Goal: Task Accomplishment & Management: Complete application form

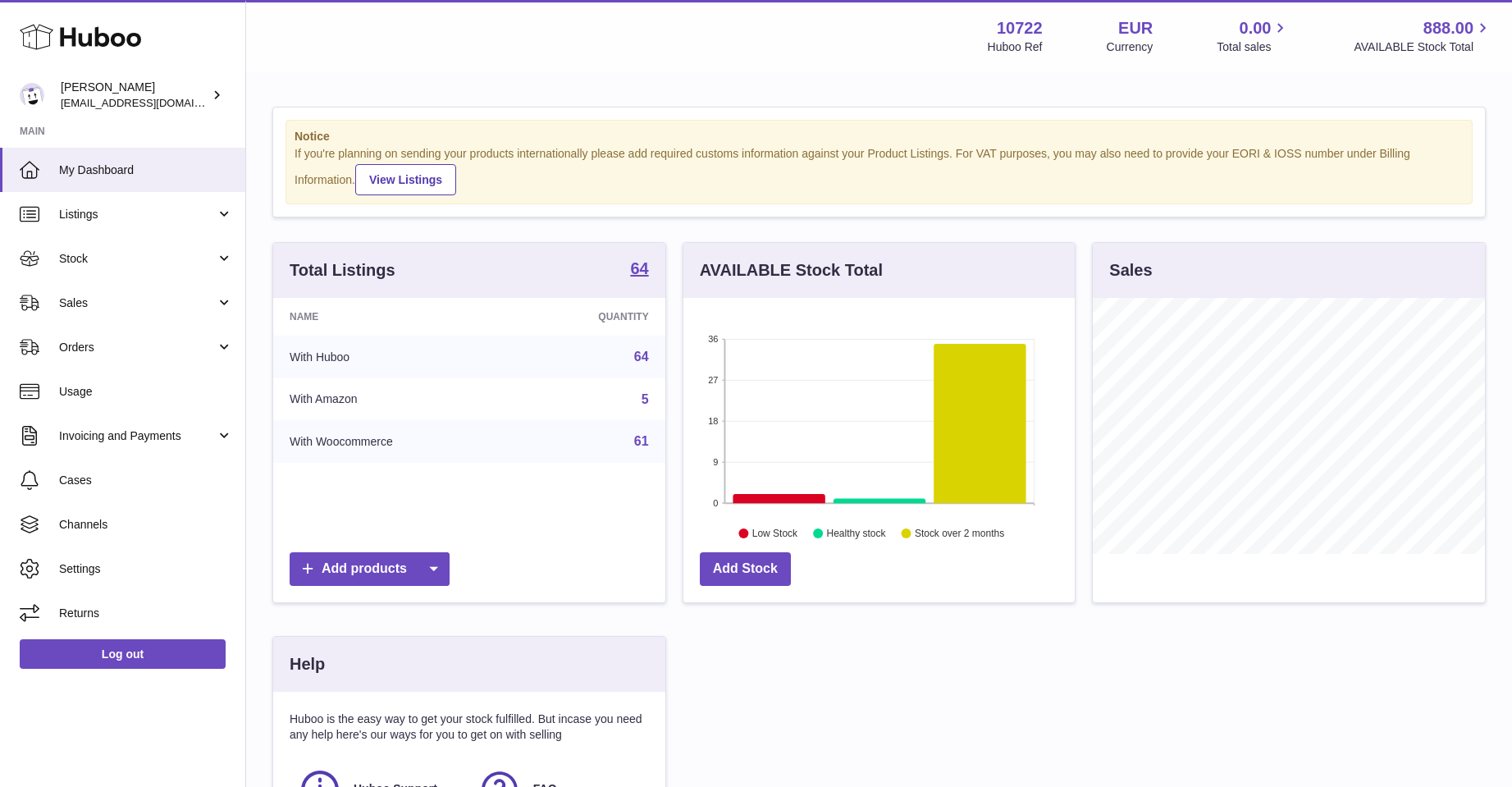
scroll to position [256, 391]
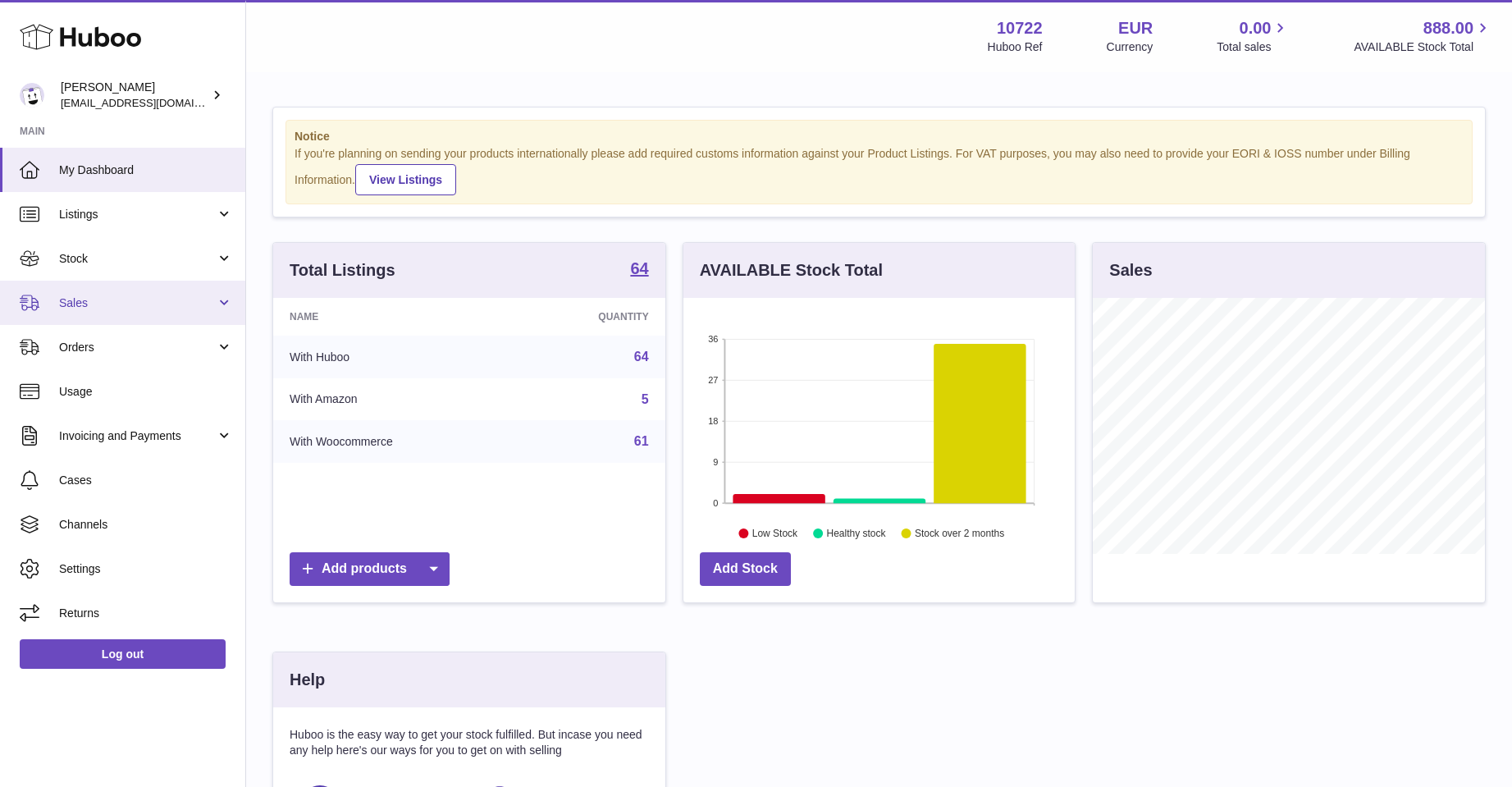
click at [77, 297] on span "Sales" at bounding box center [137, 303] width 157 height 15
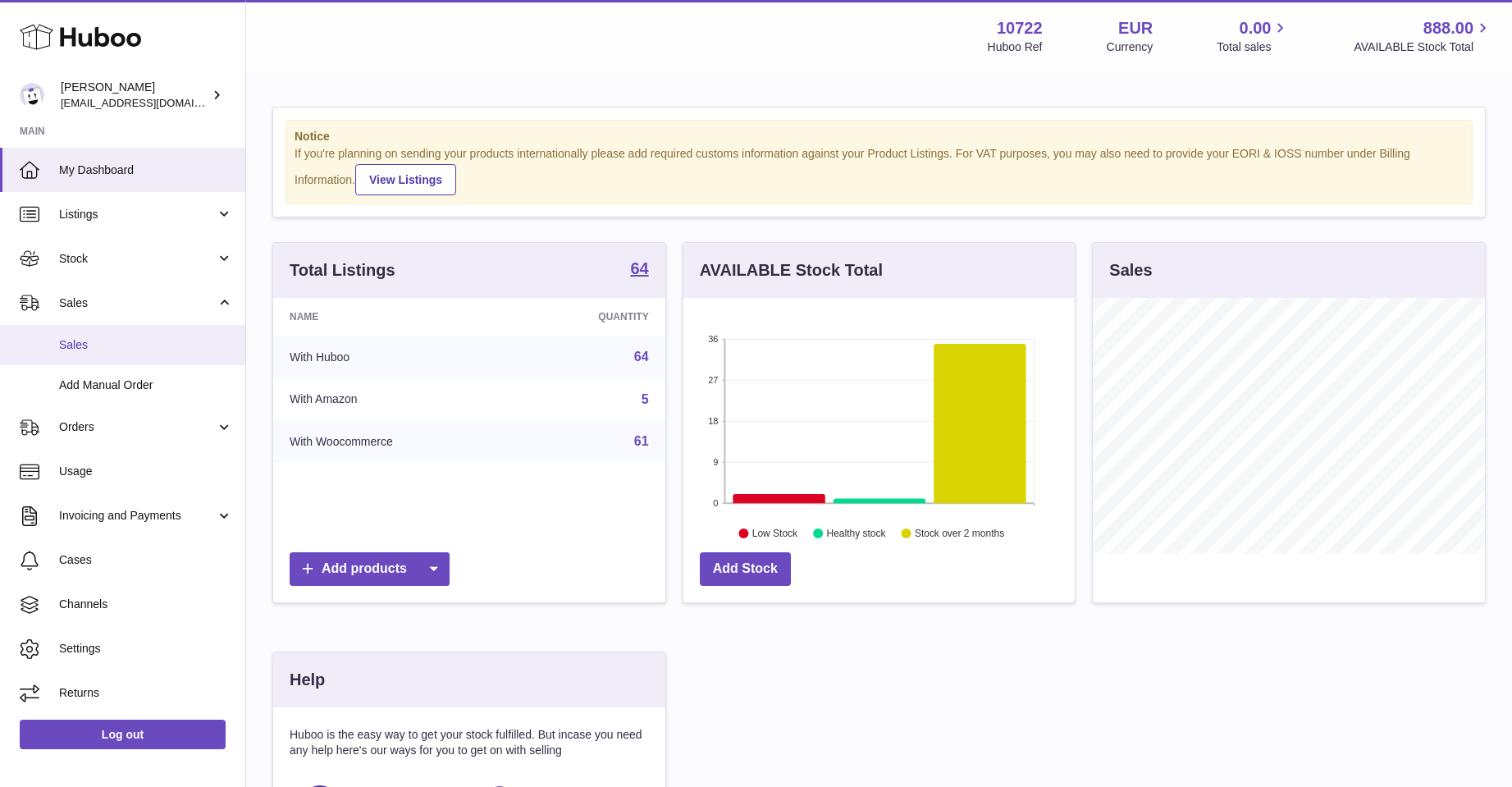
click at [84, 346] on span "Sales" at bounding box center [145, 345] width 174 height 15
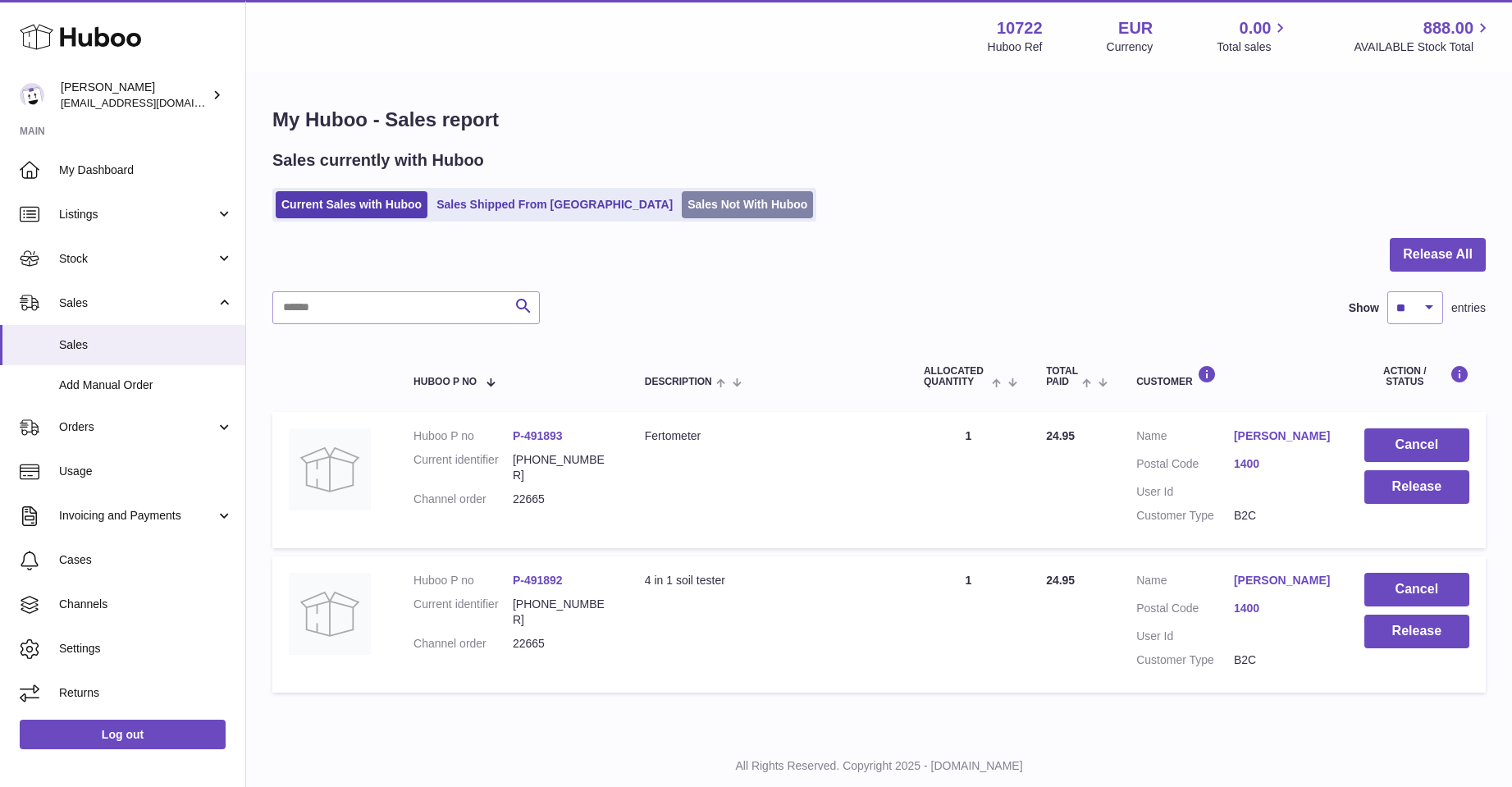
click at [693, 202] on link "Sales Not With Huboo" at bounding box center [747, 204] width 131 height 28
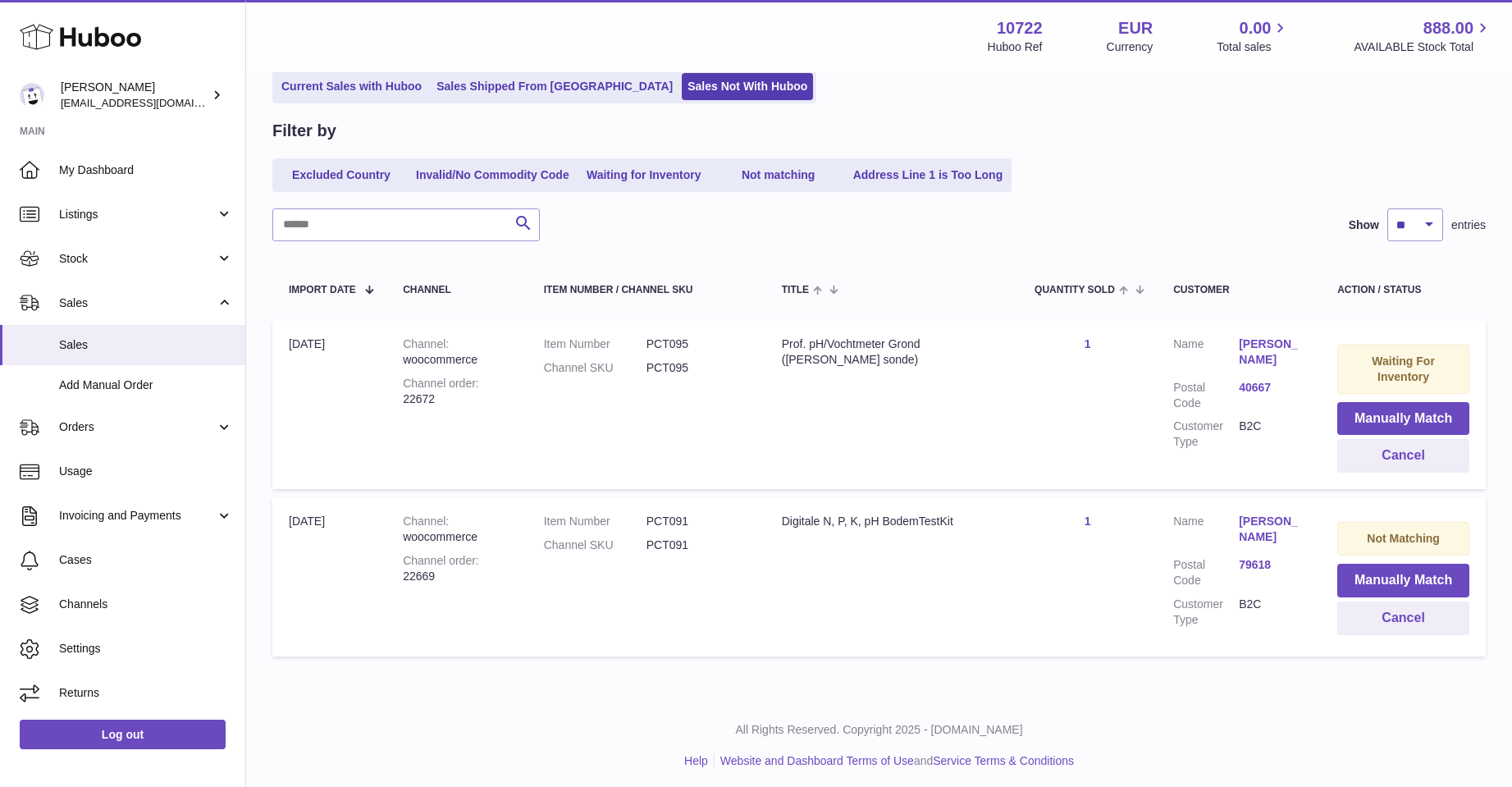
scroll to position [124, 0]
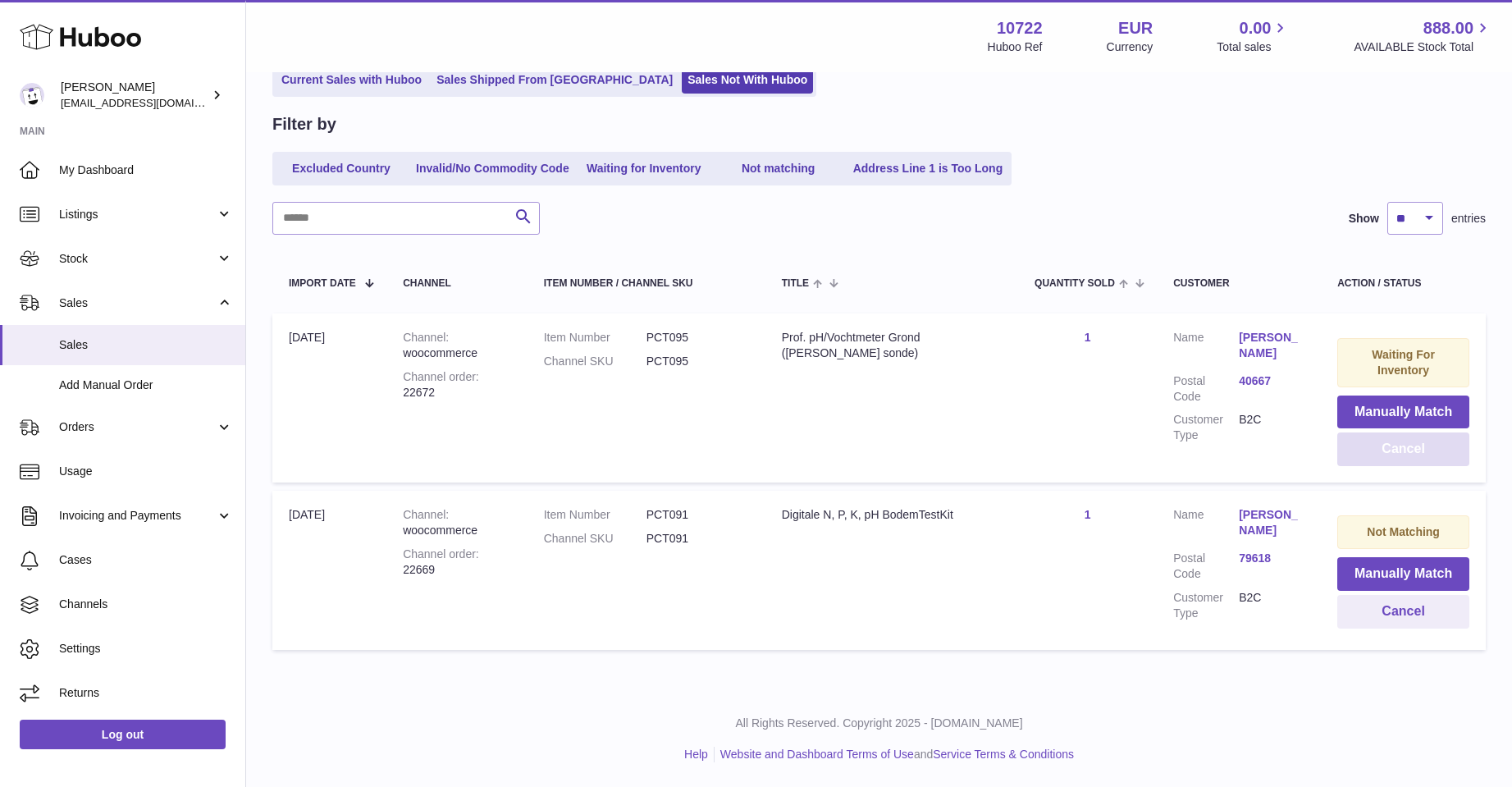
click at [1365, 441] on button "Cancel" at bounding box center [1403, 449] width 132 height 33
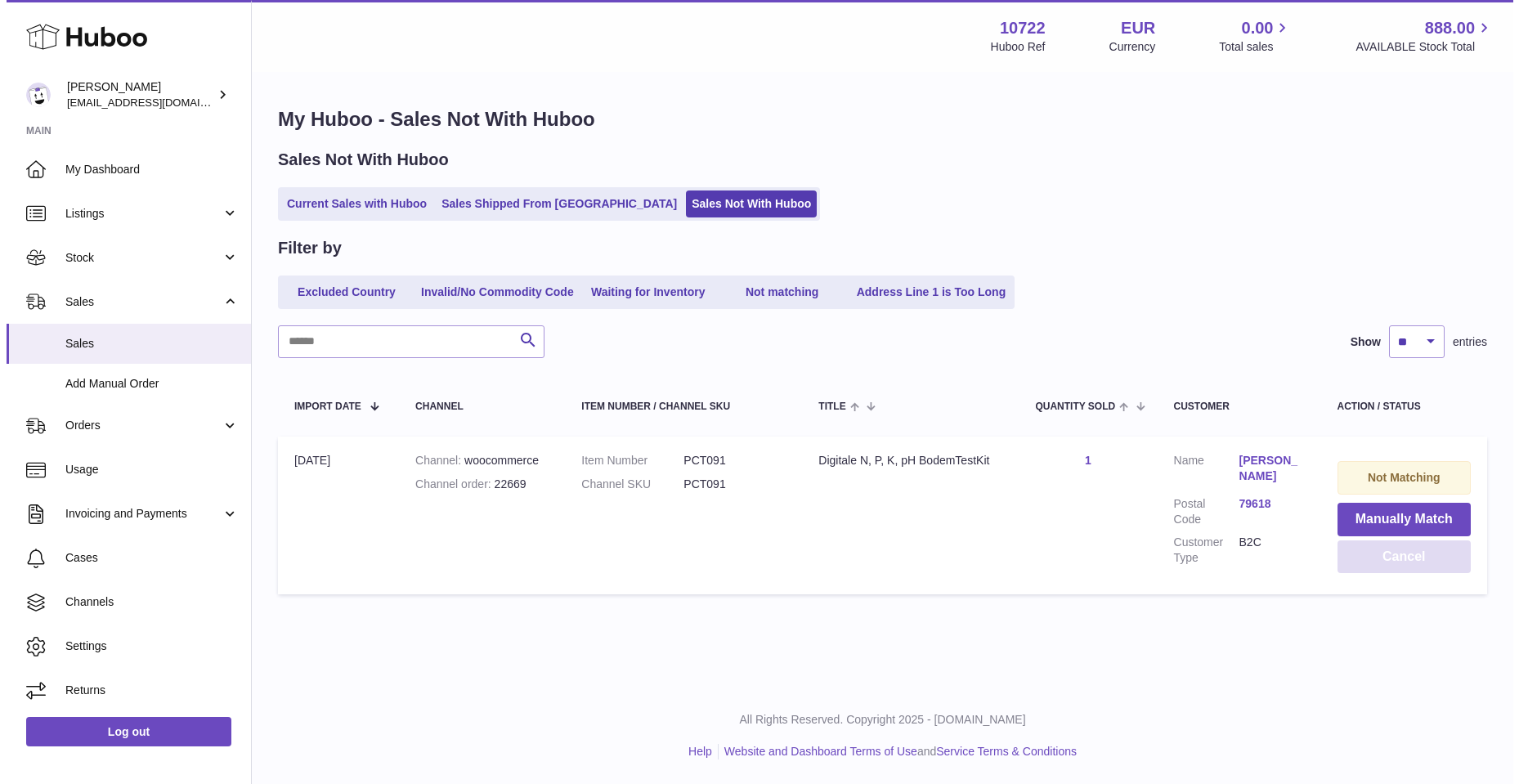
scroll to position [0, 0]
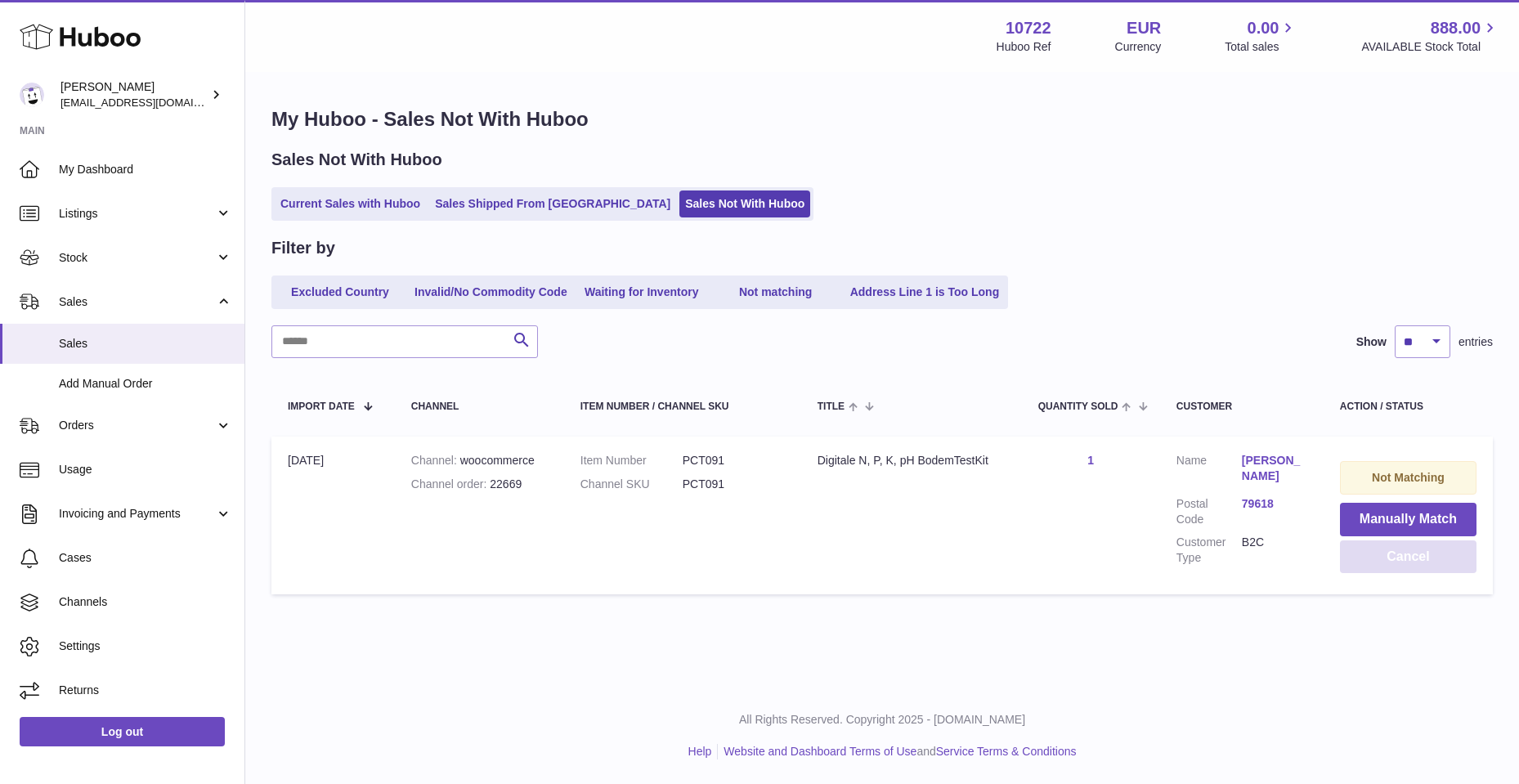
click at [1371, 558] on button "Cancel" at bounding box center [1408, 556] width 136 height 33
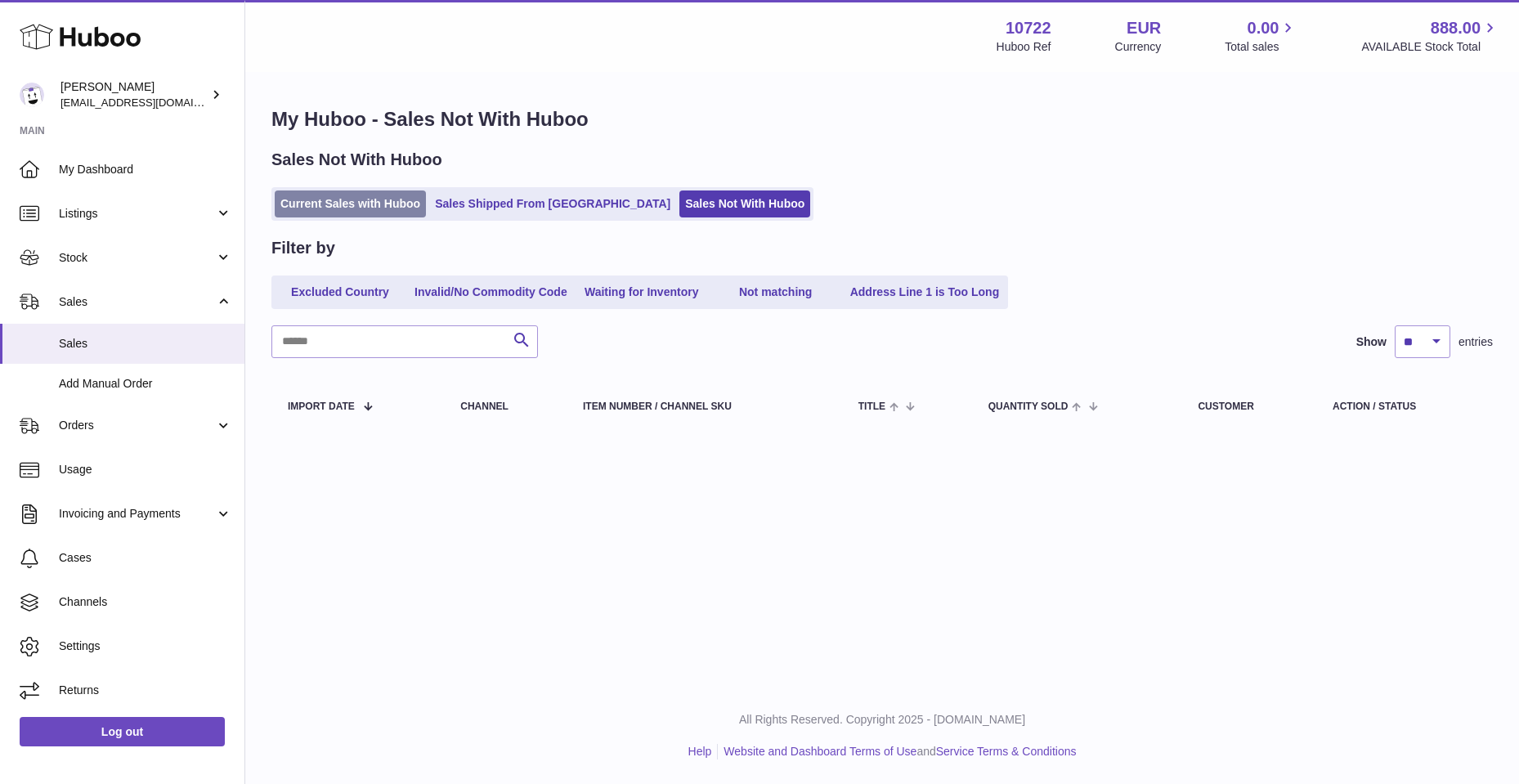
click at [306, 199] on link "Current Sales with Huboo" at bounding box center [350, 203] width 151 height 27
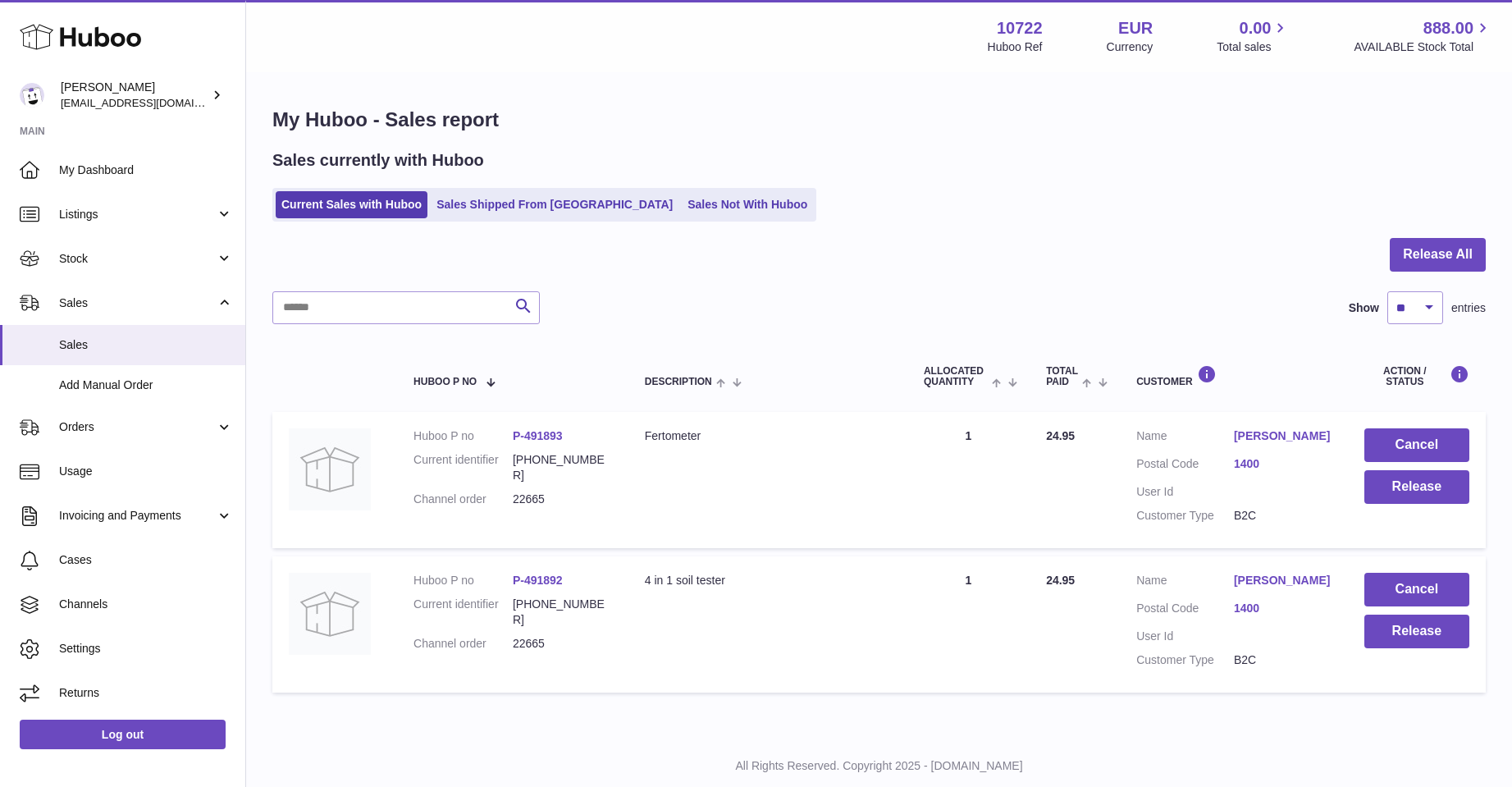
click at [1245, 589] on link "Romaine Chatelan" at bounding box center [1282, 580] width 98 height 15
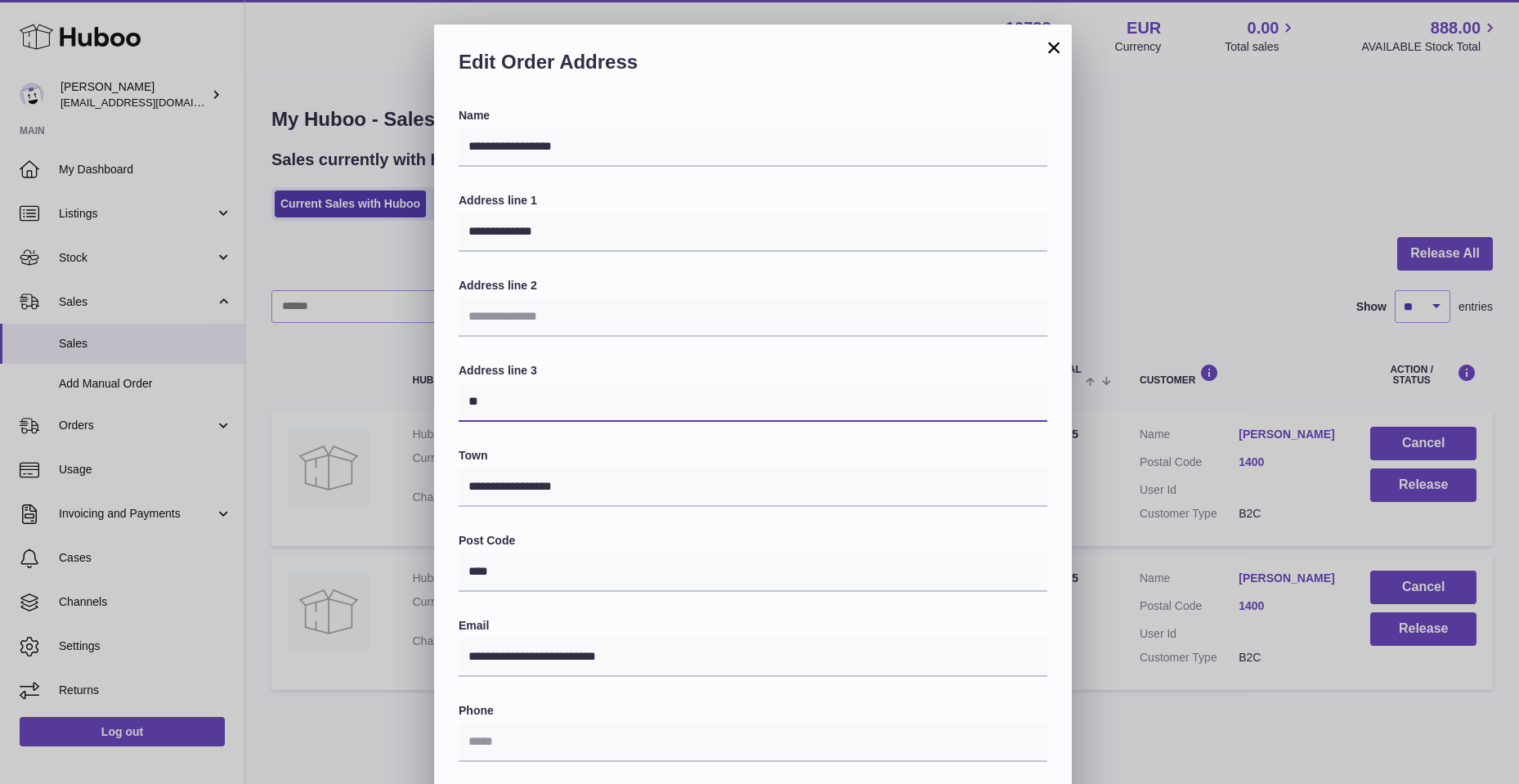
click at [475, 401] on input "**" at bounding box center [753, 402] width 588 height 39
type input "****"
click at [589, 473] on input "**********" at bounding box center [753, 486] width 588 height 39
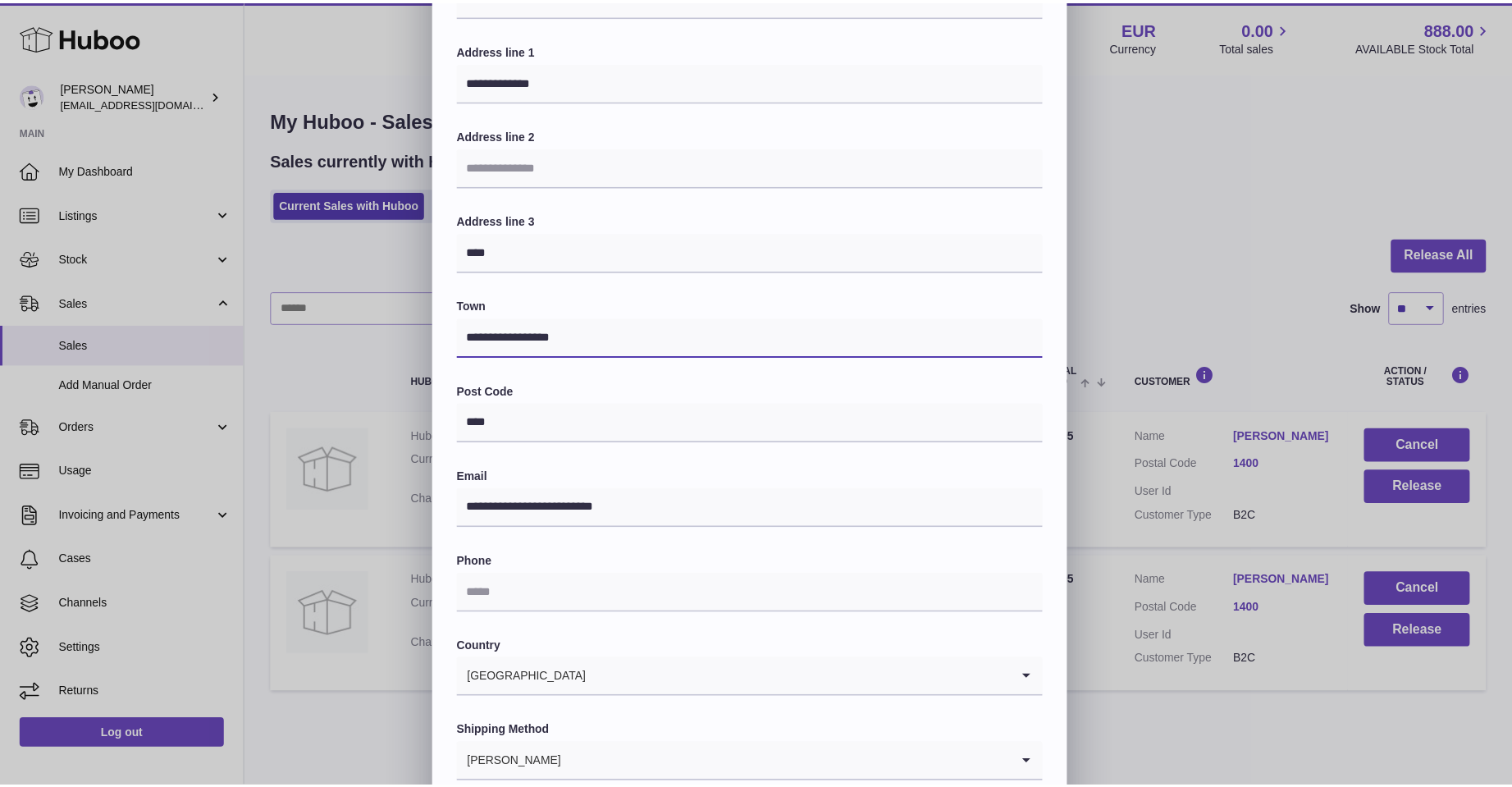
scroll to position [246, 0]
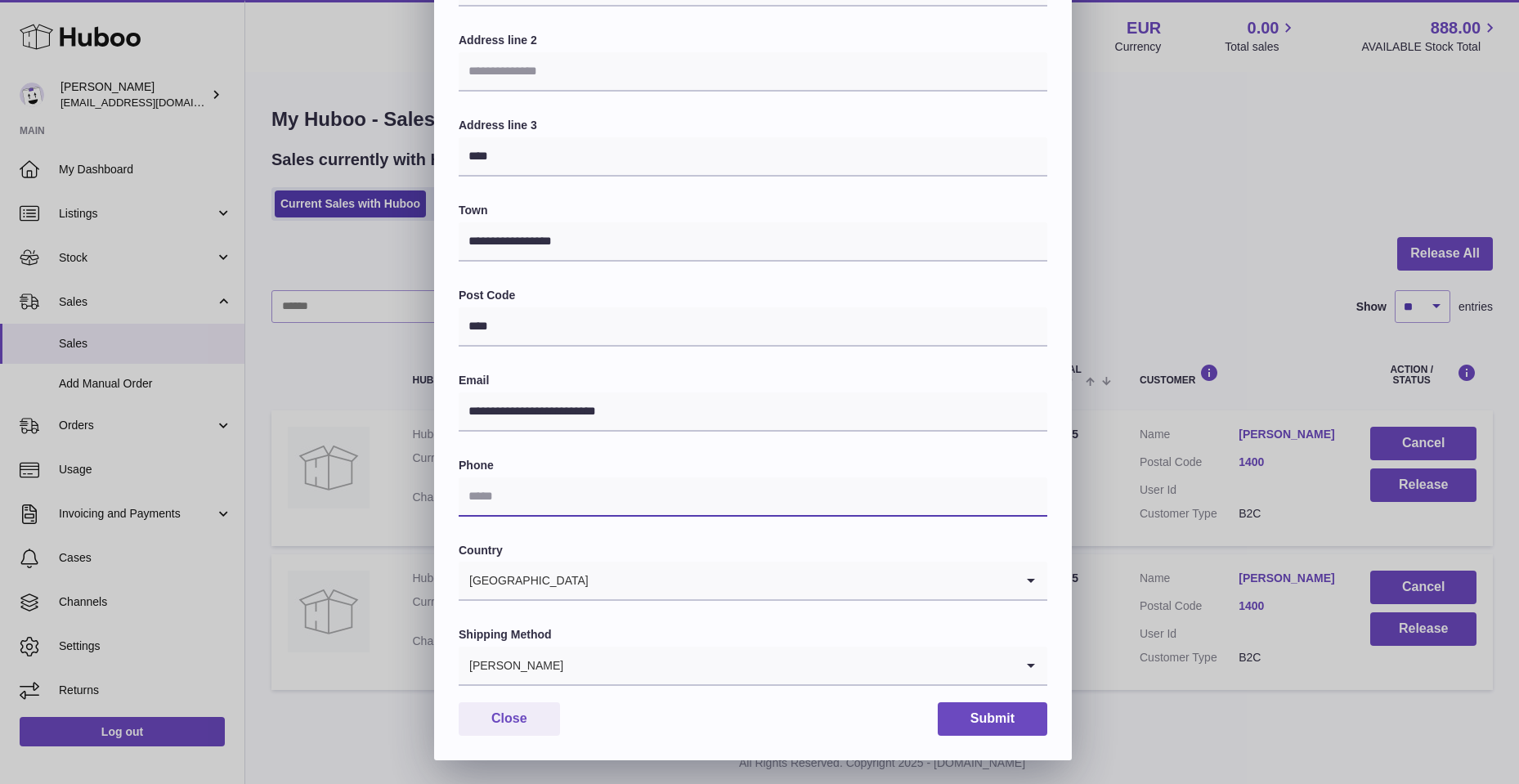
click at [540, 496] on input "text" at bounding box center [753, 497] width 588 height 39
type input "**********"
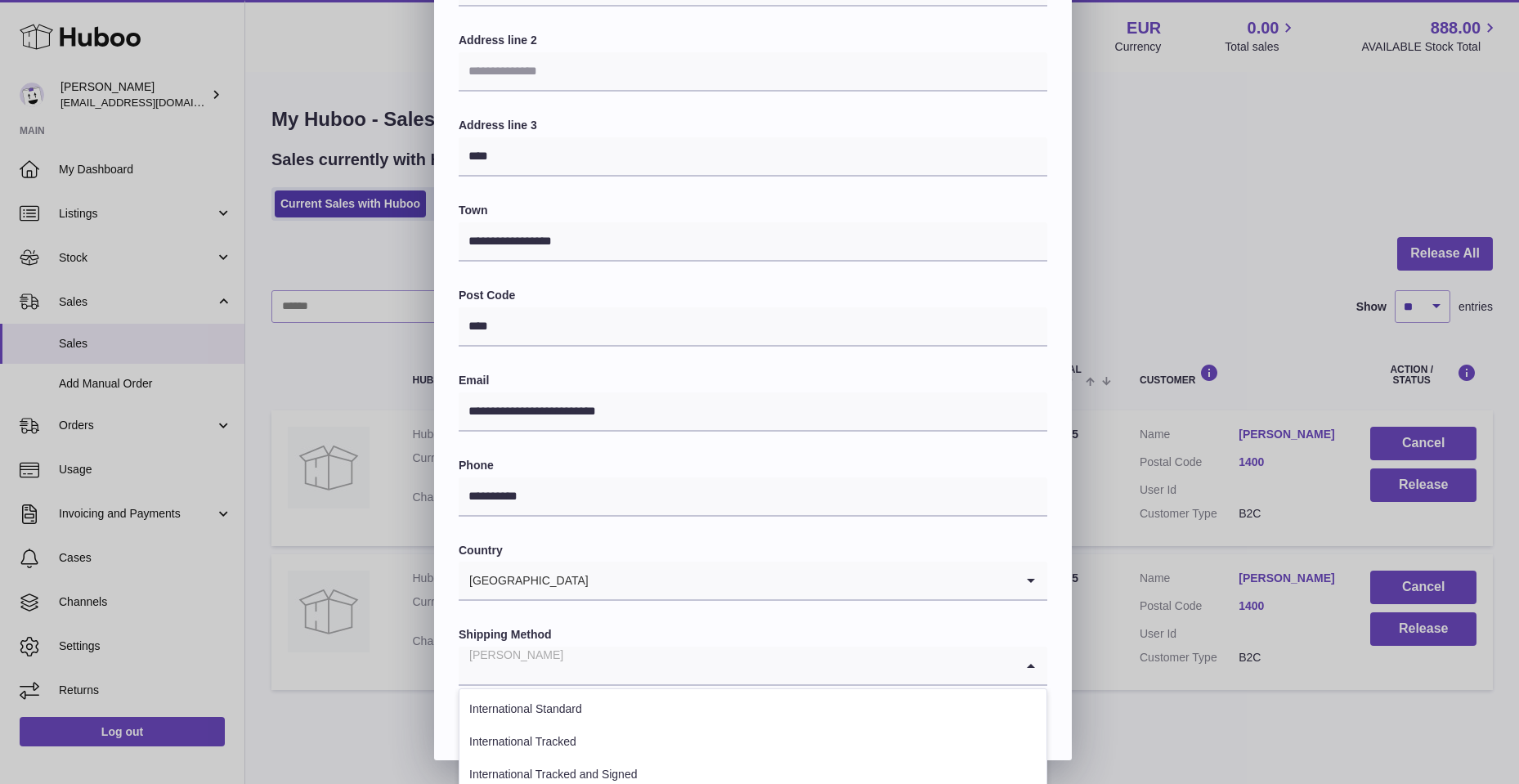
click at [1022, 658] on icon "Search for option" at bounding box center [1031, 666] width 33 height 38
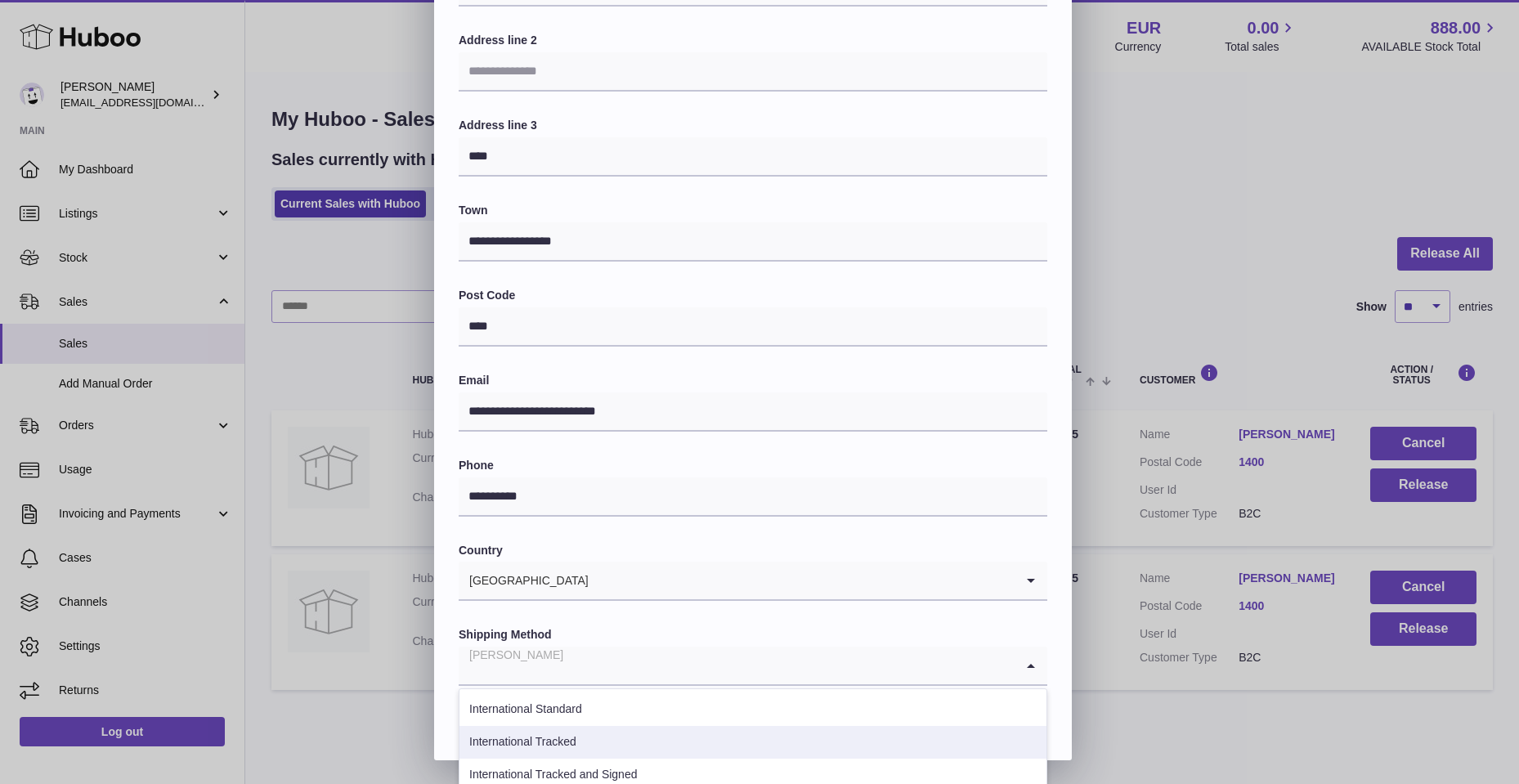
click at [580, 738] on li "International Tracked" at bounding box center [753, 742] width 587 height 33
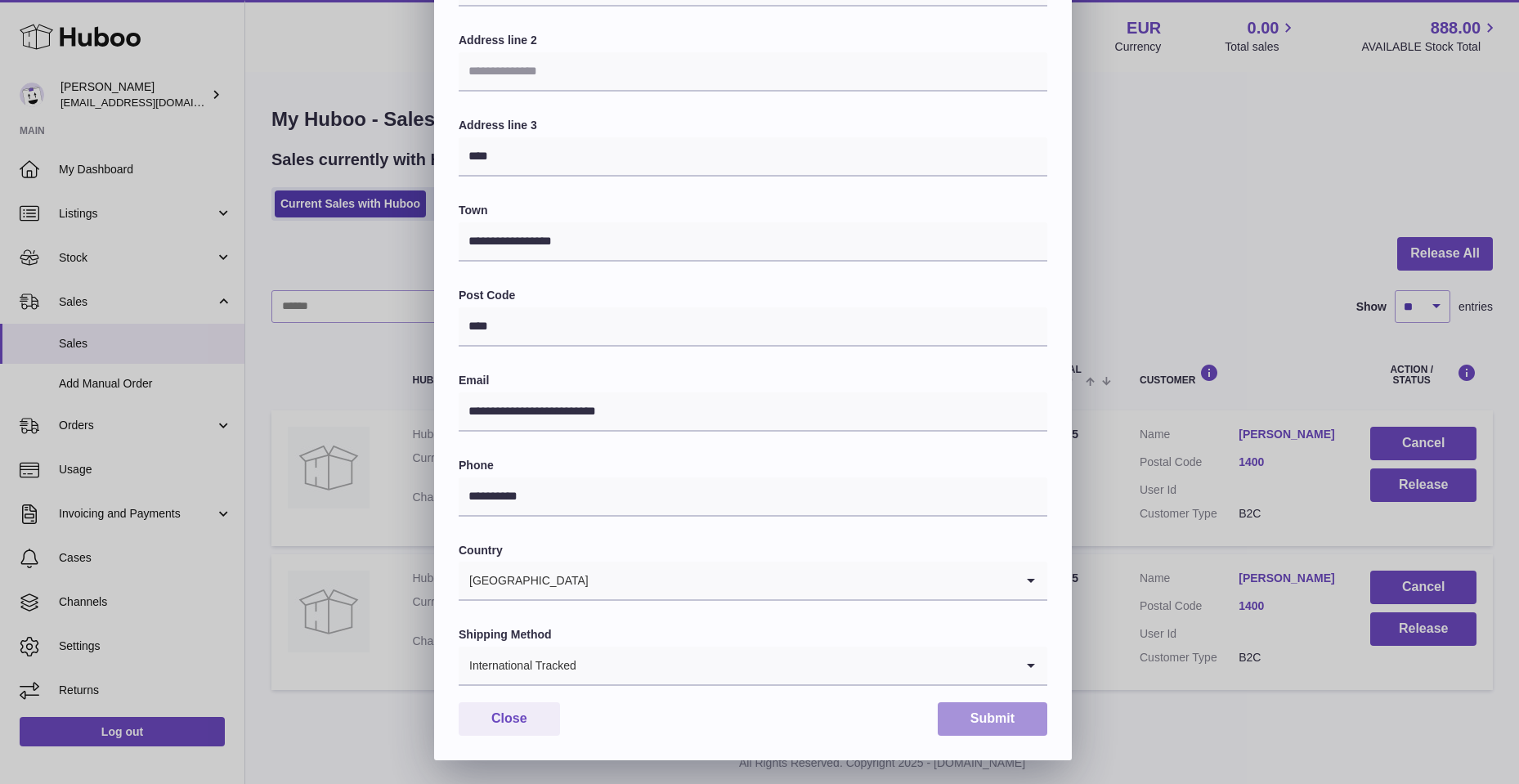
click at [959, 720] on button "Submit" at bounding box center [993, 719] width 110 height 33
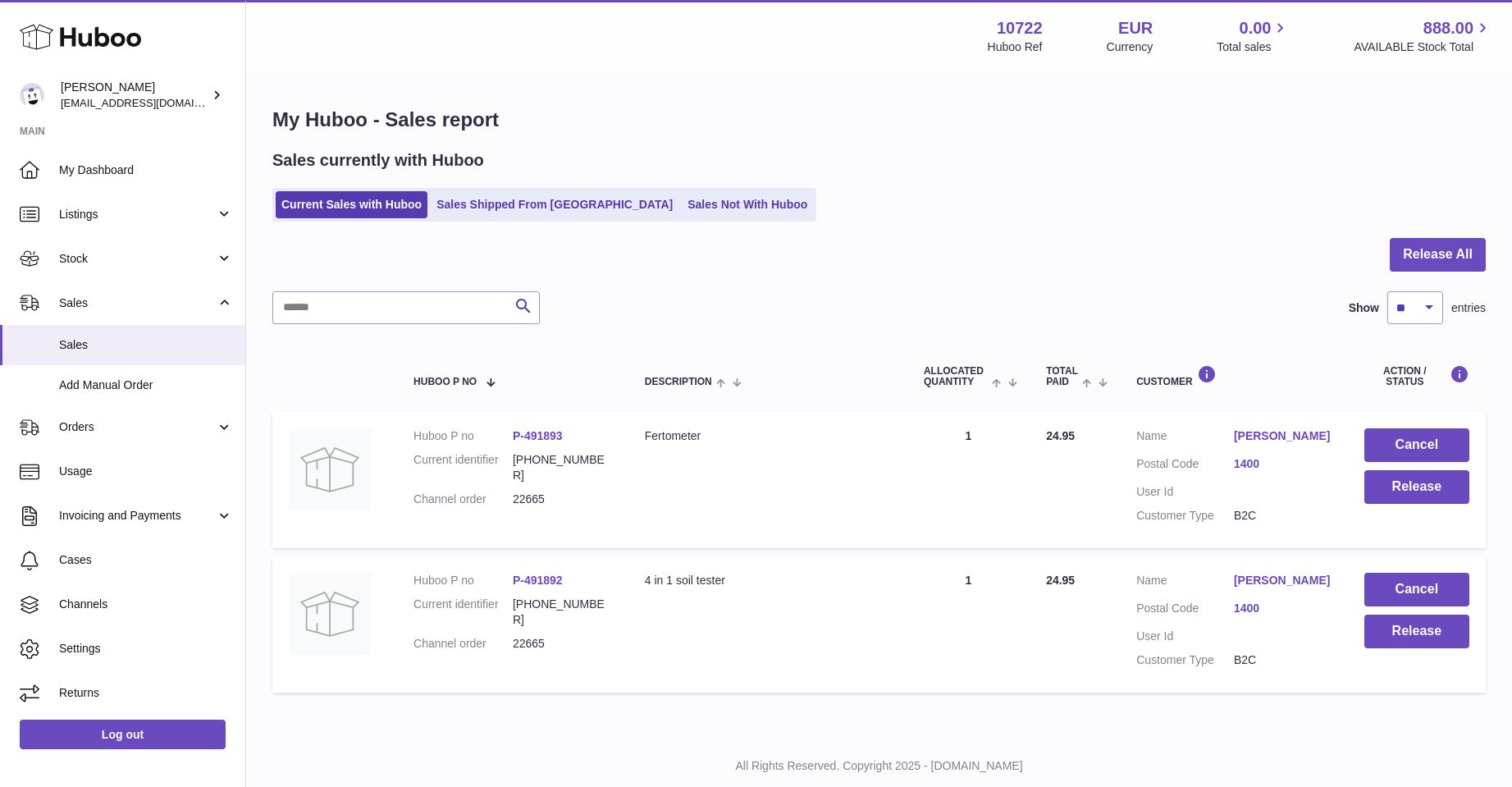
click at [1257, 433] on link "[PERSON_NAME]" at bounding box center [1282, 436] width 98 height 15
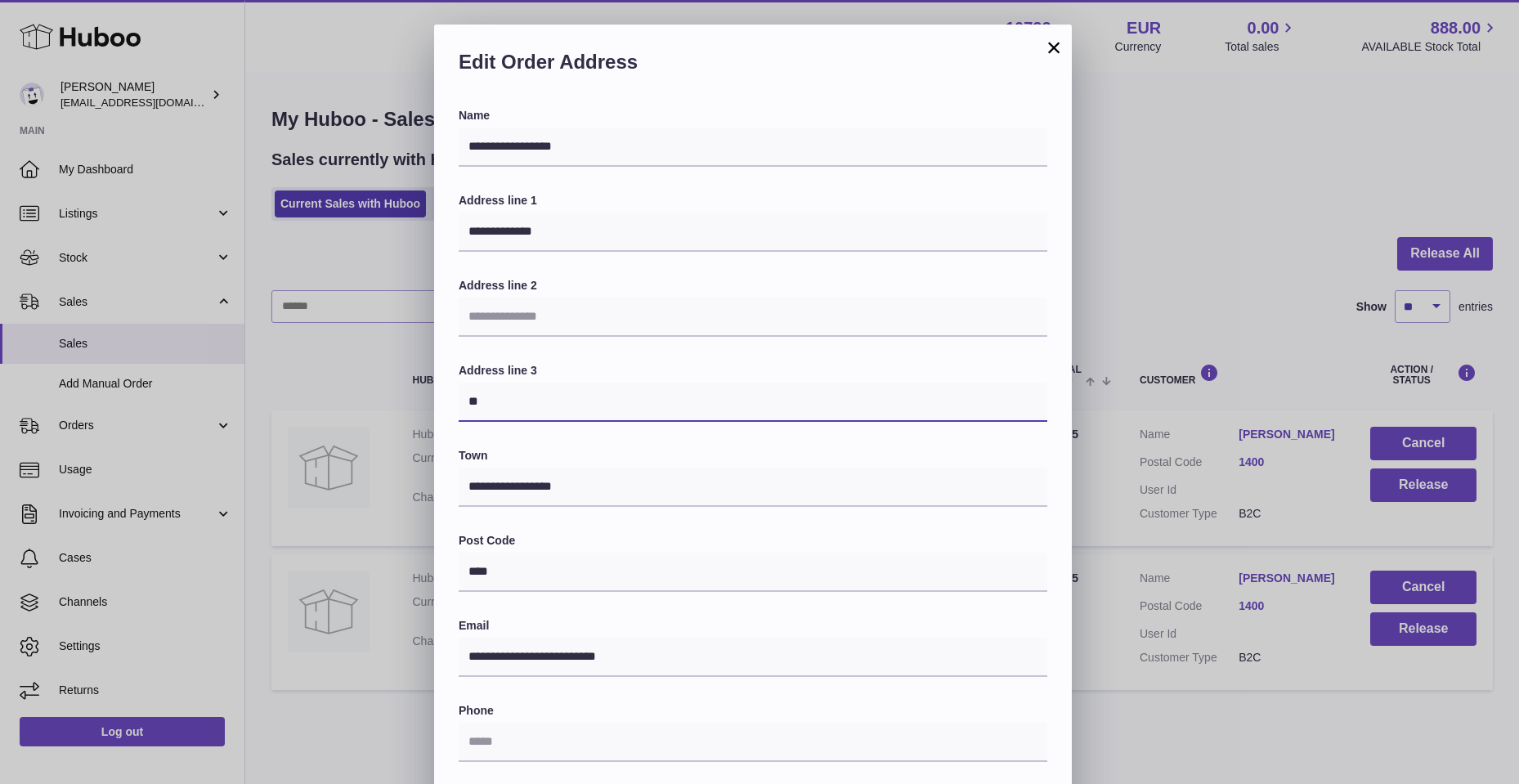
click at [486, 407] on input "**" at bounding box center [753, 402] width 588 height 39
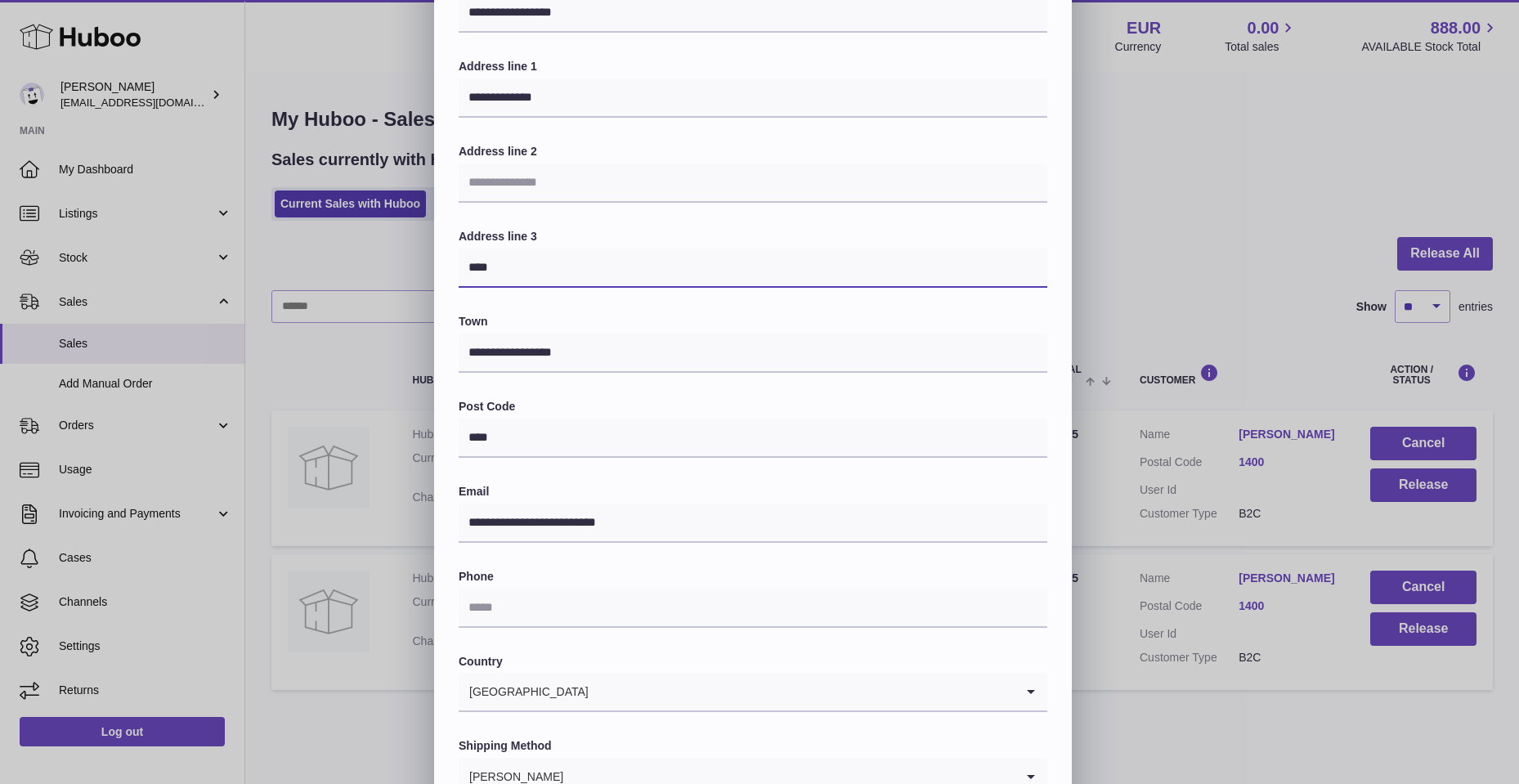
scroll to position [164, 0]
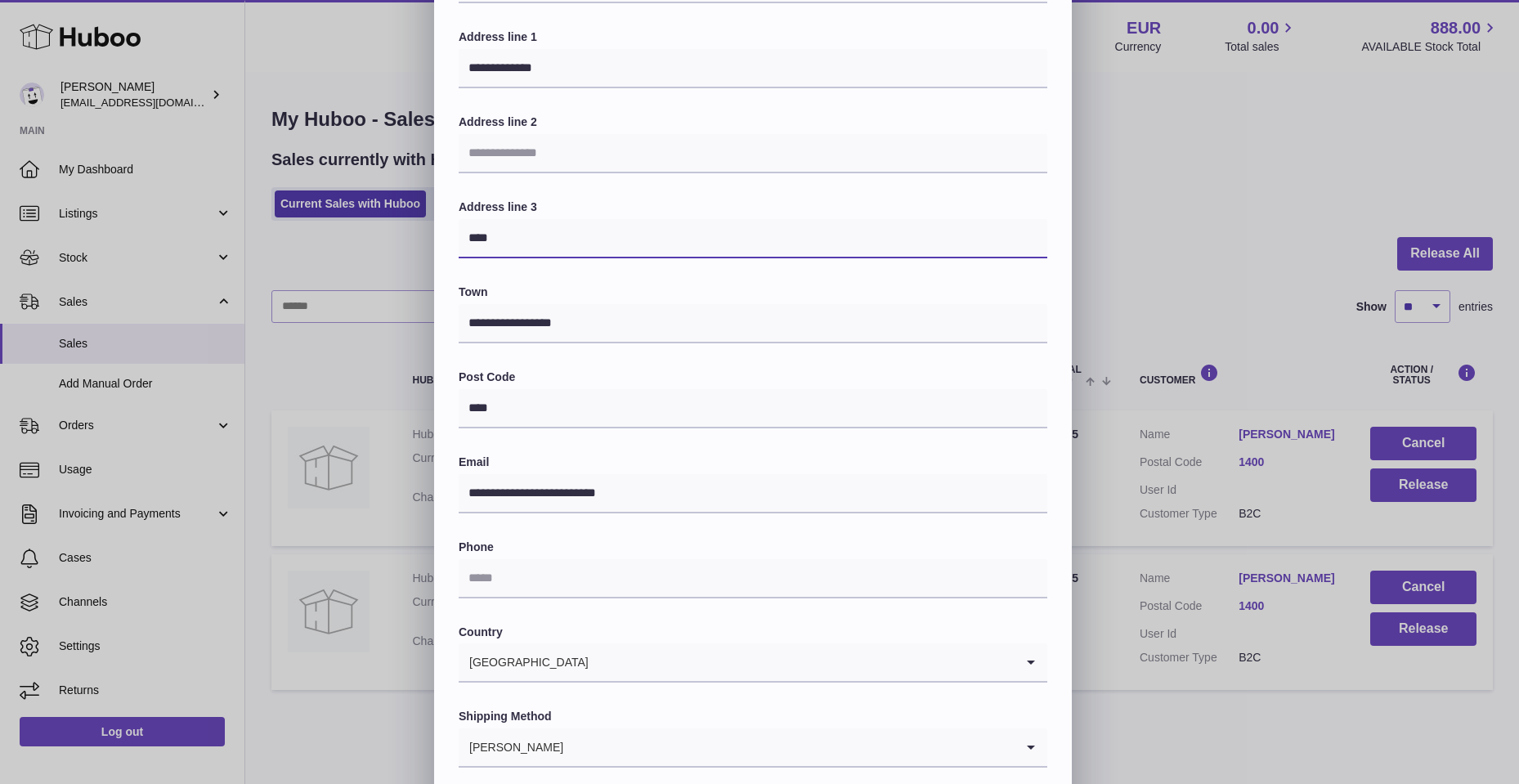
type input "****"
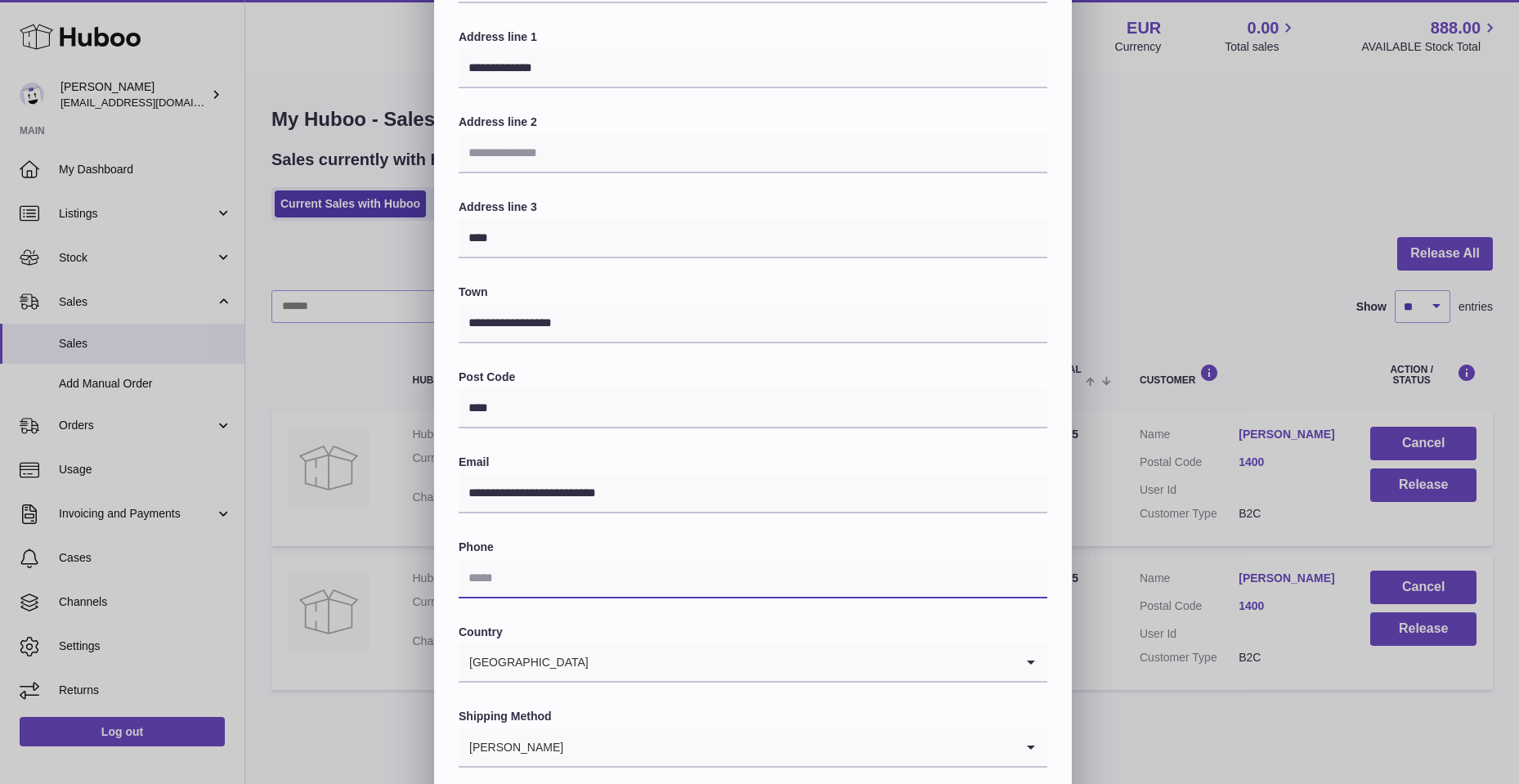
click at [505, 559] on input "text" at bounding box center [753, 578] width 588 height 39
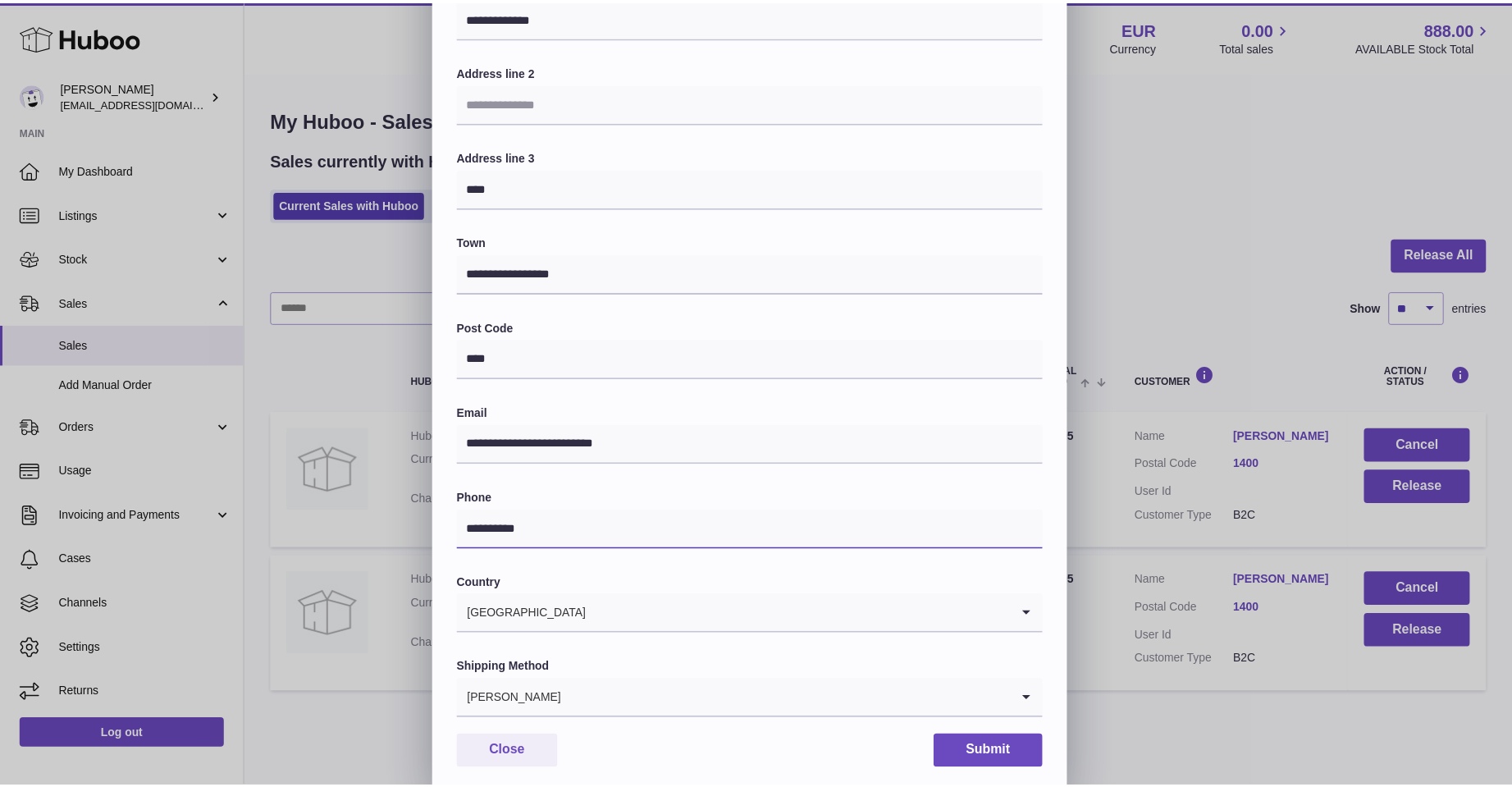
scroll to position [247, 0]
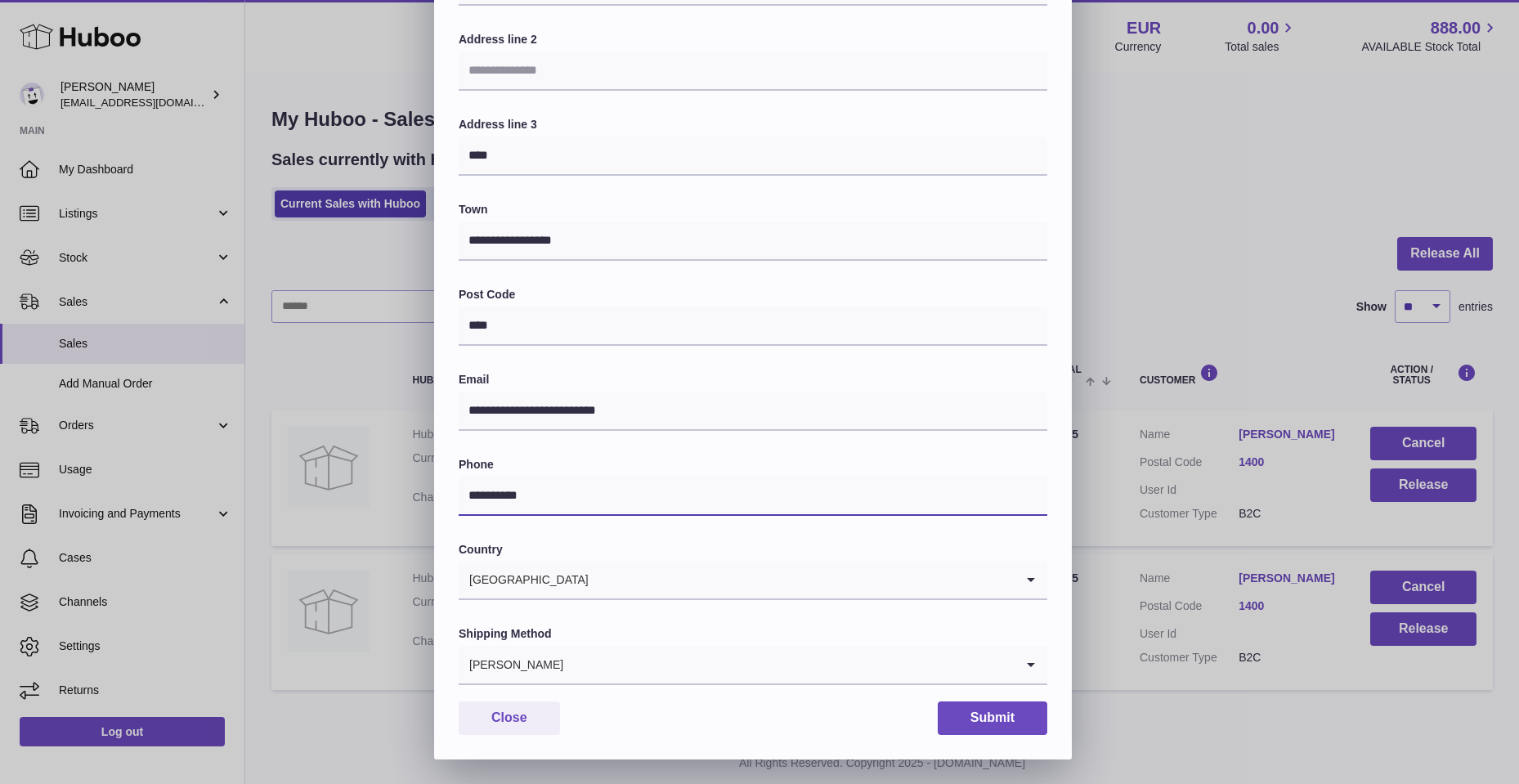
type input "**********"
click at [920, 558] on div "Country Switzerland Loading..." at bounding box center [753, 571] width 588 height 59
click at [1039, 669] on icon "Search for option" at bounding box center [1031, 665] width 33 height 38
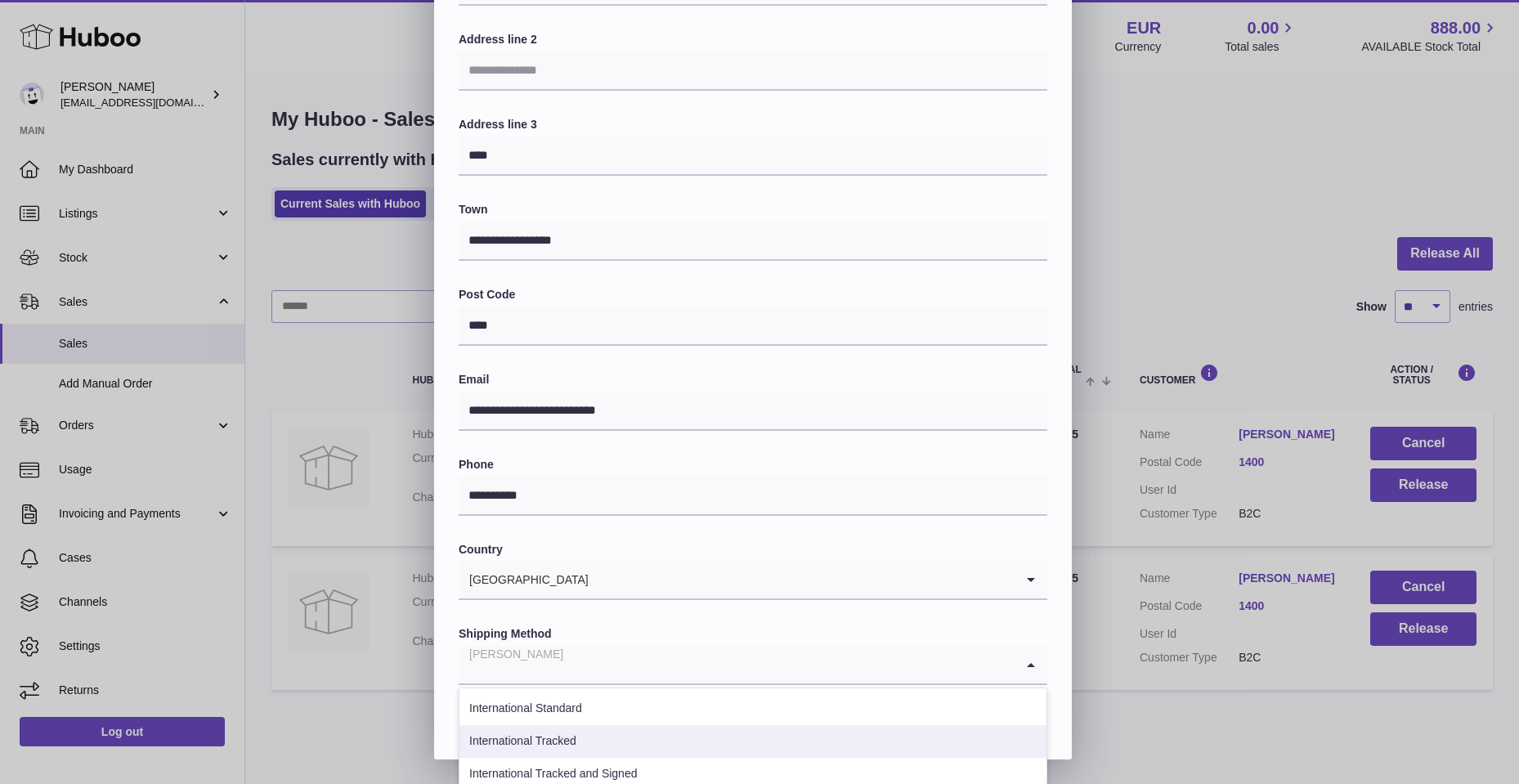
click at [741, 735] on li "International Tracked" at bounding box center [753, 741] width 587 height 33
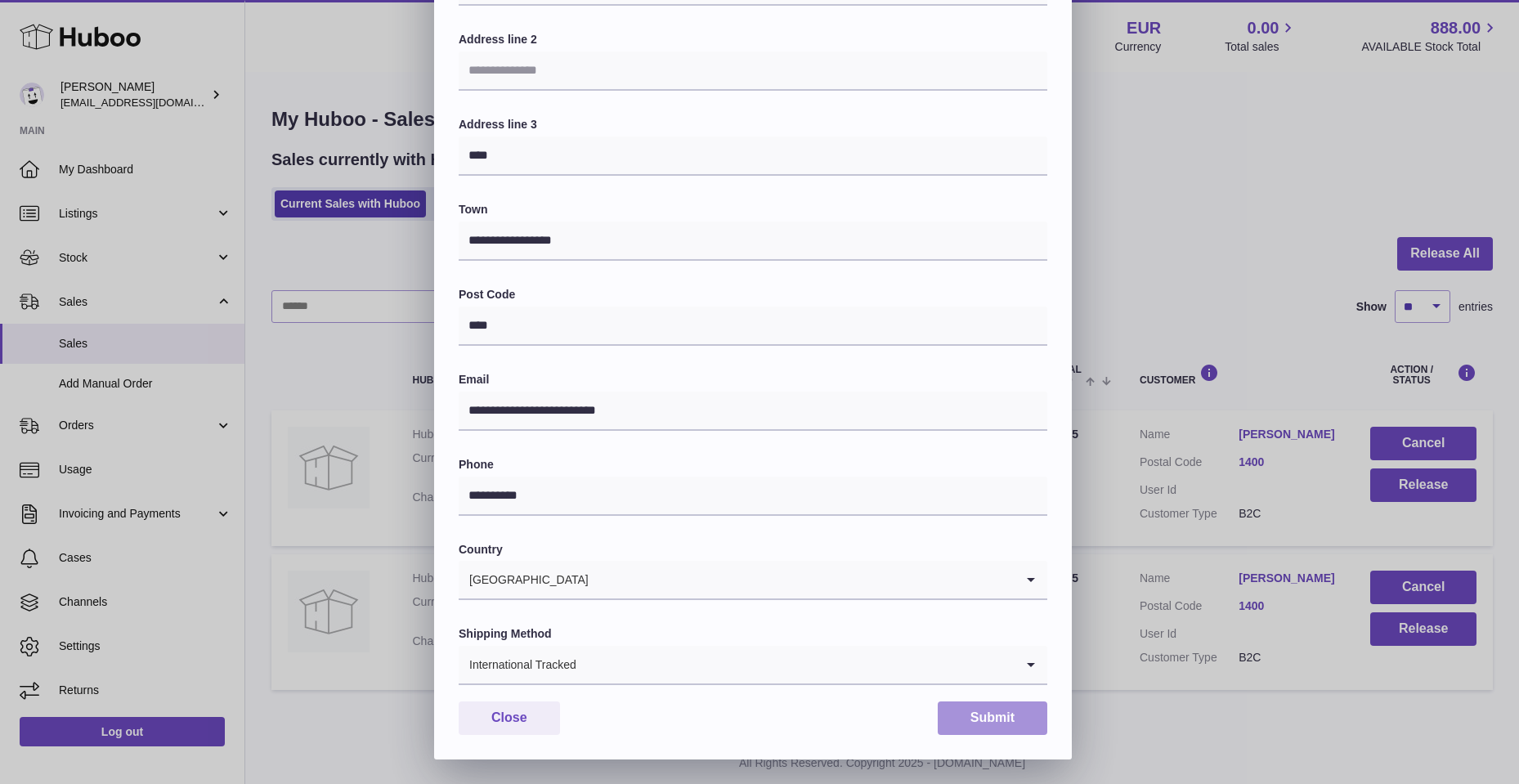
click at [1023, 706] on button "Submit" at bounding box center [993, 718] width 110 height 33
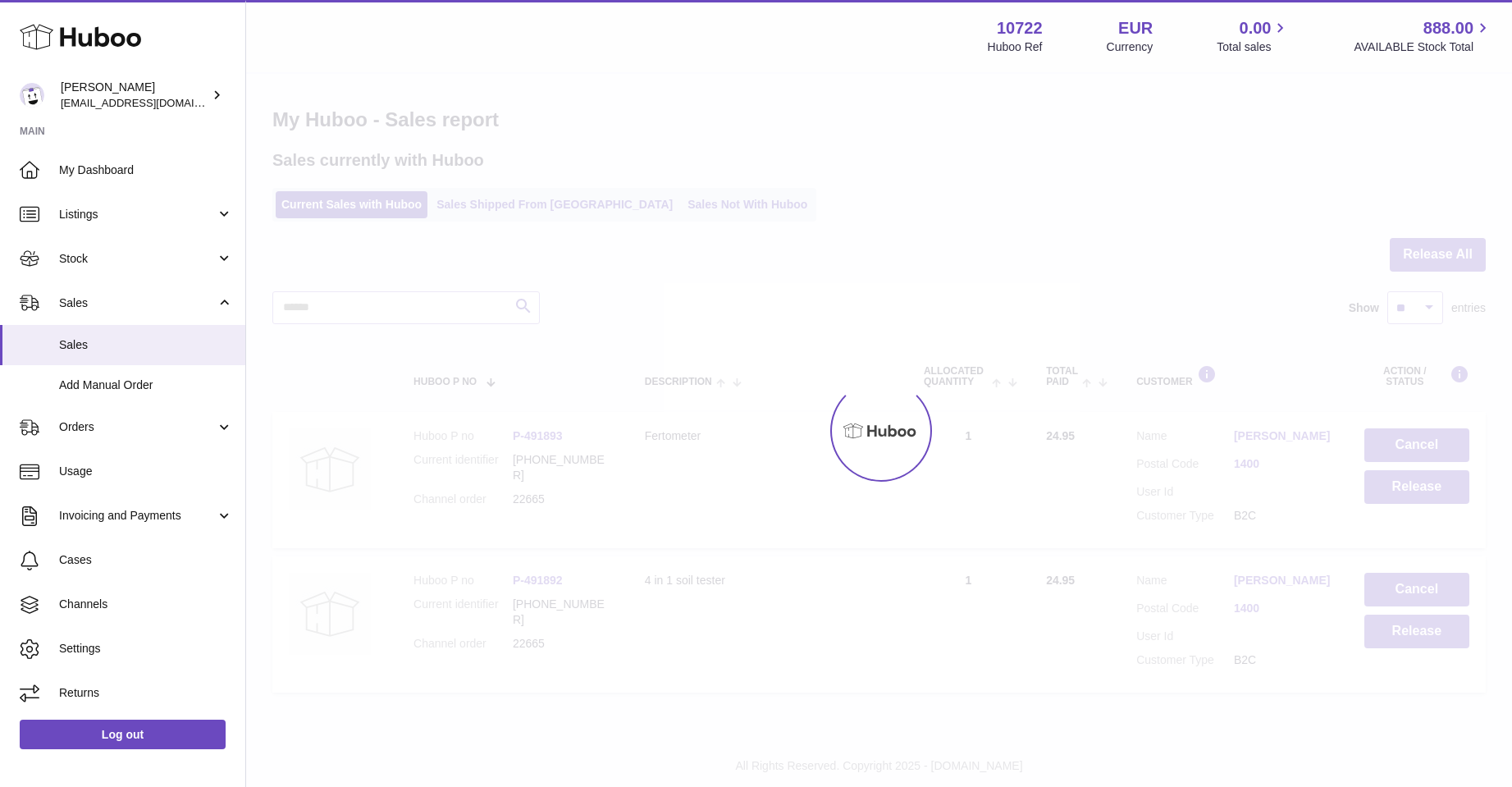
scroll to position [0, 0]
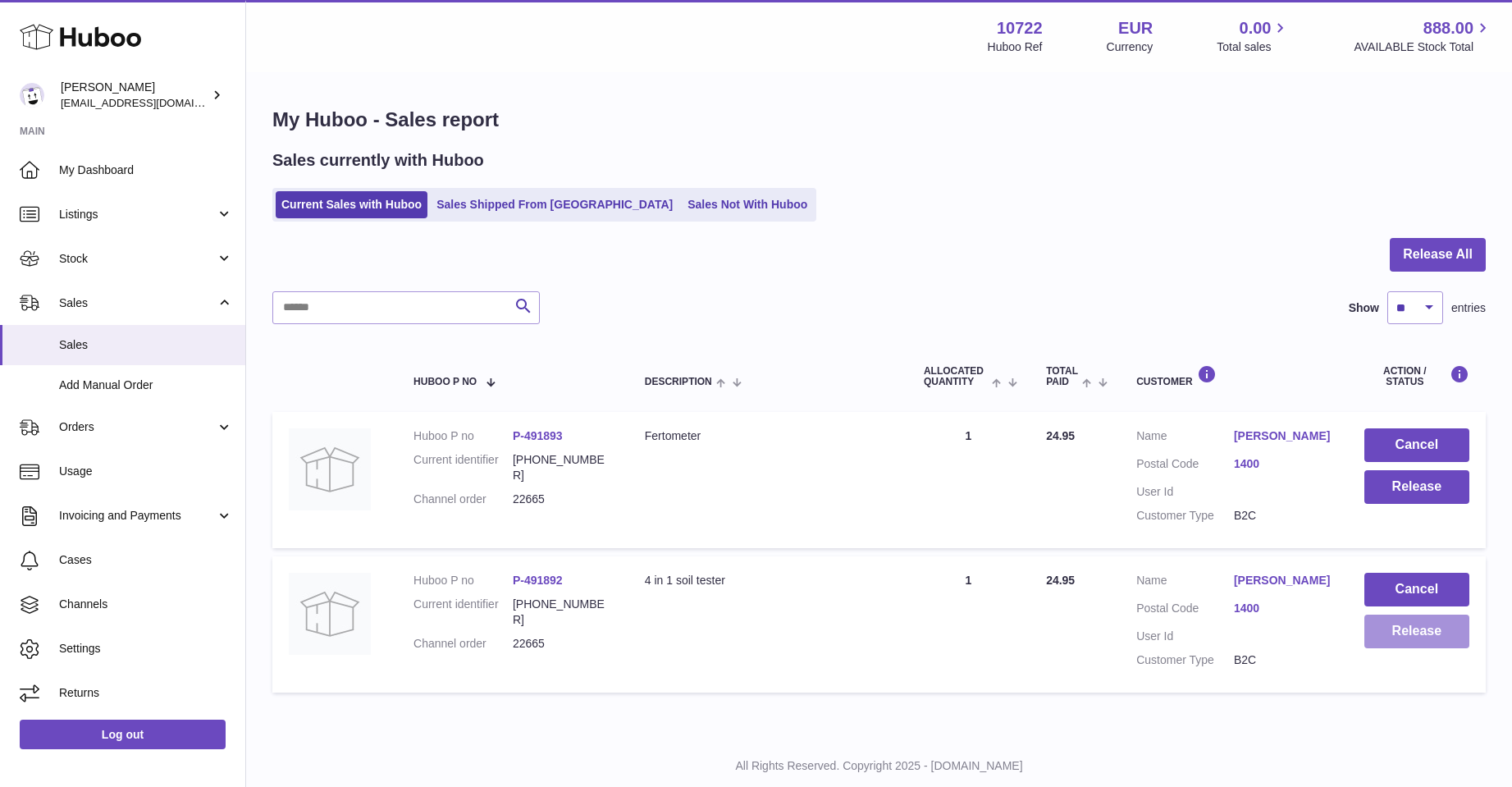
click at [1383, 648] on button "Release" at bounding box center [1417, 630] width 105 height 33
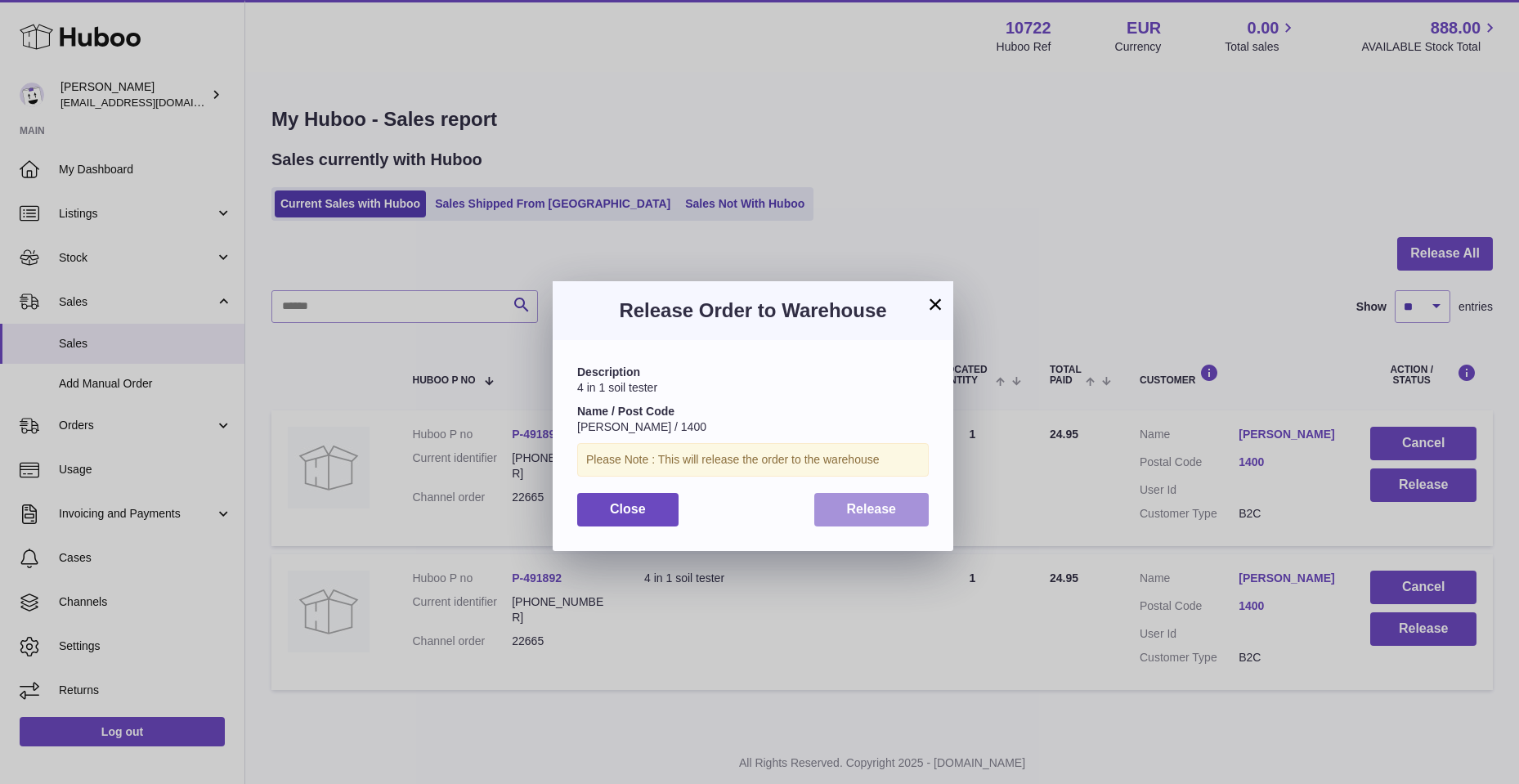
click at [882, 513] on span "Release" at bounding box center [872, 509] width 50 height 14
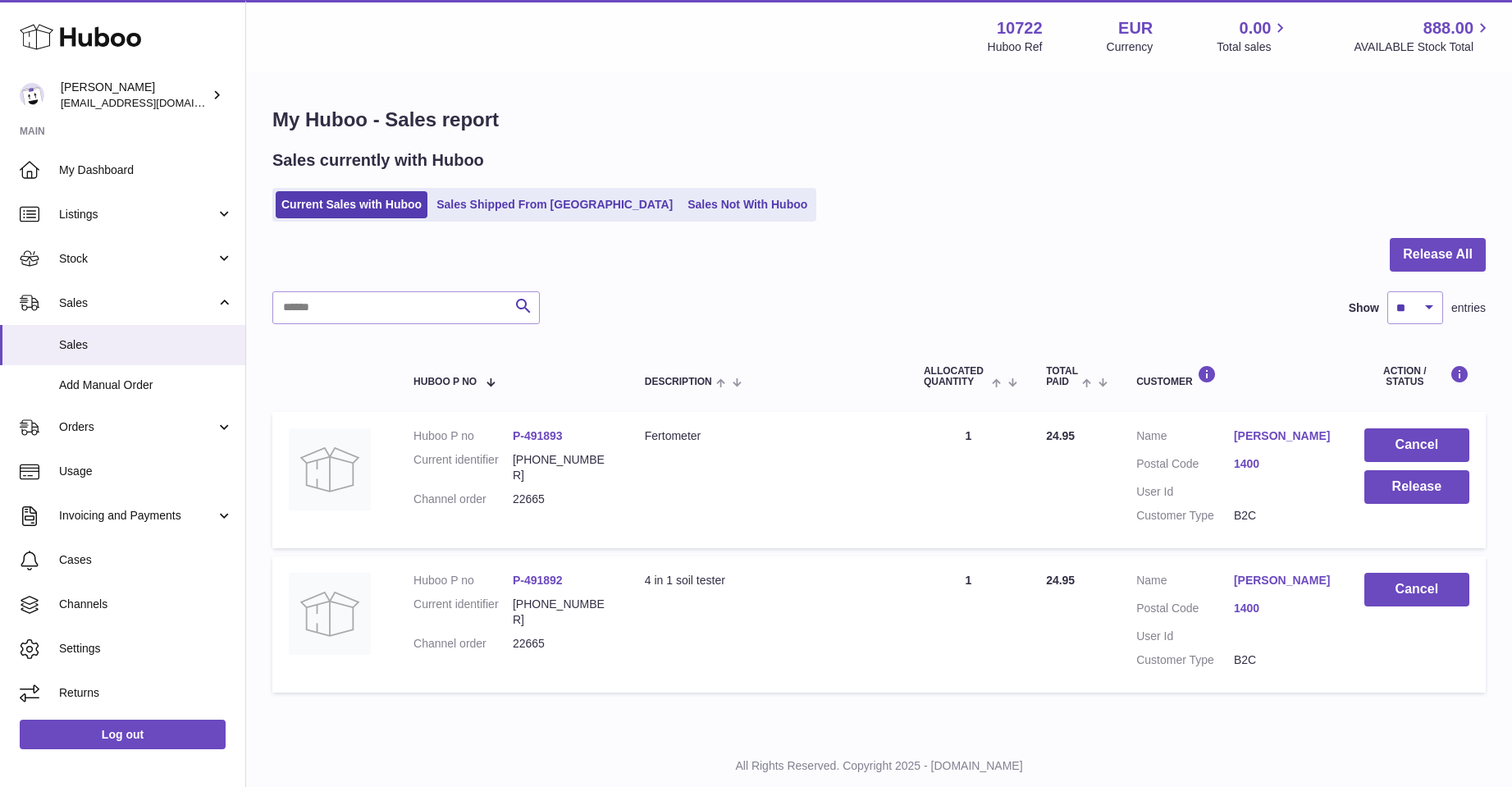
drag, startPoint x: 887, startPoint y: 508, endPoint x: 757, endPoint y: 524, distance: 131.0
click at [757, 524] on td "Description Fertometer" at bounding box center [768, 479] width 279 height 136
click at [1370, 491] on button "Release" at bounding box center [1417, 486] width 105 height 33
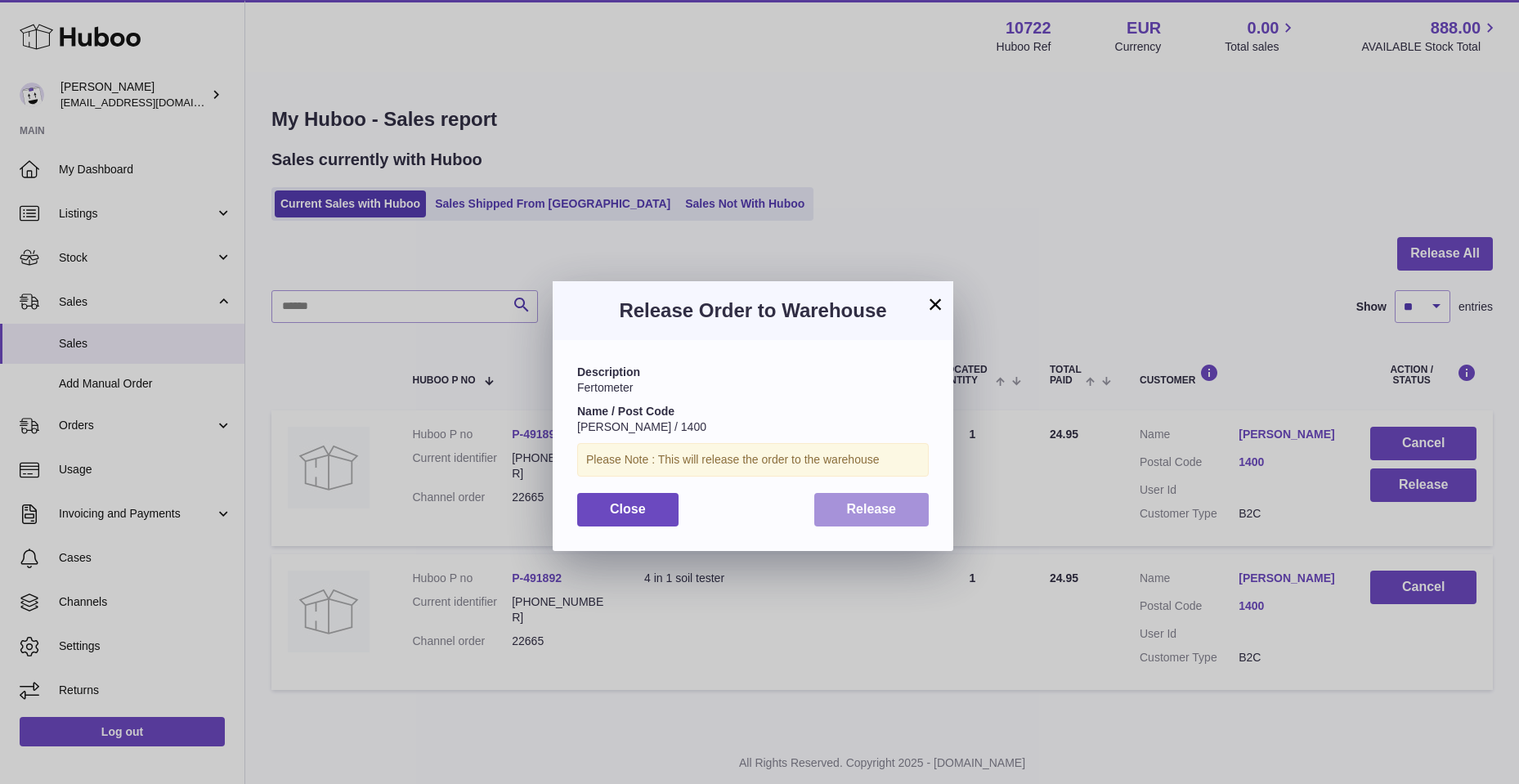
click at [908, 519] on button "Release" at bounding box center [872, 509] width 115 height 33
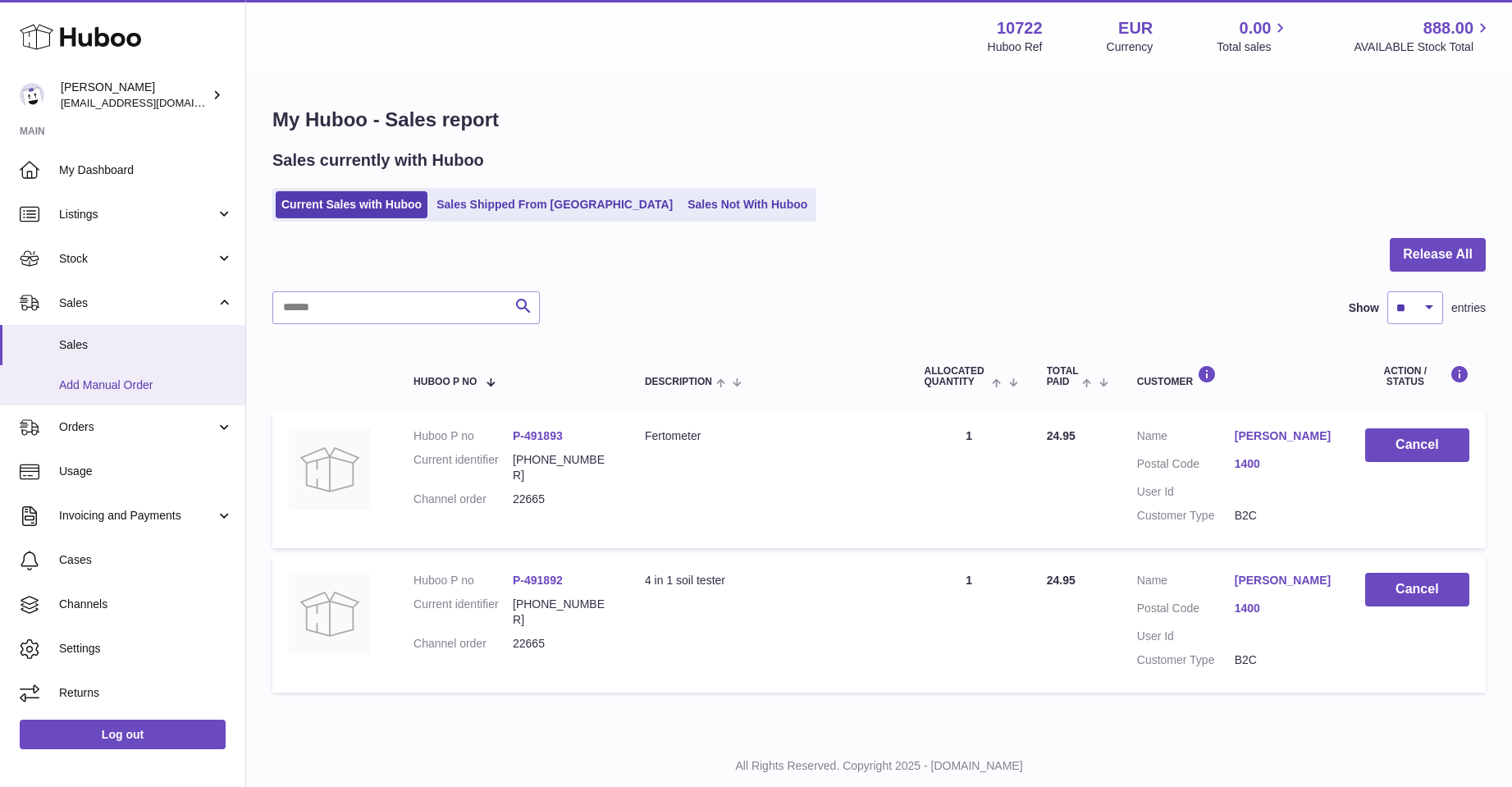
click at [100, 378] on span "Add Manual Order" at bounding box center [145, 385] width 174 height 15
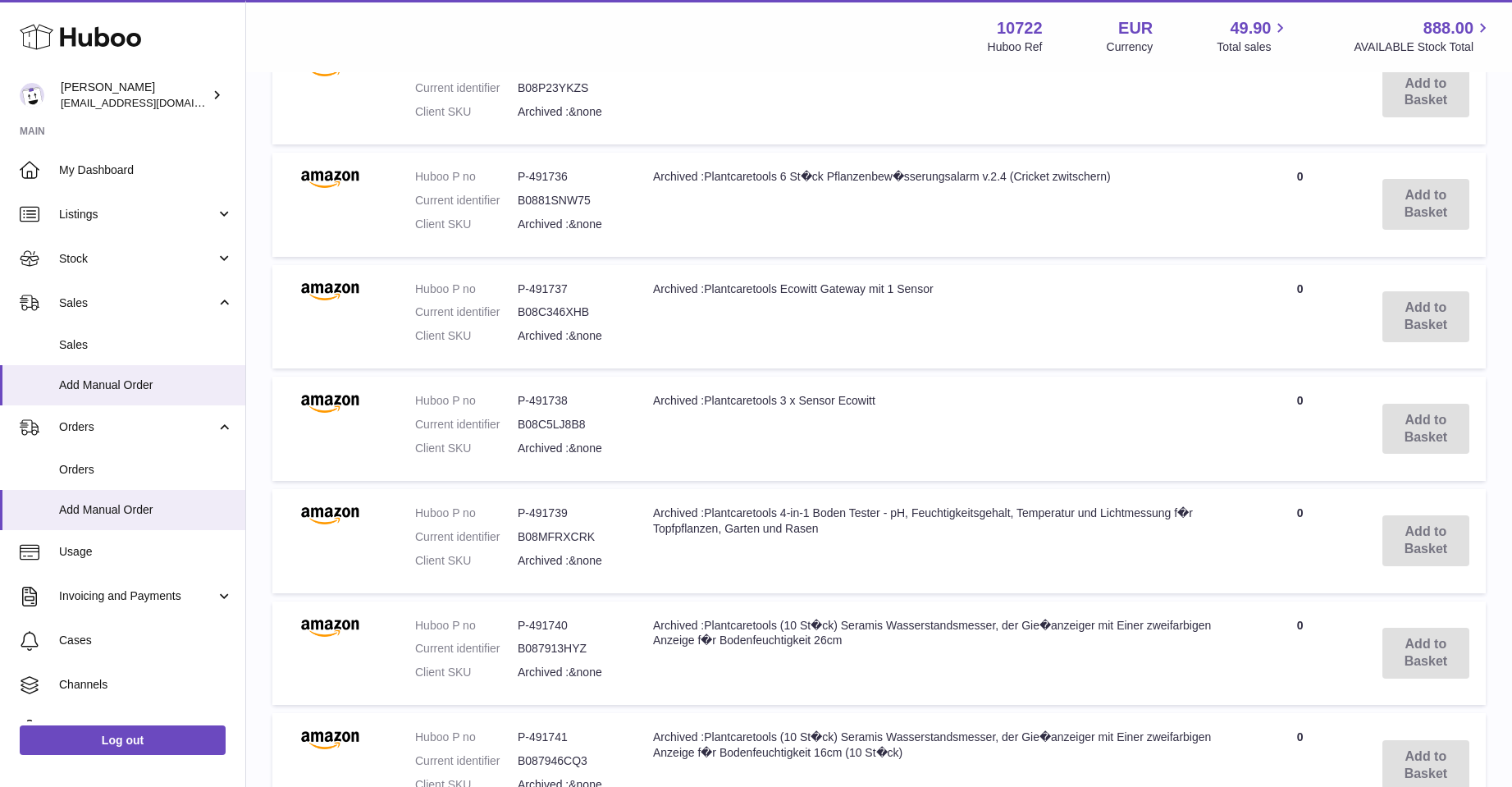
scroll to position [1098, 0]
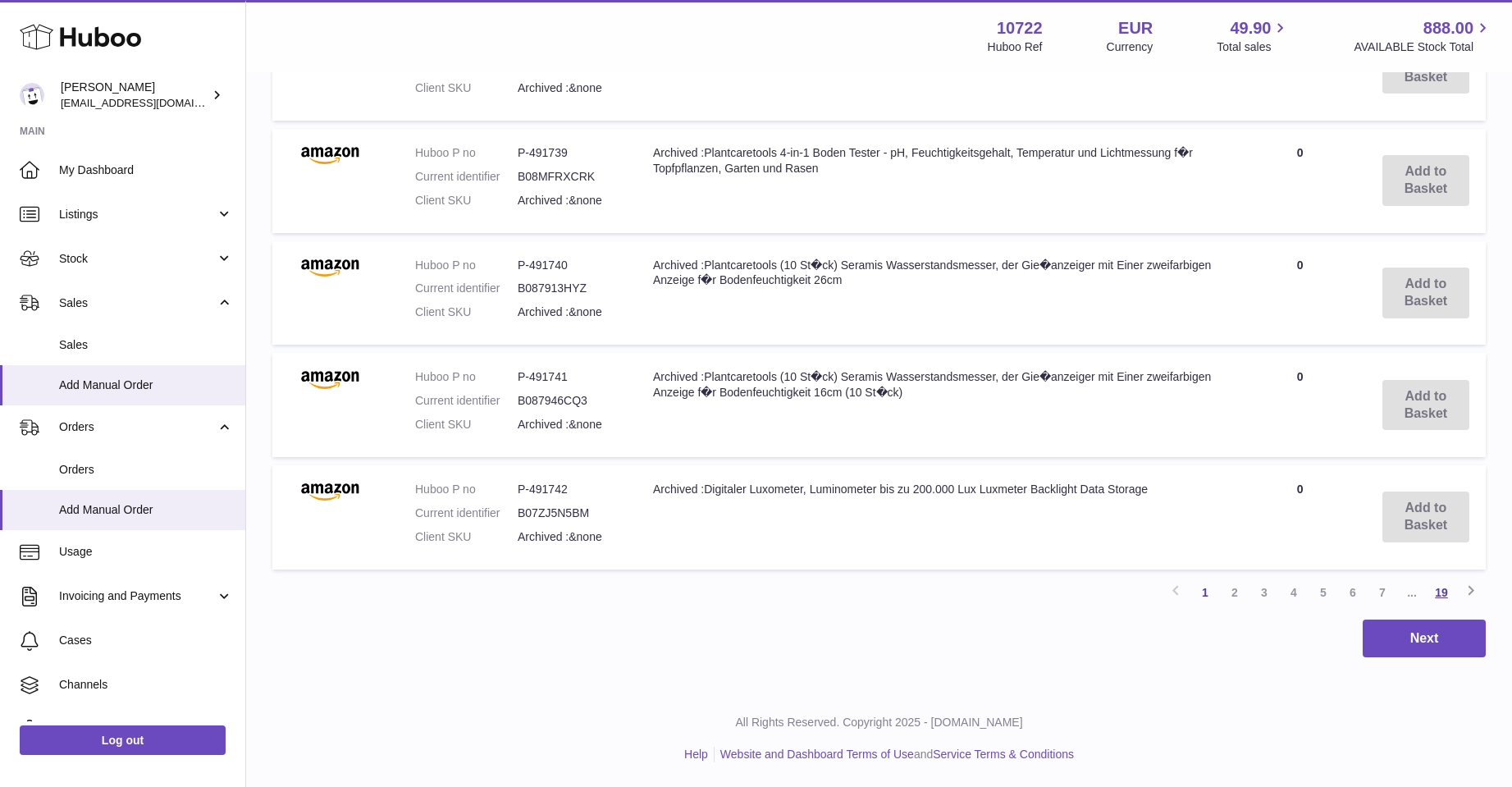
click at [1438, 584] on link "19" at bounding box center [1441, 592] width 29 height 29
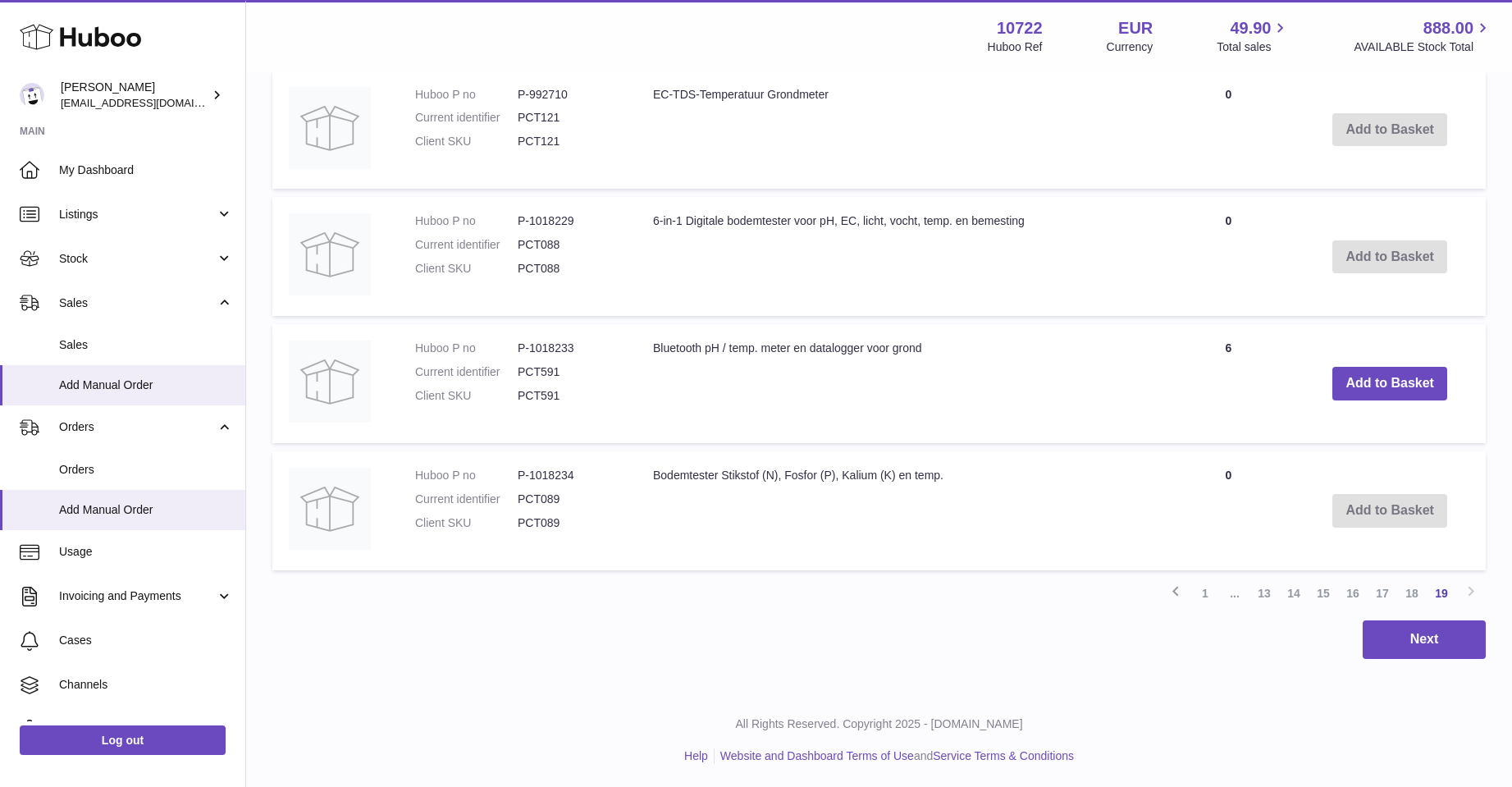
scroll to position [740, 0]
click at [1413, 585] on link "18" at bounding box center [1411, 591] width 29 height 29
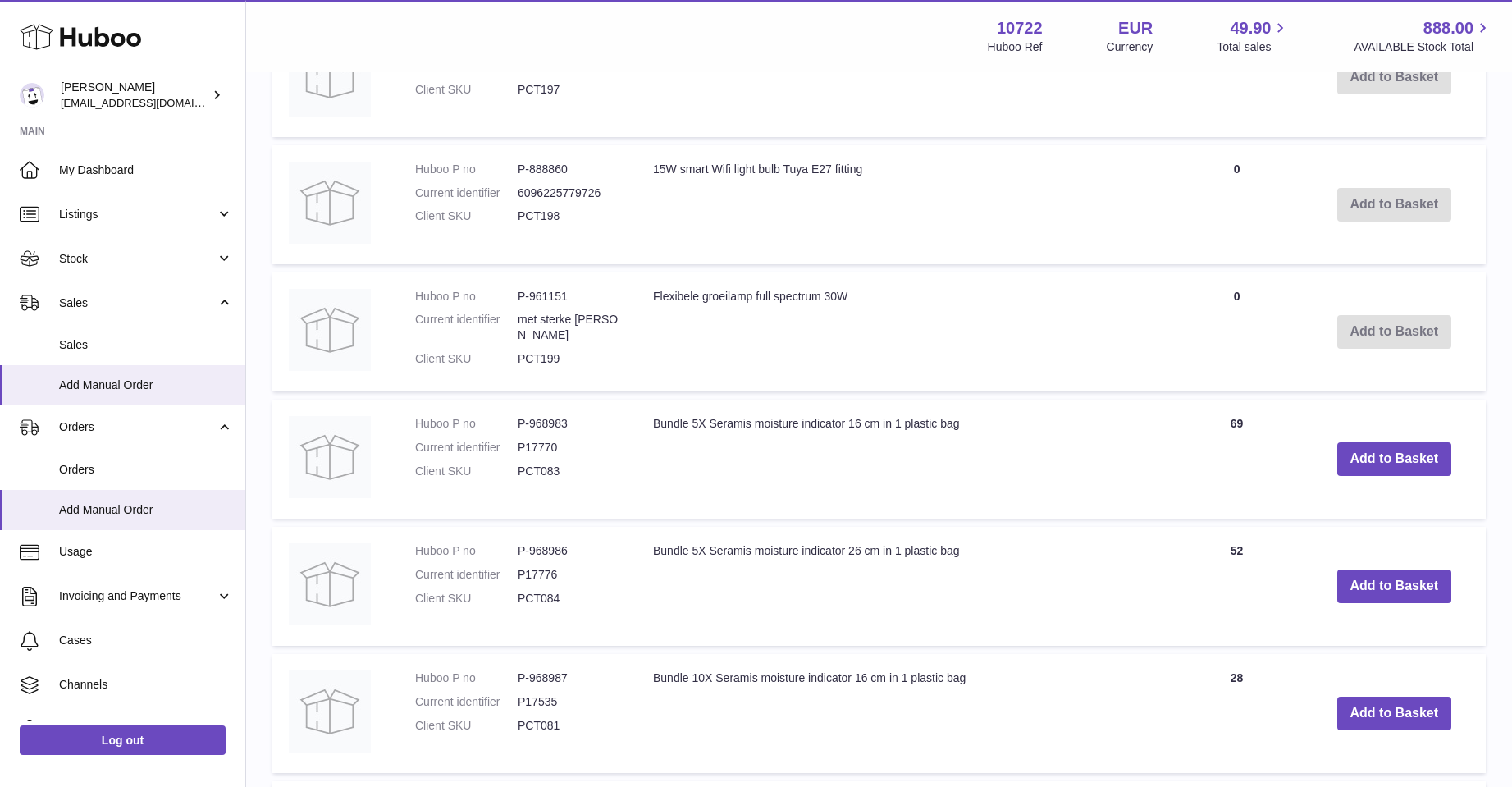
scroll to position [566, 0]
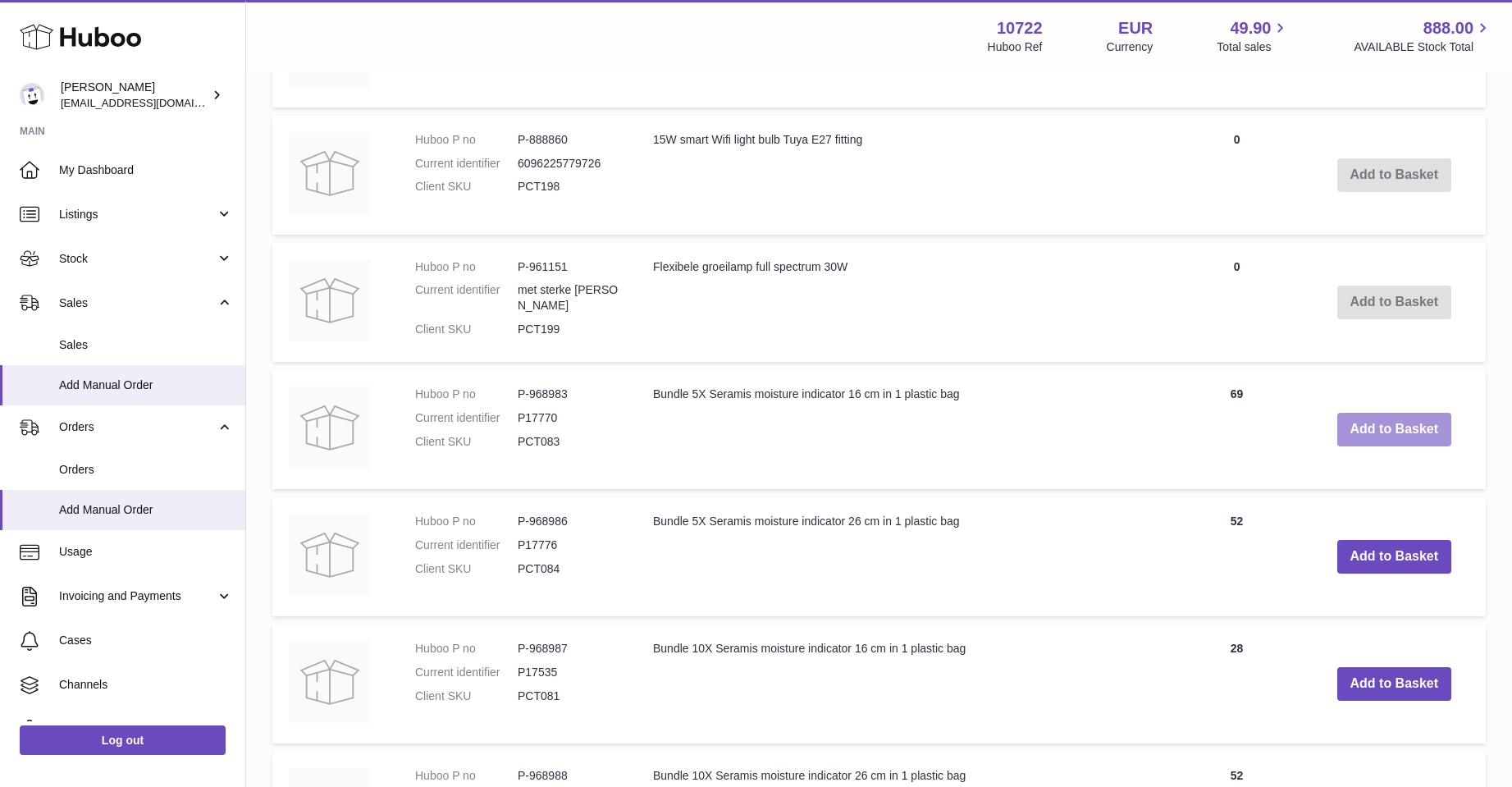
click at [1372, 433] on button "Add to Basket" at bounding box center [1394, 429] width 115 height 33
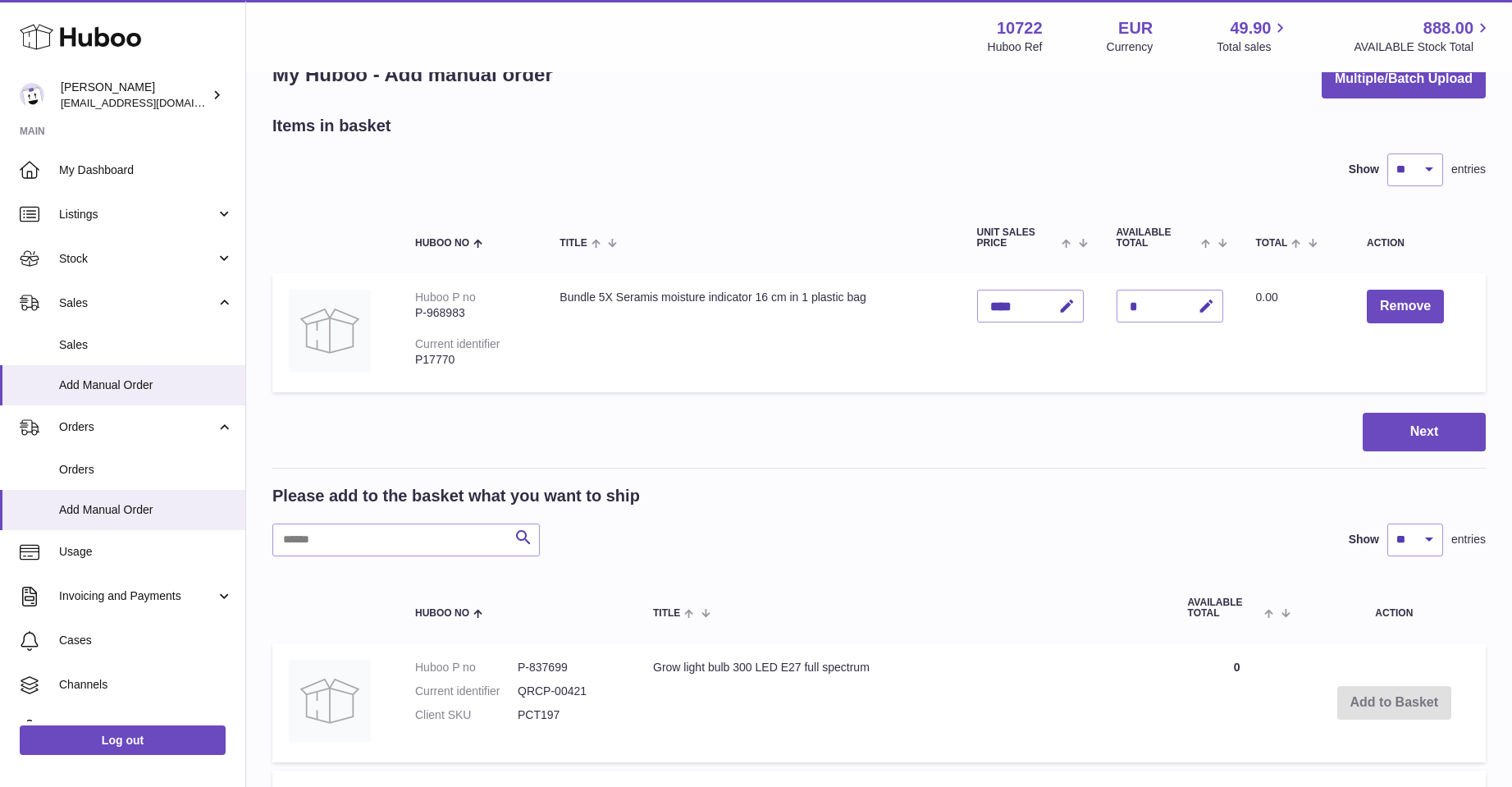
scroll to position [46, 0]
click at [1213, 306] on icon "button" at bounding box center [1206, 309] width 17 height 17
type input "*"
click at [1211, 309] on icon "submit" at bounding box center [1207, 308] width 15 height 15
click at [1435, 432] on button "Next" at bounding box center [1425, 434] width 123 height 39
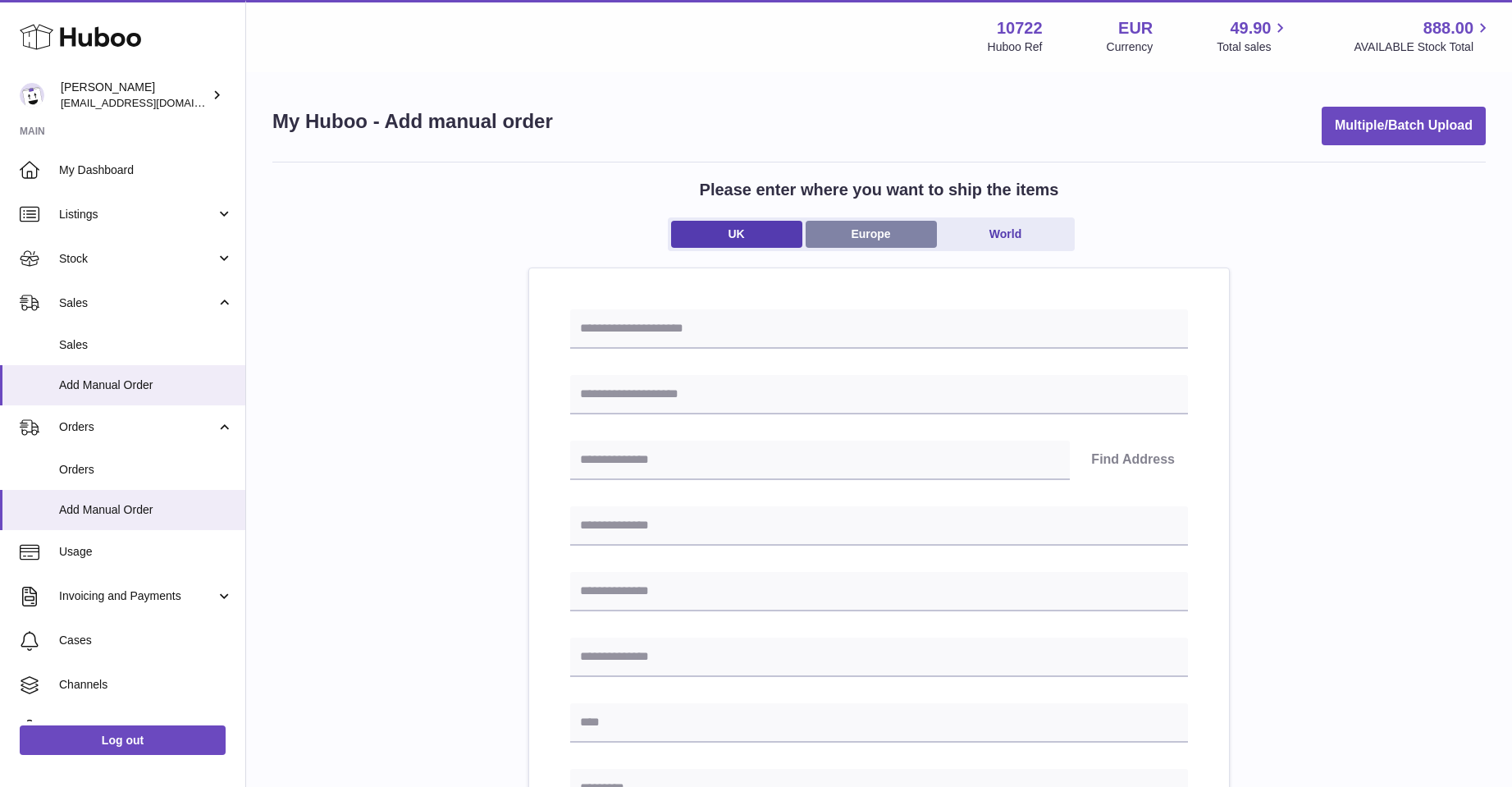
click at [876, 234] on link "Europe" at bounding box center [871, 234] width 131 height 28
click at [701, 391] on input "Search for option" at bounding box center [863, 394] width 585 height 38
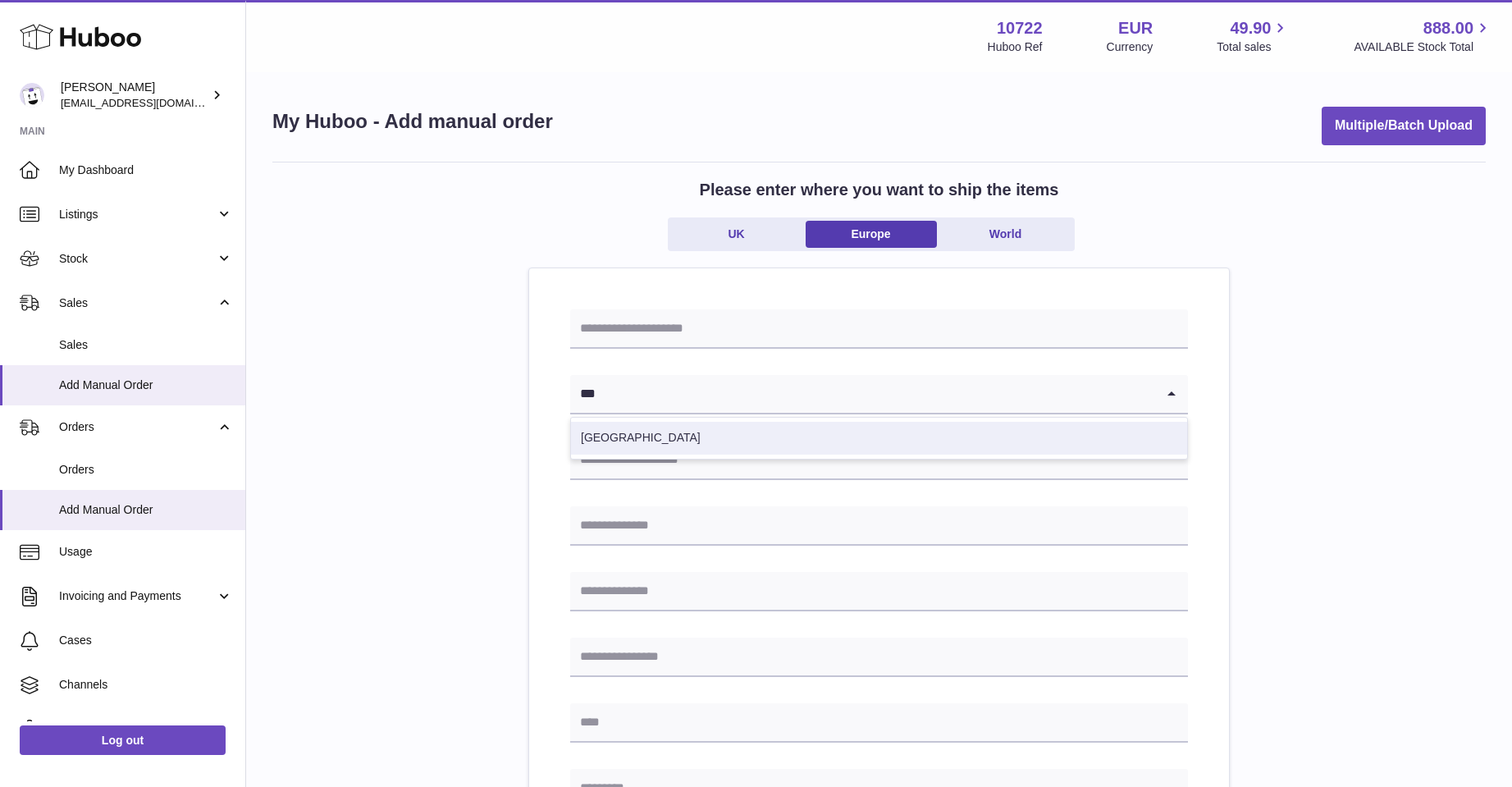
click at [685, 433] on li "Belgium" at bounding box center [879, 438] width 616 height 33
type input "***"
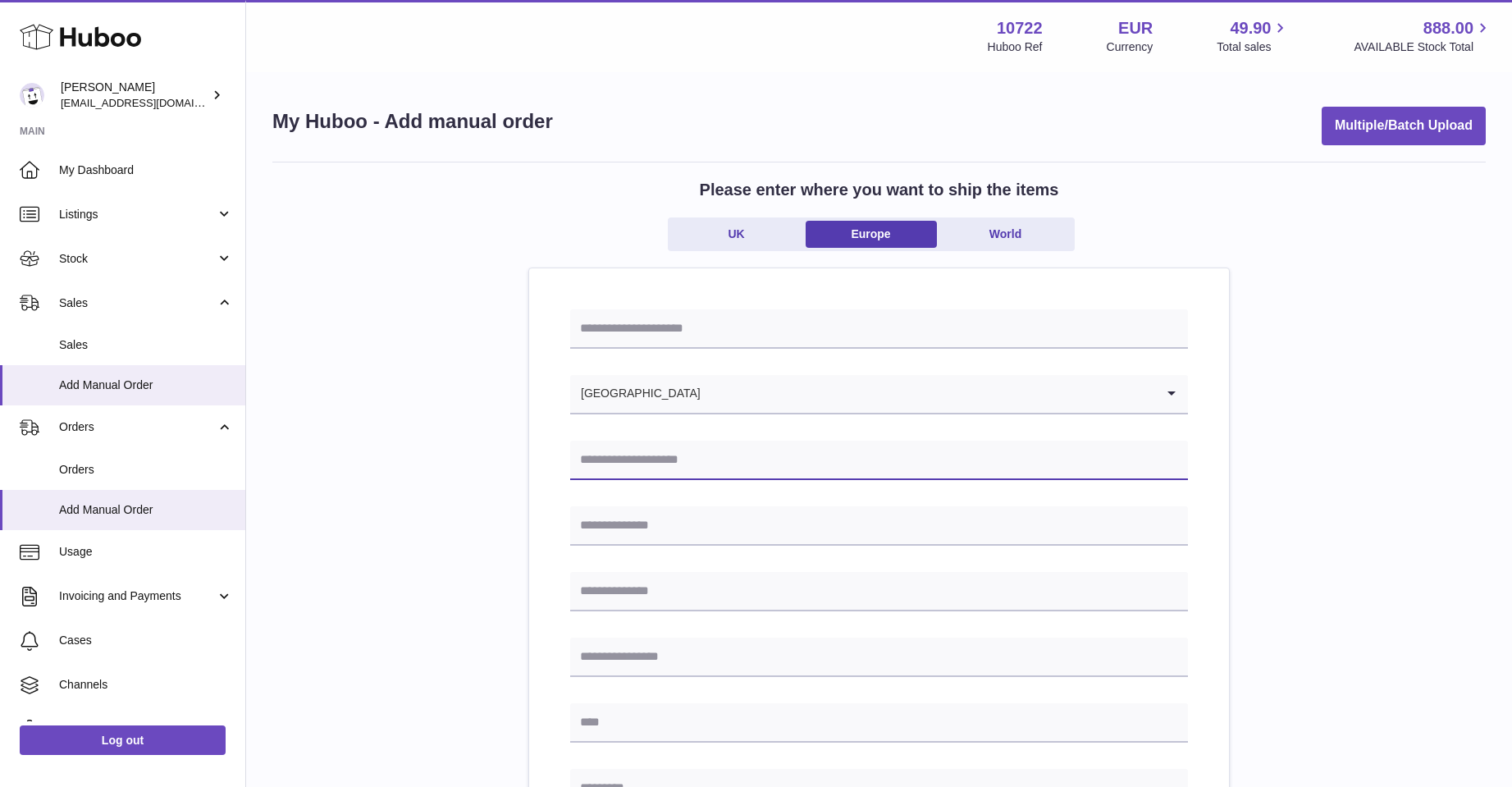
click at [665, 451] on input "text" at bounding box center [879, 459] width 618 height 39
type input "**********"
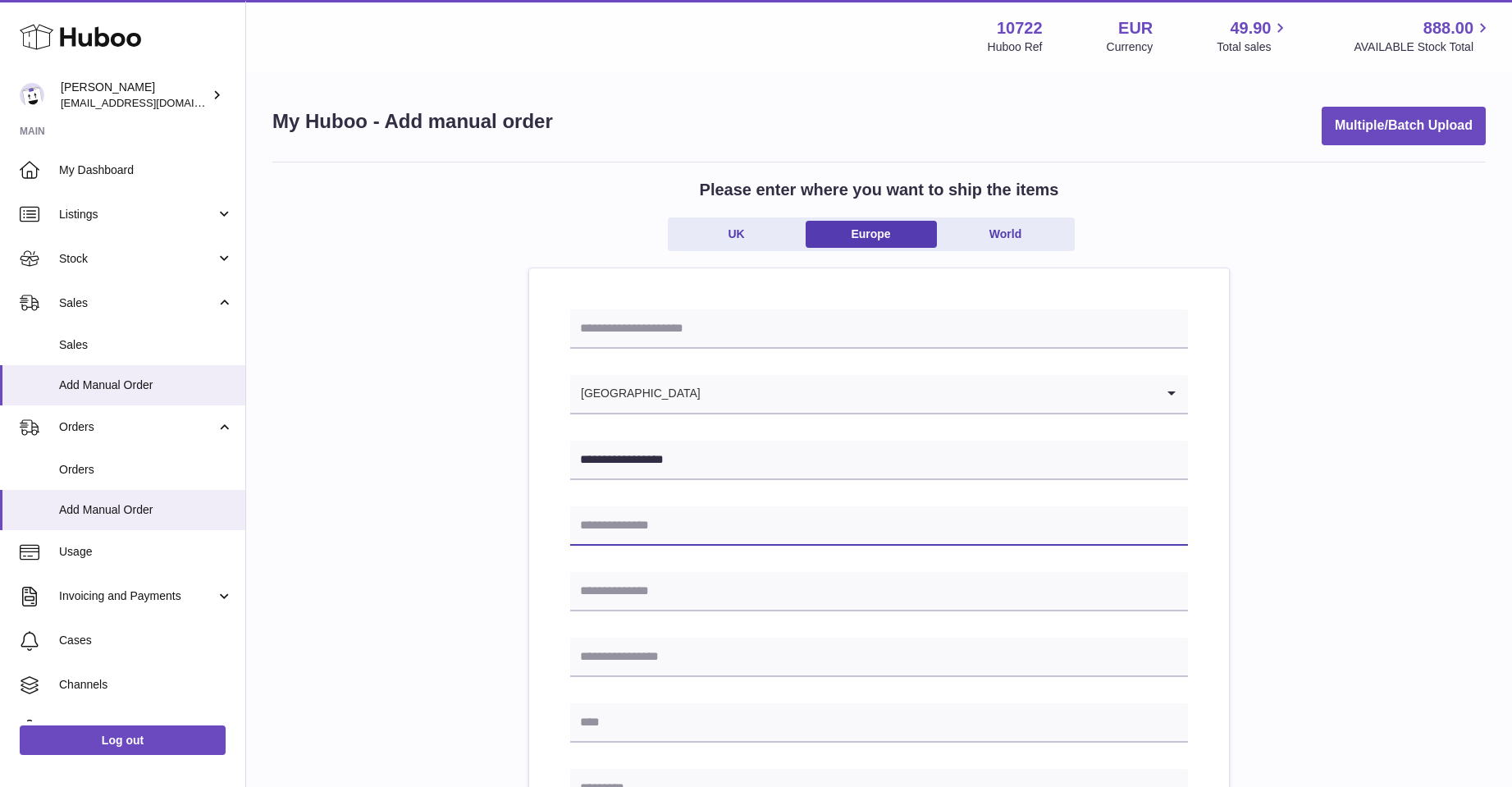
click at [582, 522] on input "text" at bounding box center [879, 525] width 618 height 39
type input "**********"
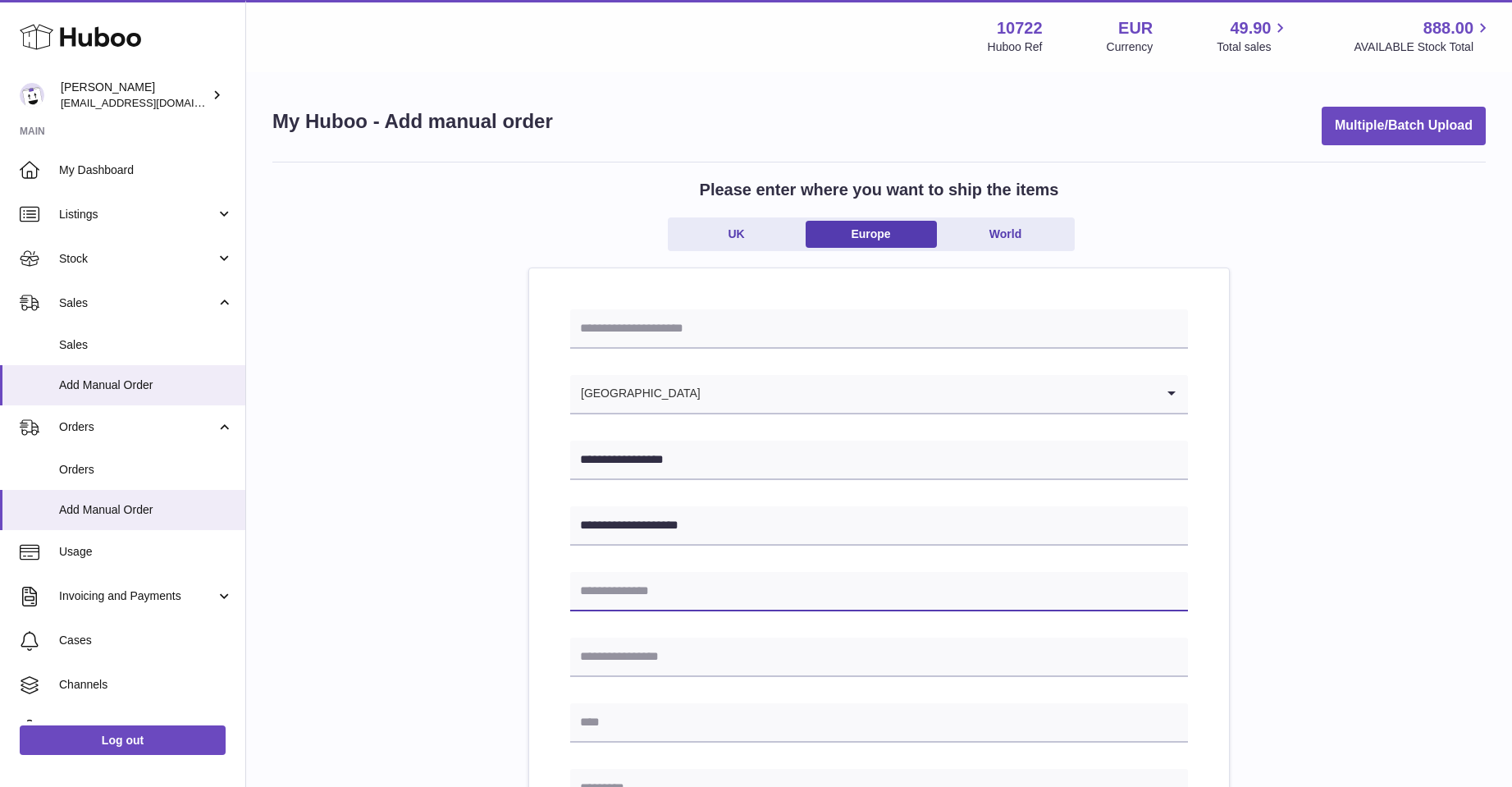
click at [599, 585] on input "text" at bounding box center [879, 591] width 618 height 39
type input "*******"
click at [614, 670] on input "text" at bounding box center [879, 657] width 618 height 39
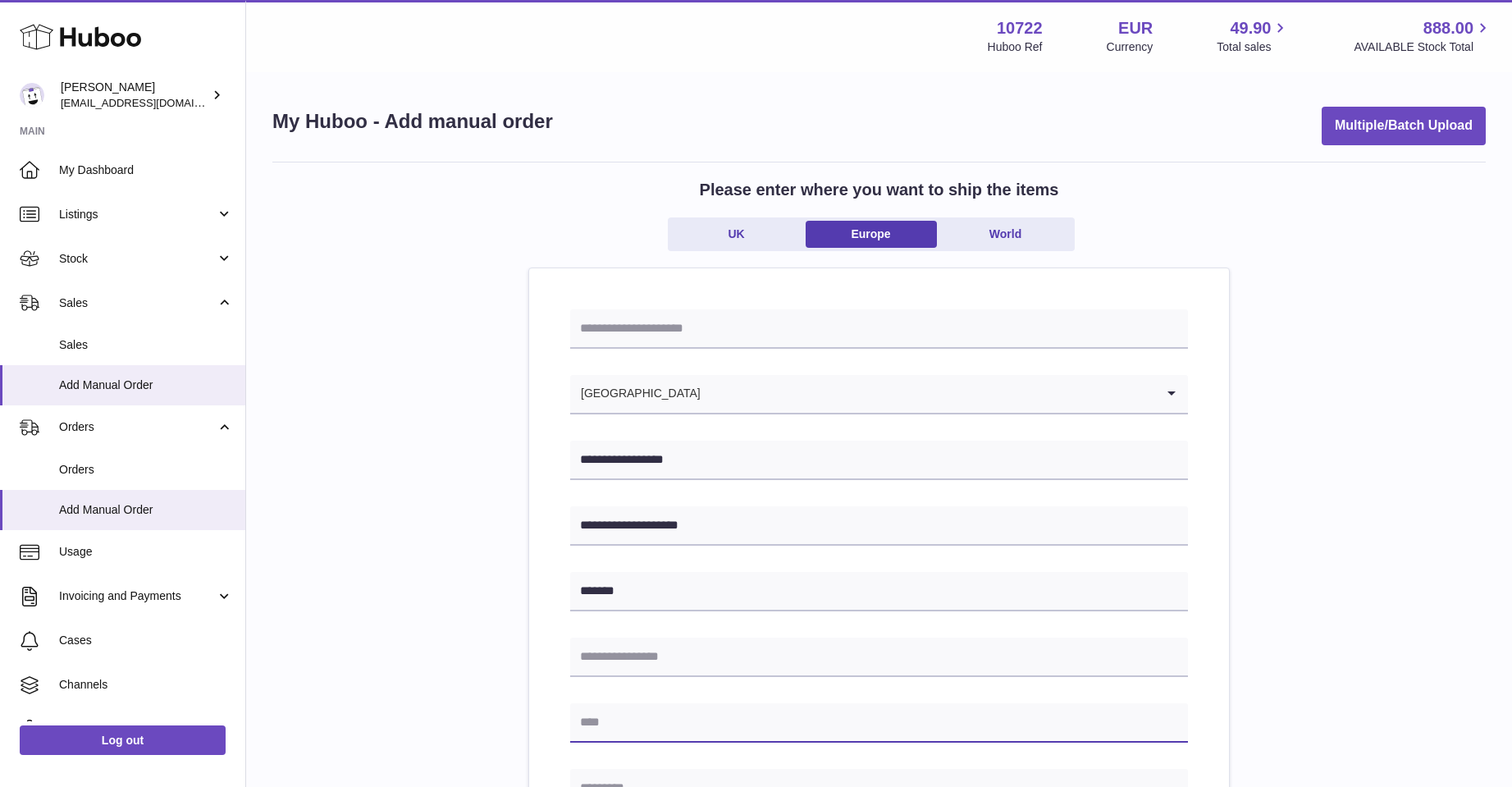
click at [608, 716] on input "text" at bounding box center [879, 722] width 618 height 39
type input "*********"
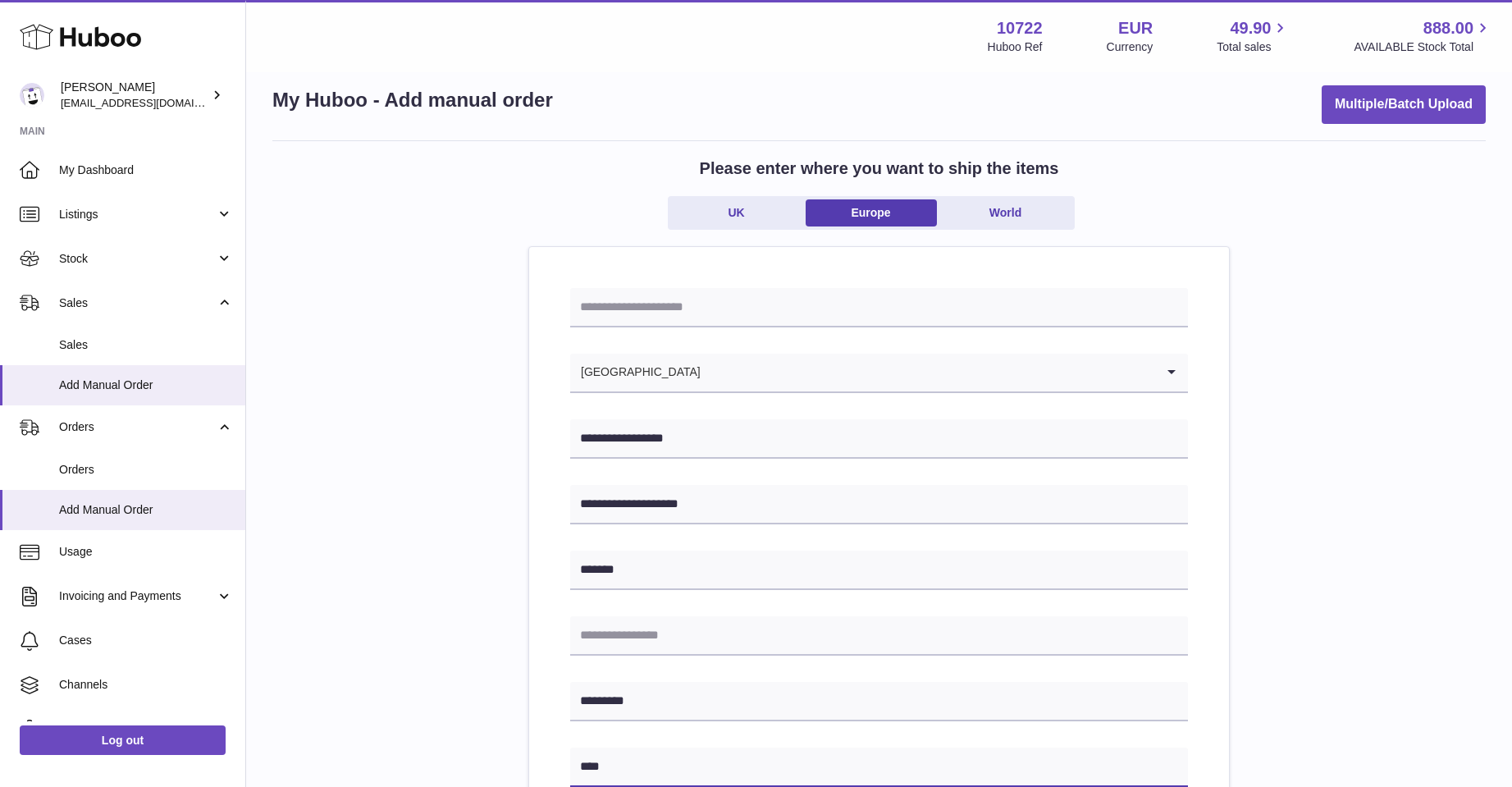
type input "****"
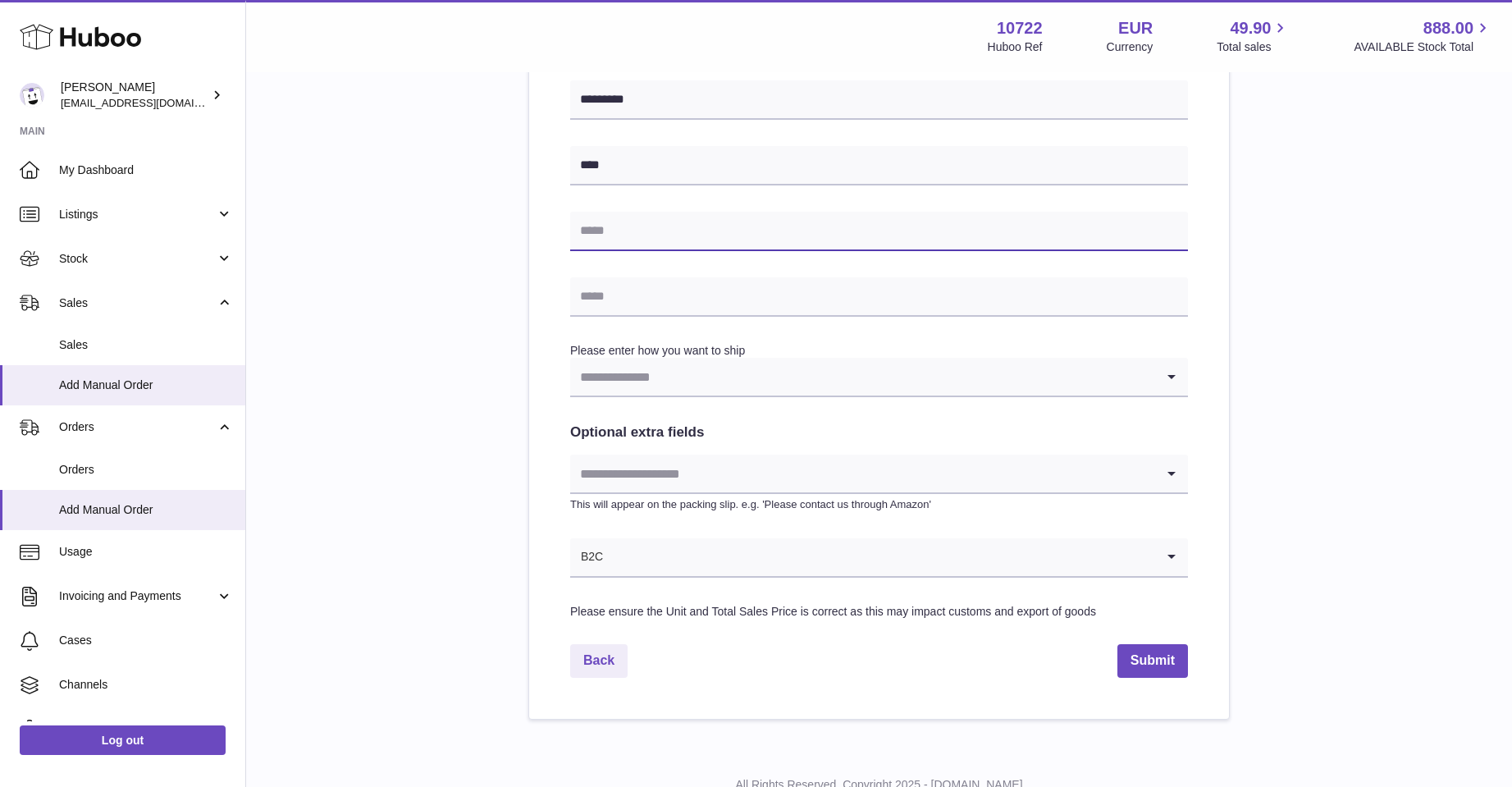
scroll to position [625, 0]
type input "**********"
click at [1098, 293] on input "text" at bounding box center [879, 294] width 618 height 39
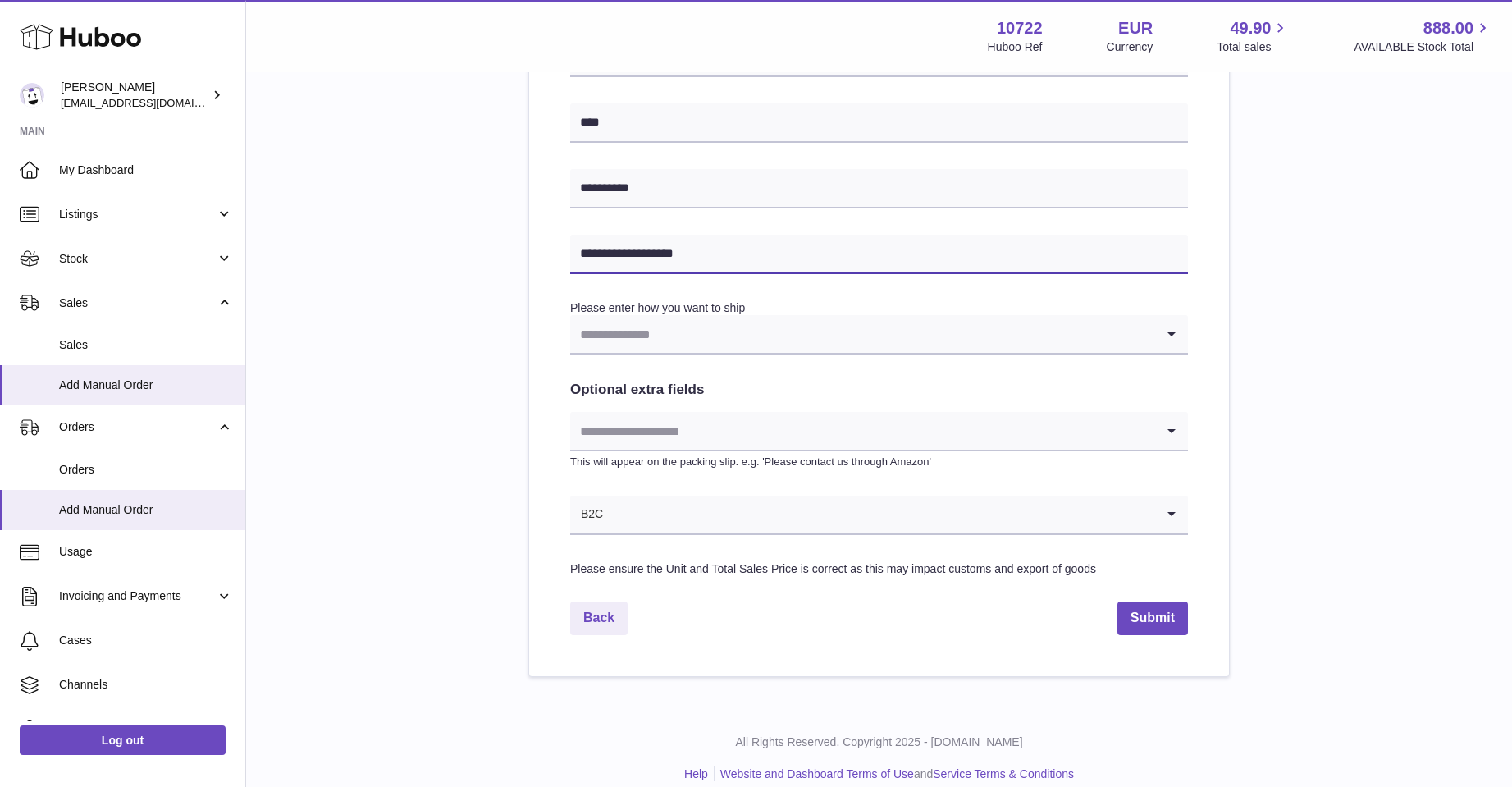
scroll to position [684, 0]
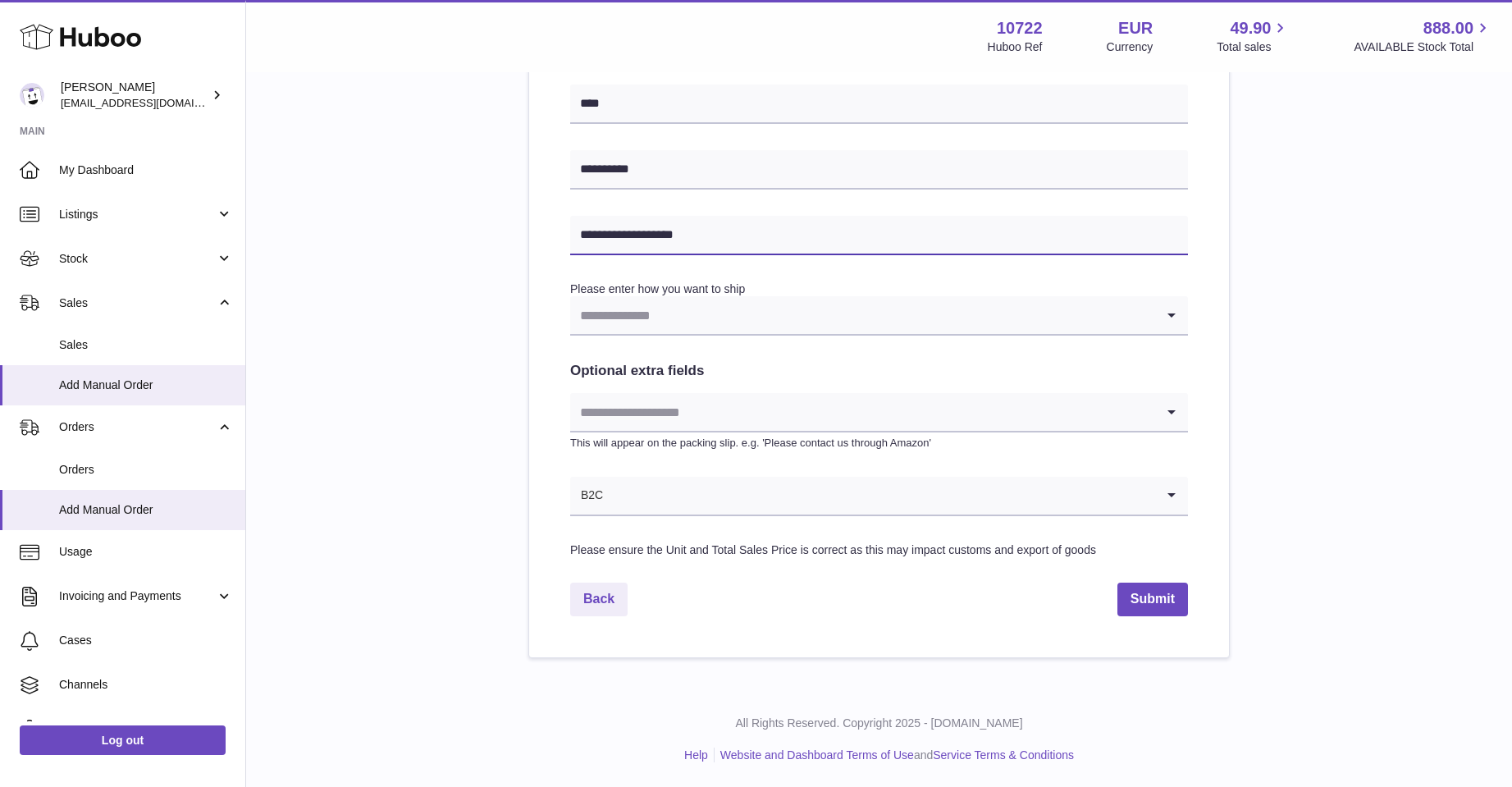
type input "**********"
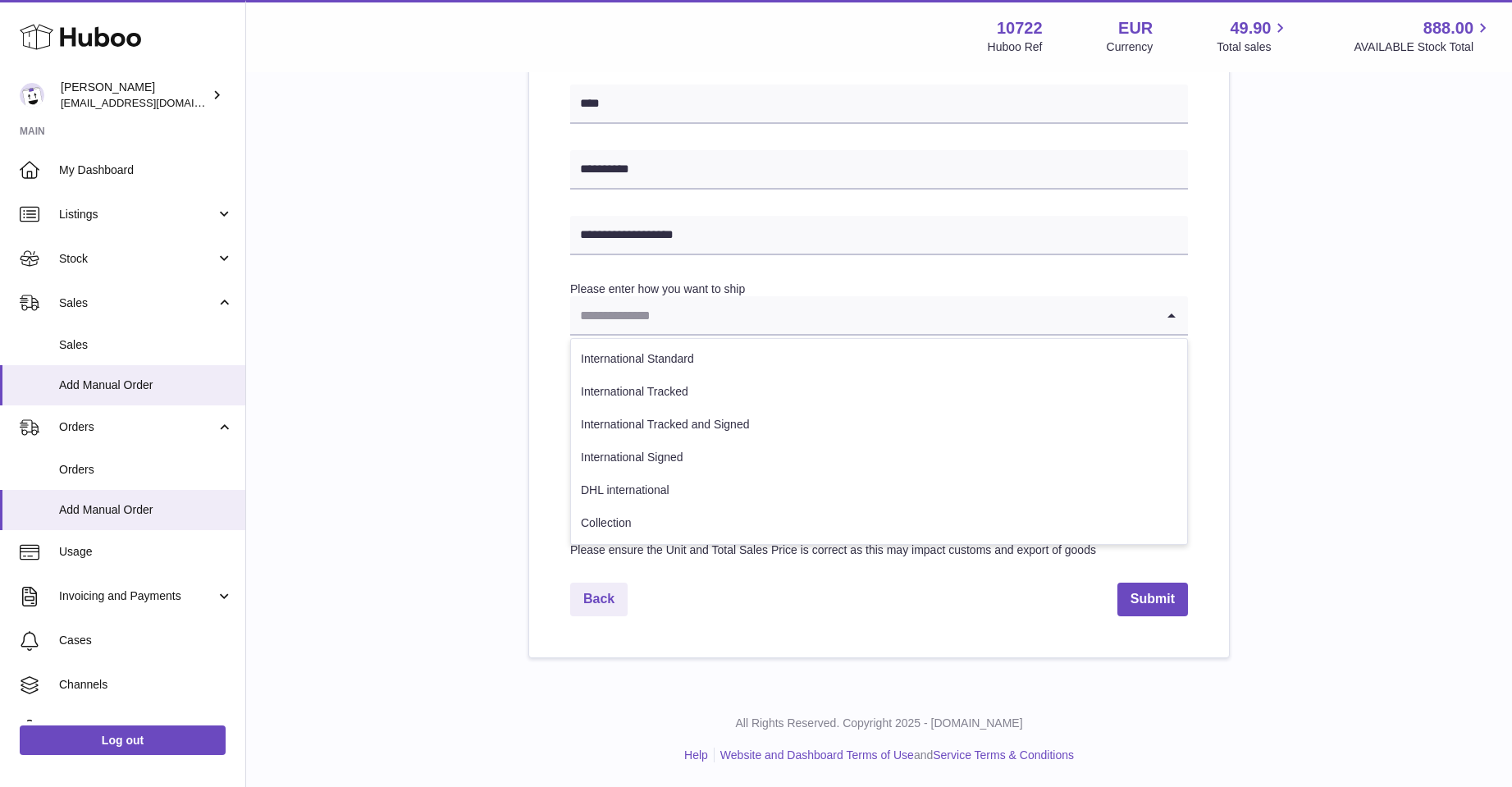
click at [1176, 315] on icon "Search for option" at bounding box center [1171, 315] width 33 height 38
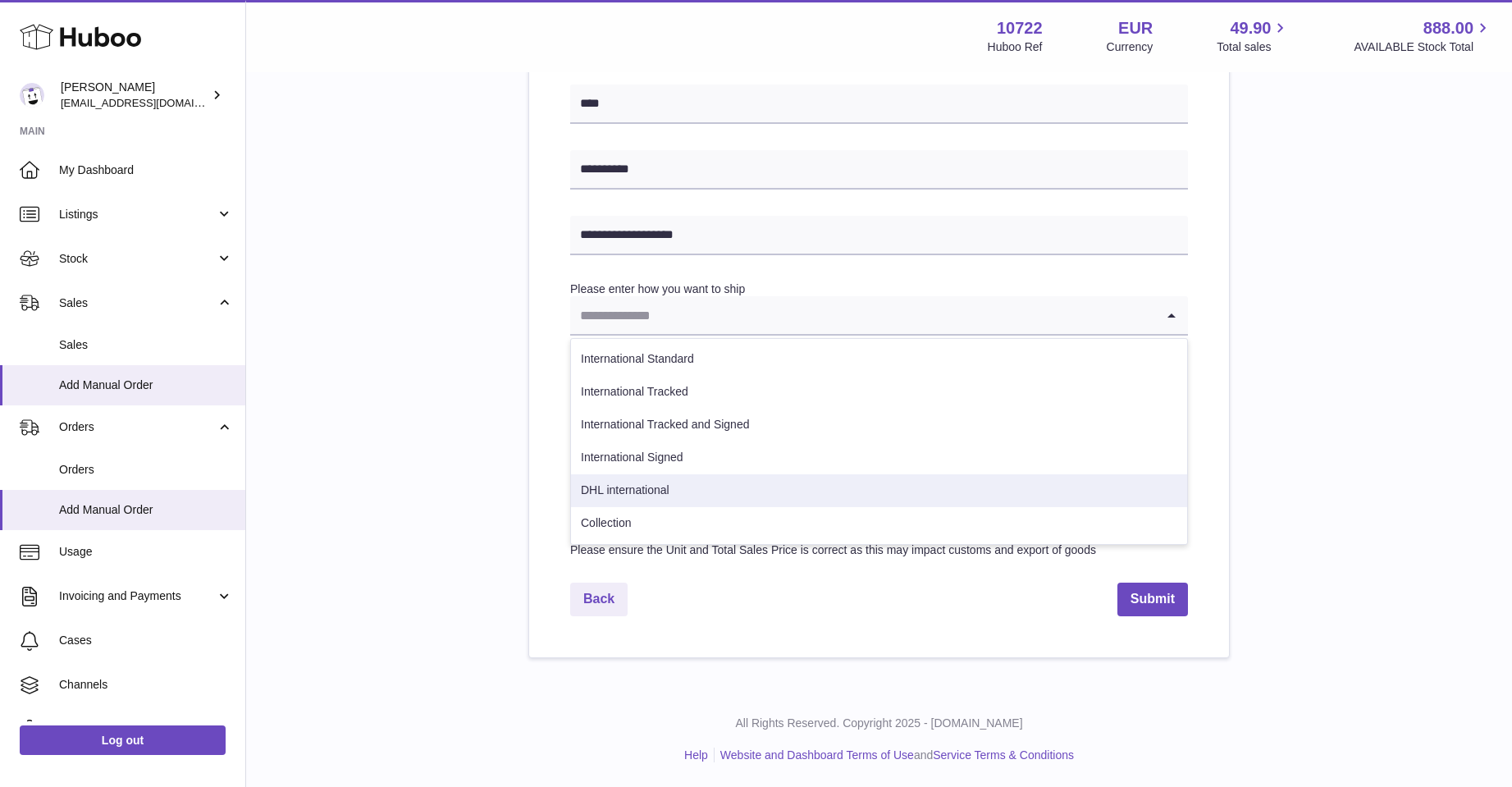
drag, startPoint x: 812, startPoint y: 492, endPoint x: 767, endPoint y: 500, distance: 45.7
click at [767, 500] on li "DHL international" at bounding box center [879, 491] width 616 height 33
click at [1161, 315] on icon "Search for option" at bounding box center [1171, 315] width 33 height 38
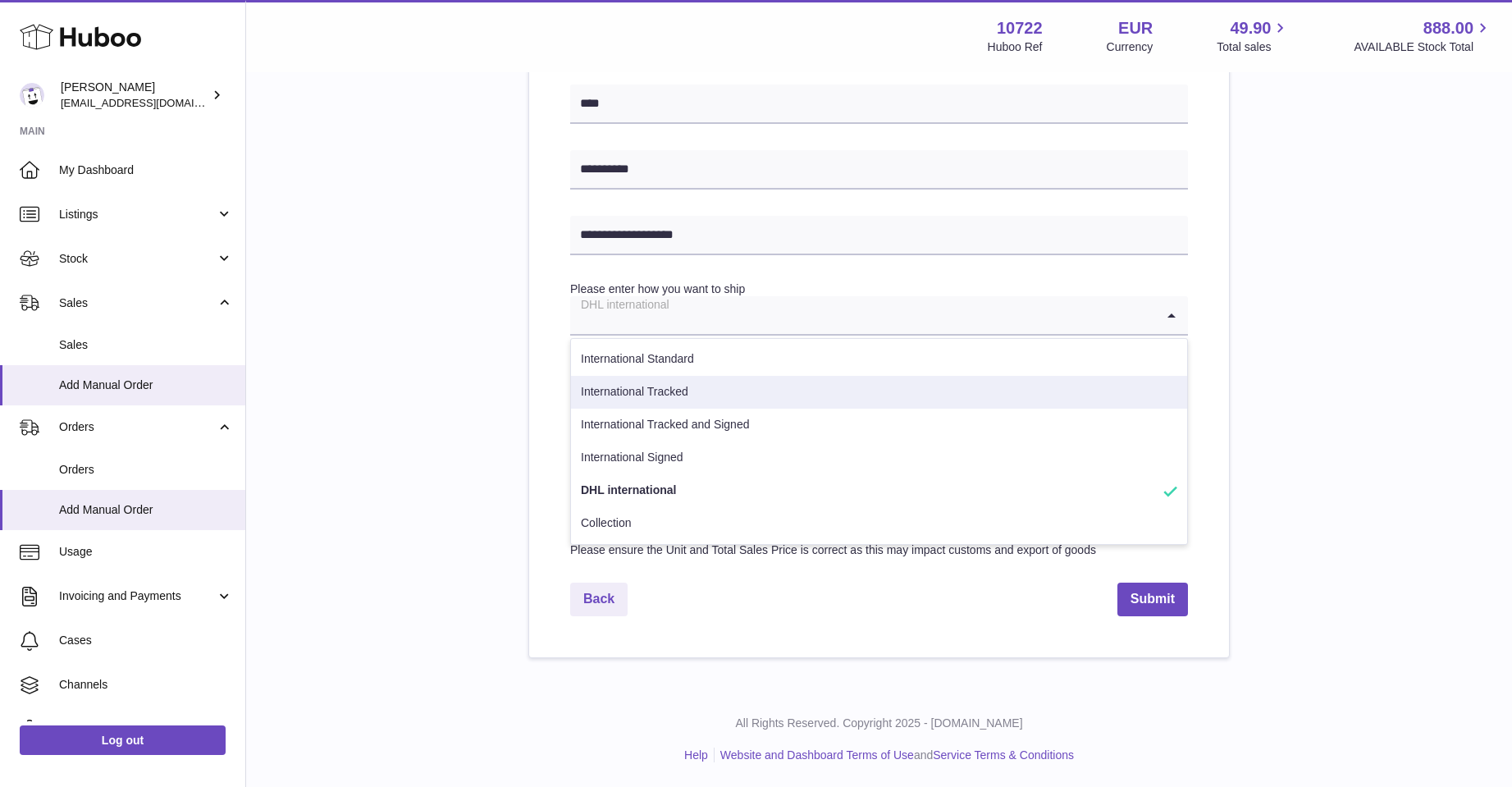
click at [706, 396] on li "International Tracked" at bounding box center [879, 392] width 616 height 33
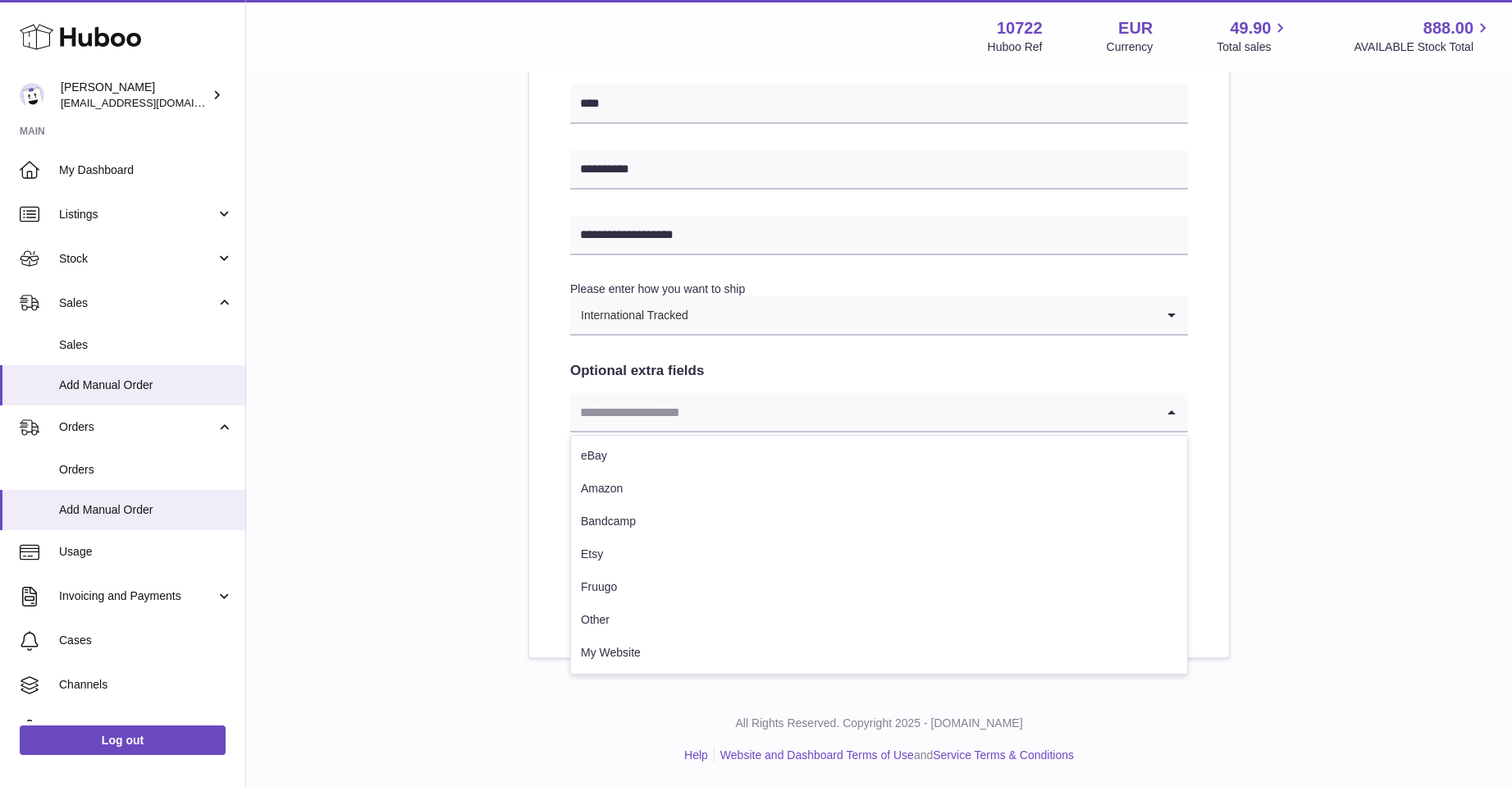
click at [1174, 412] on icon "Search for option" at bounding box center [1171, 412] width 33 height 38
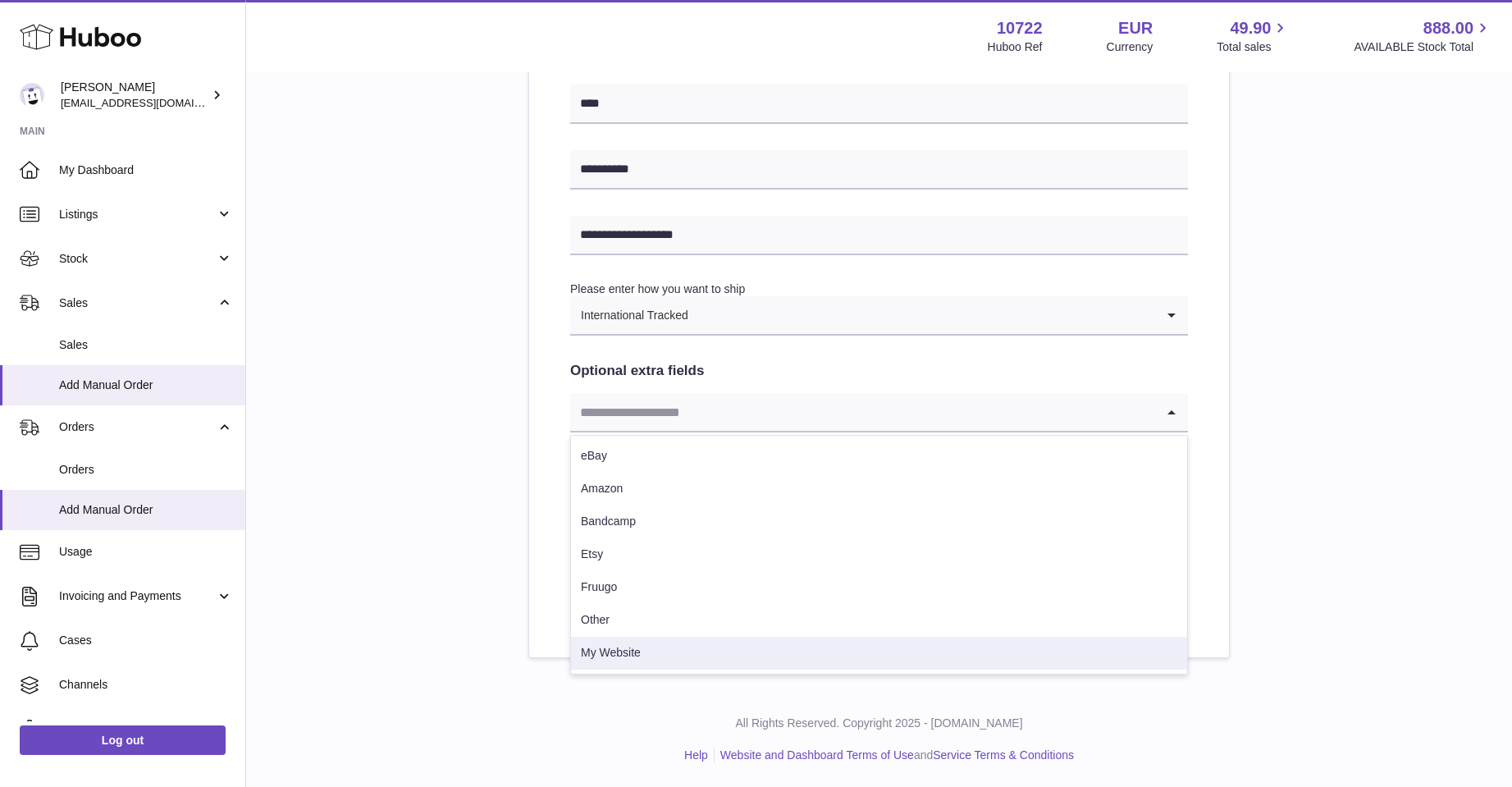
click at [621, 646] on li "My Website" at bounding box center [879, 653] width 616 height 33
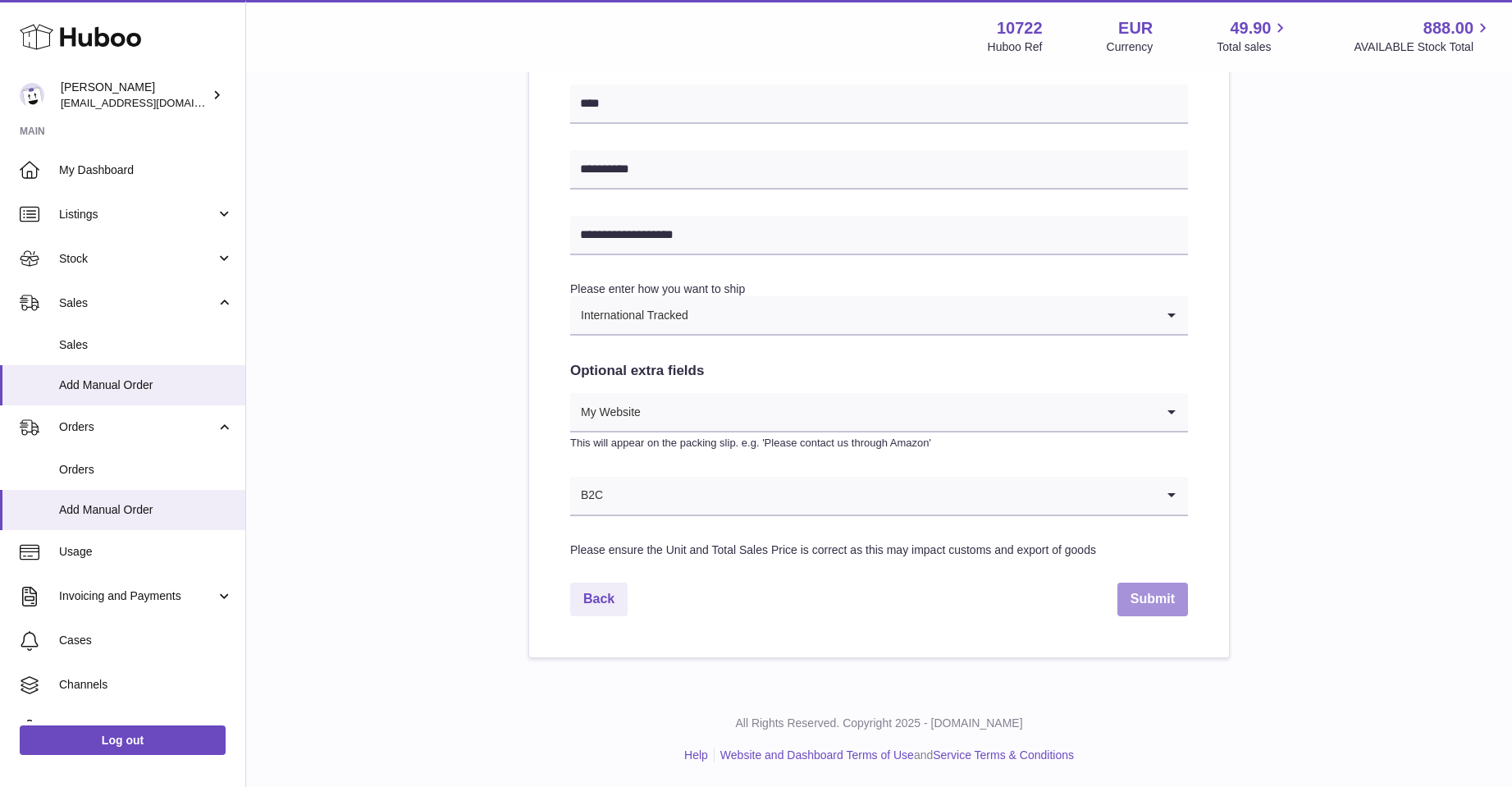
click at [1136, 596] on button "Submit" at bounding box center [1152, 599] width 70 height 33
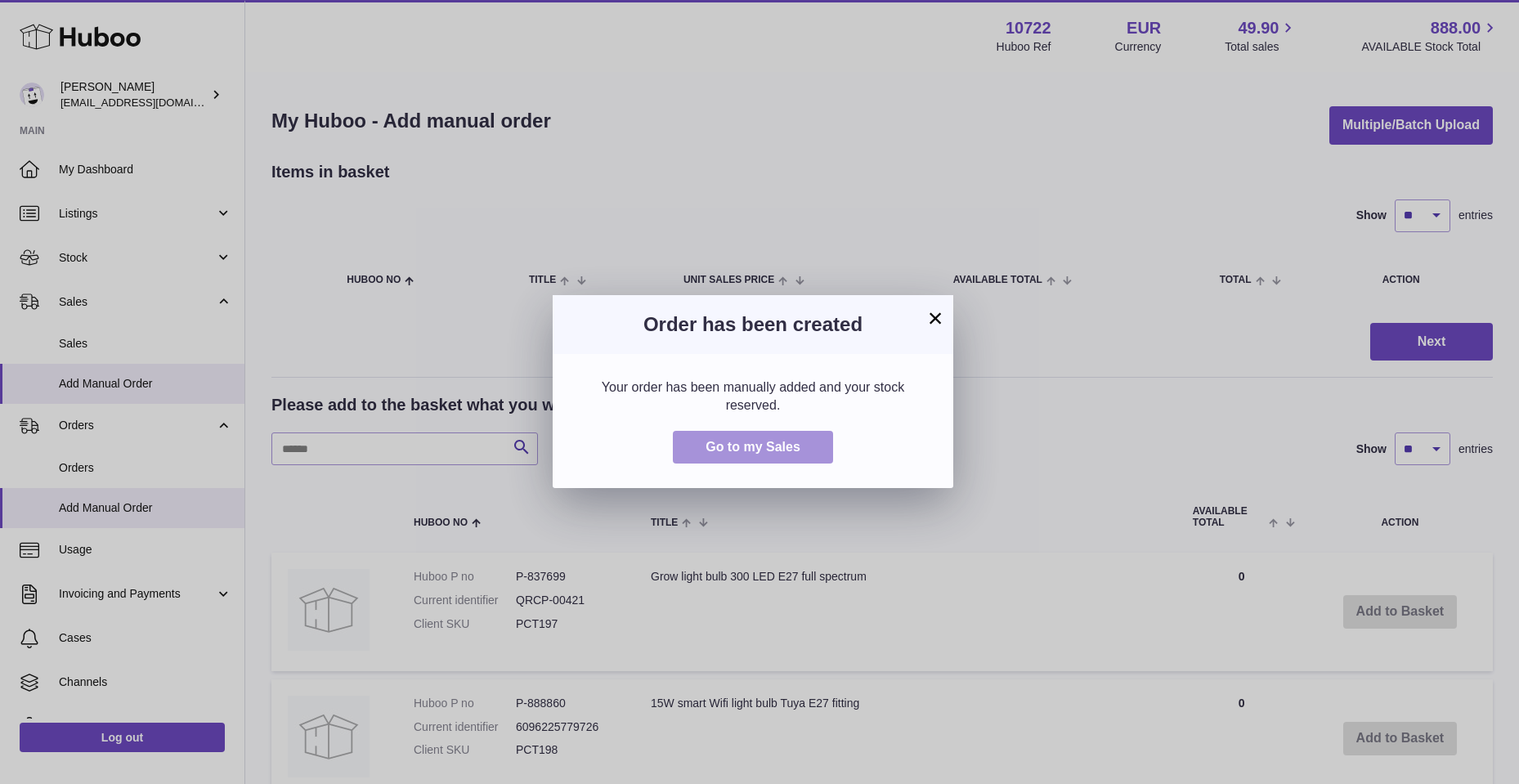
click at [729, 449] on span "Go to my Sales" at bounding box center [753, 446] width 95 height 14
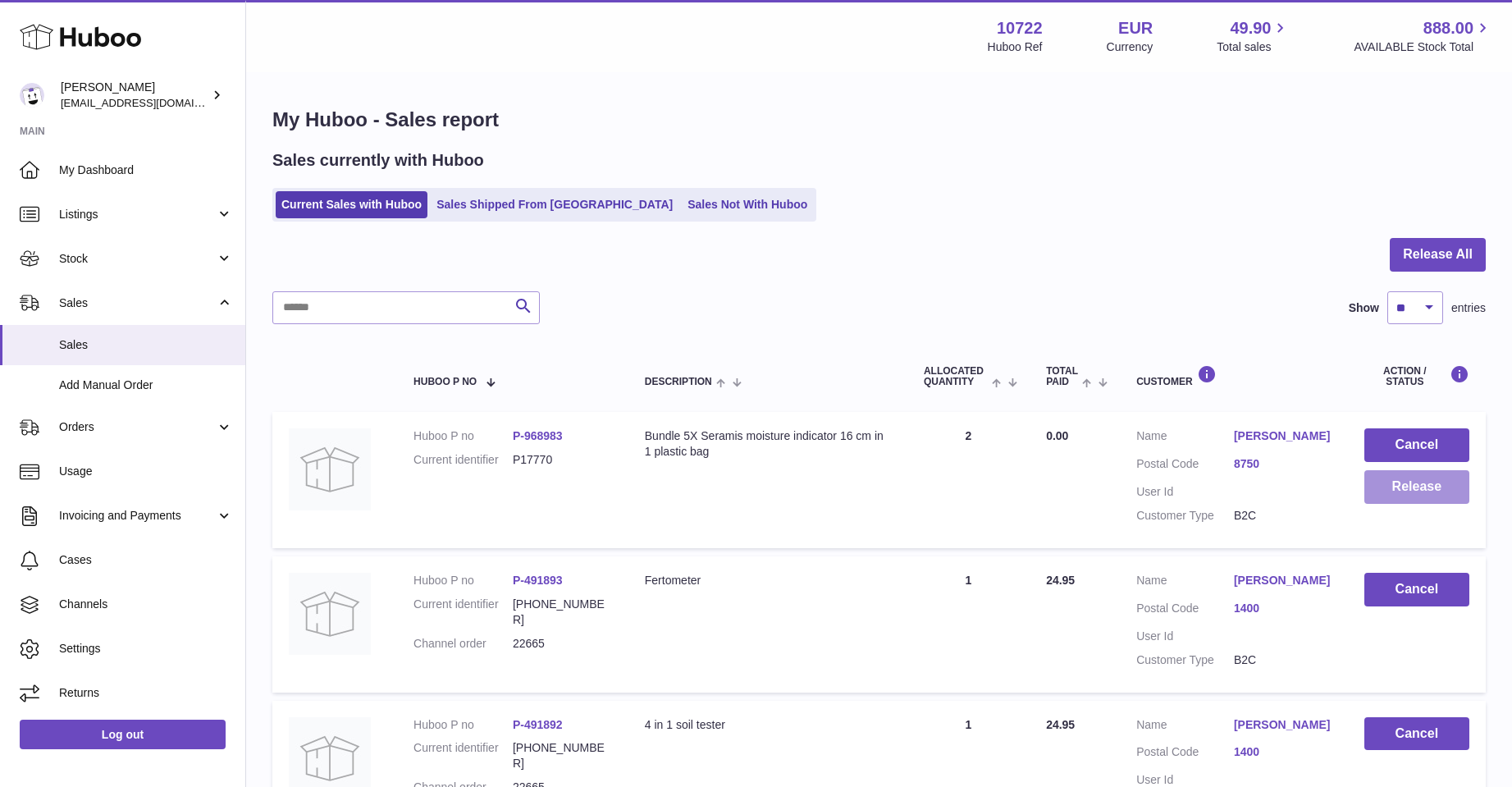
click at [1403, 476] on button "Release" at bounding box center [1417, 486] width 105 height 33
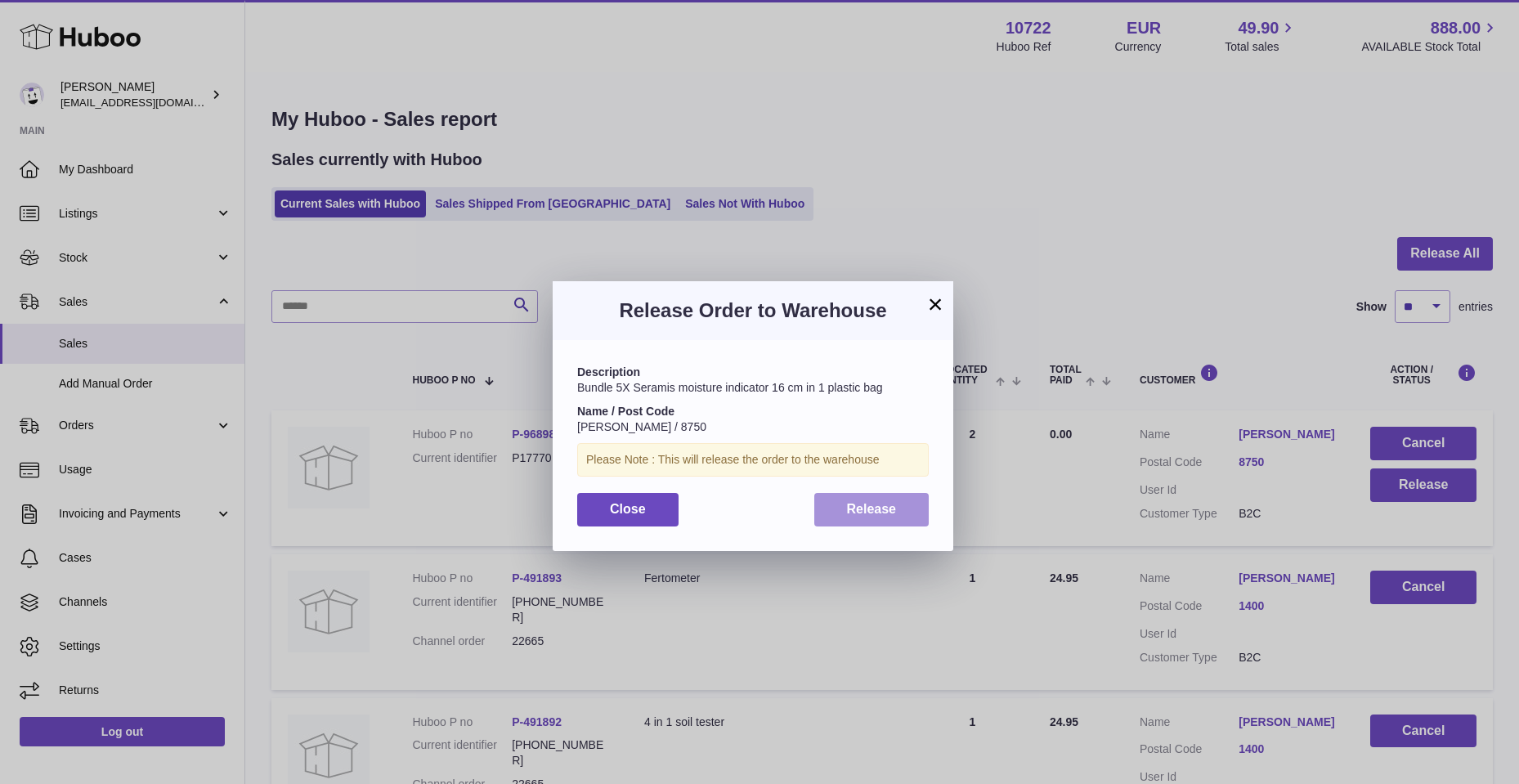
click at [878, 516] on button "Release" at bounding box center [872, 509] width 115 height 33
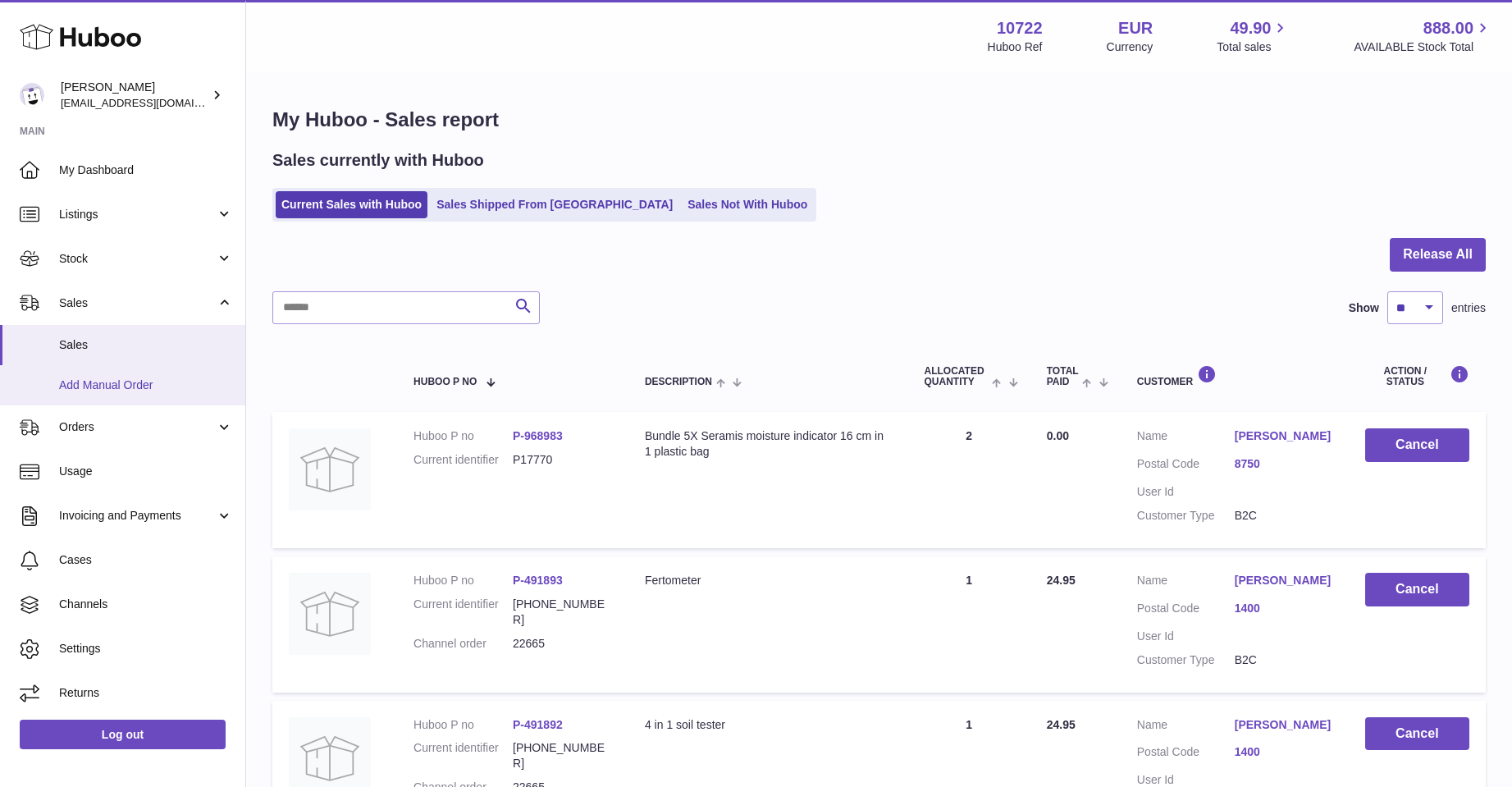
click at [108, 382] on span "Add Manual Order" at bounding box center [145, 385] width 174 height 15
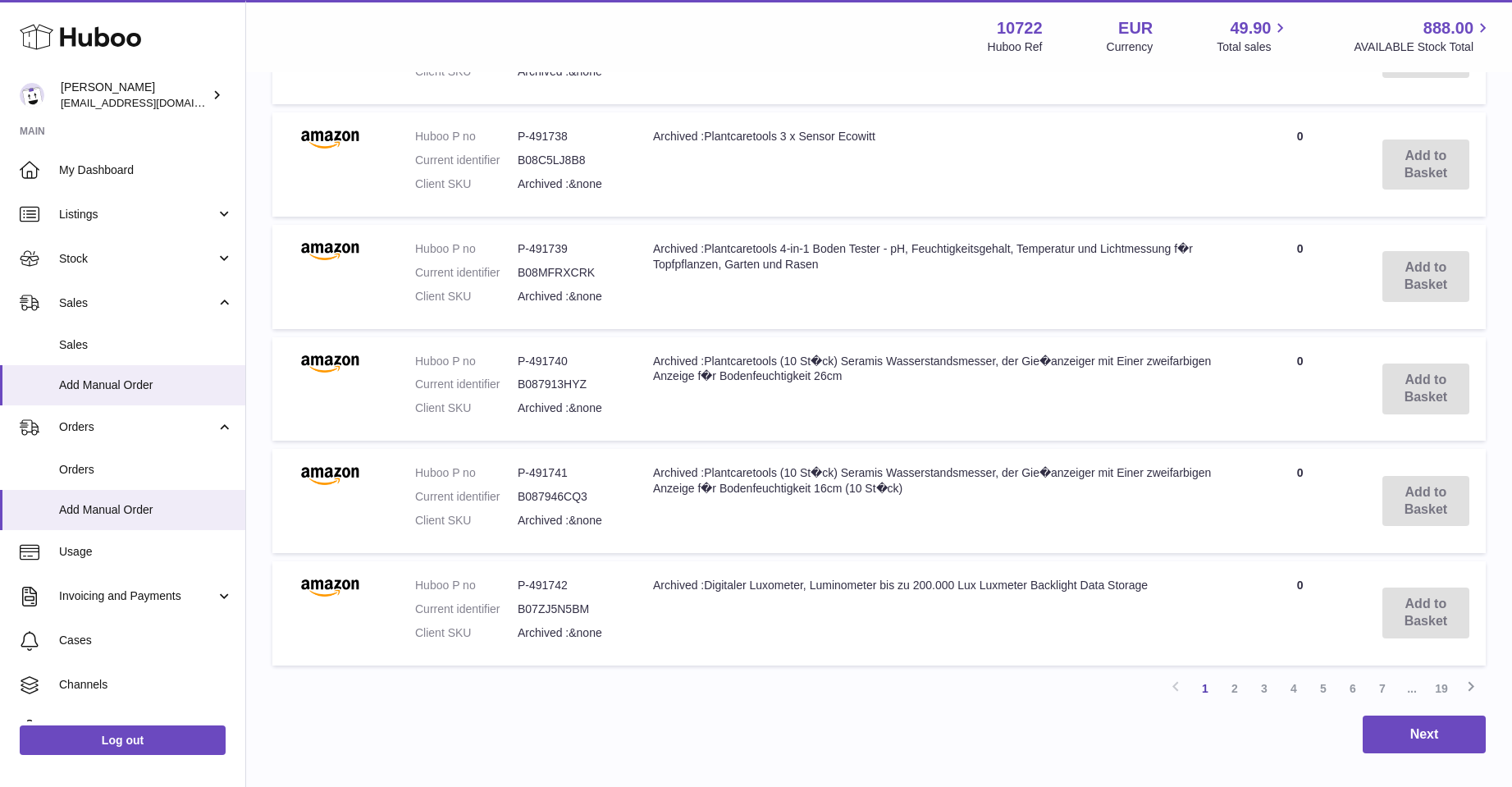
scroll to position [1098, 0]
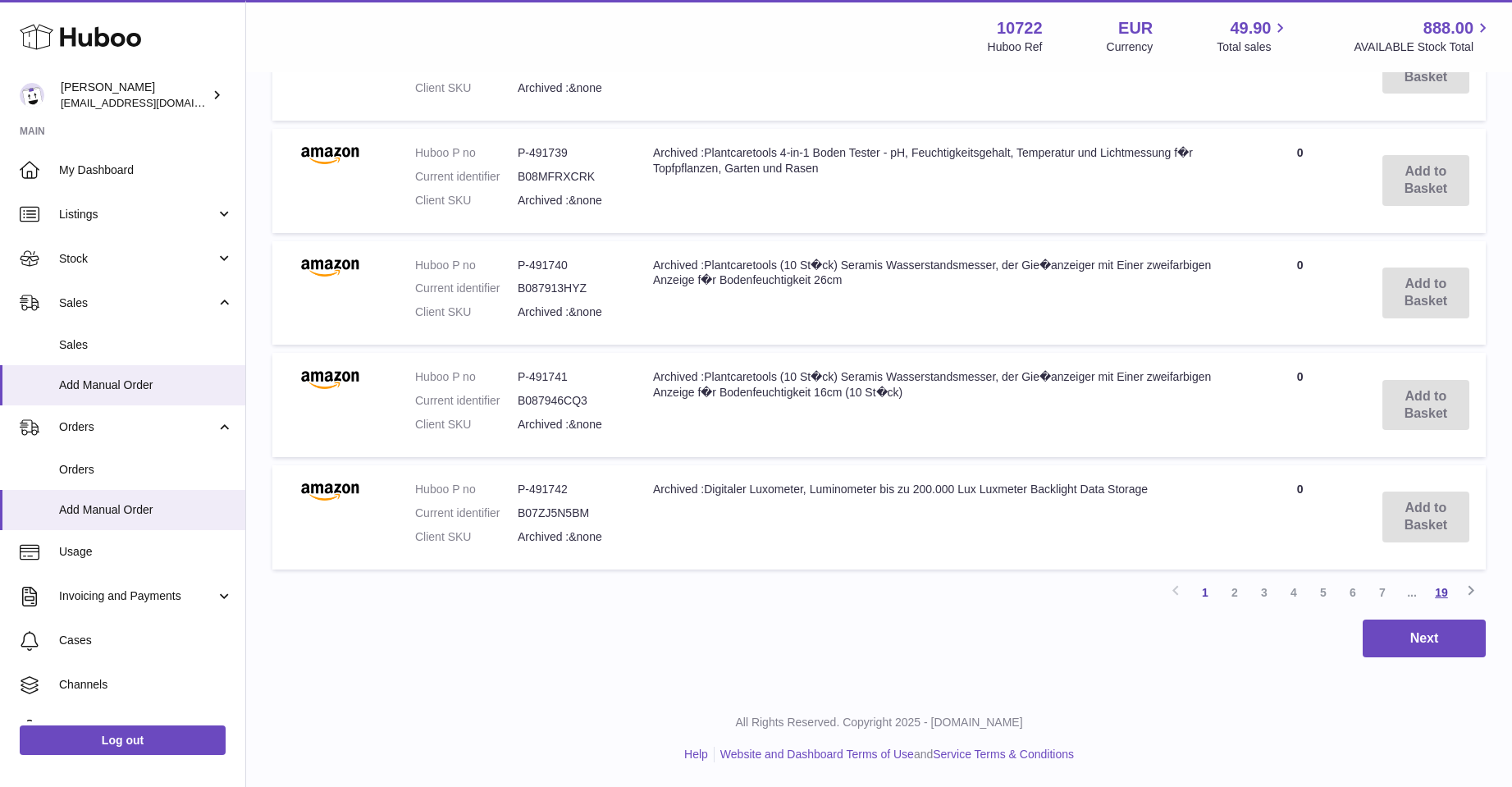
click at [1438, 588] on link "19" at bounding box center [1441, 592] width 29 height 29
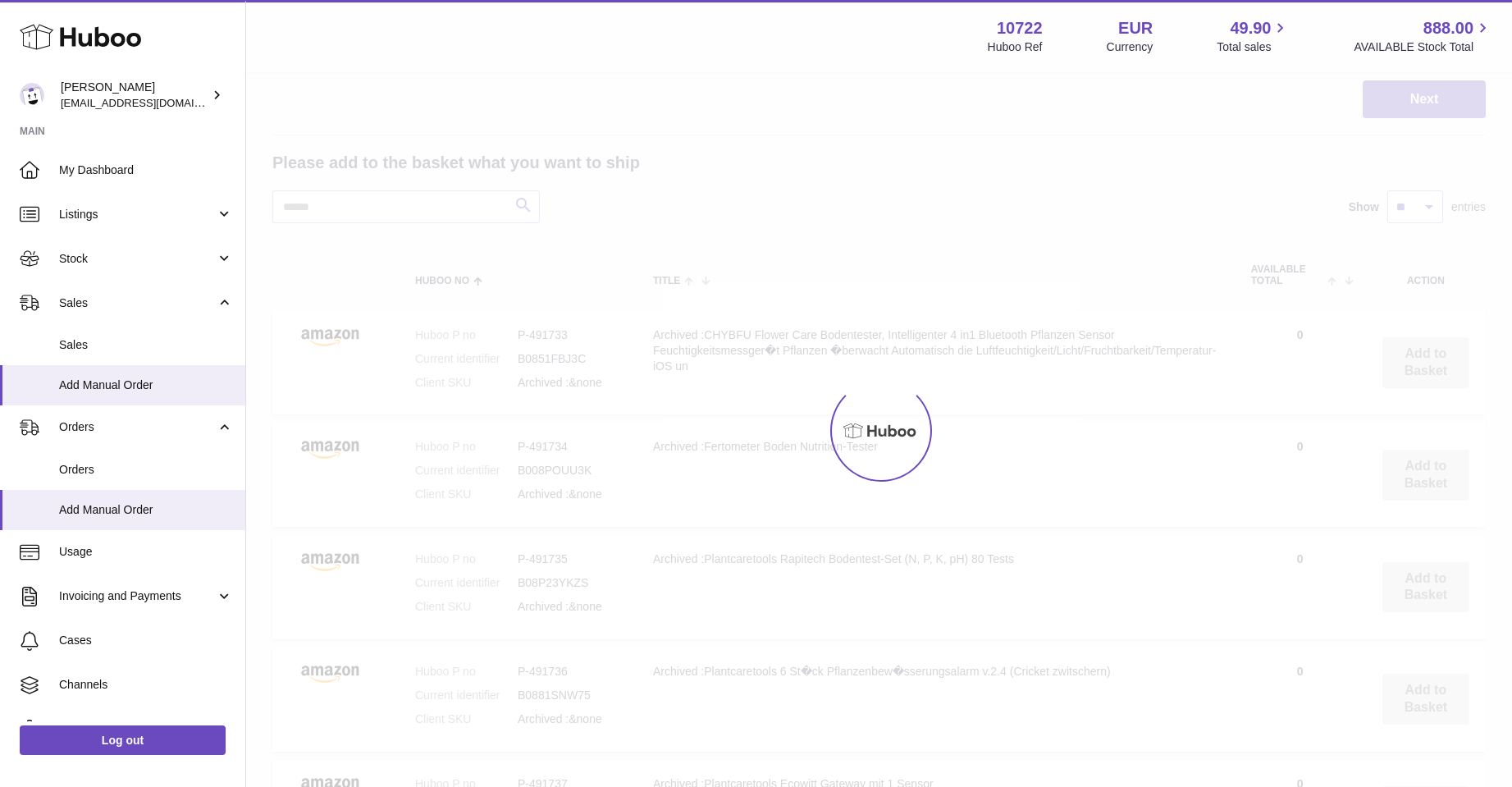
scroll to position [74, 0]
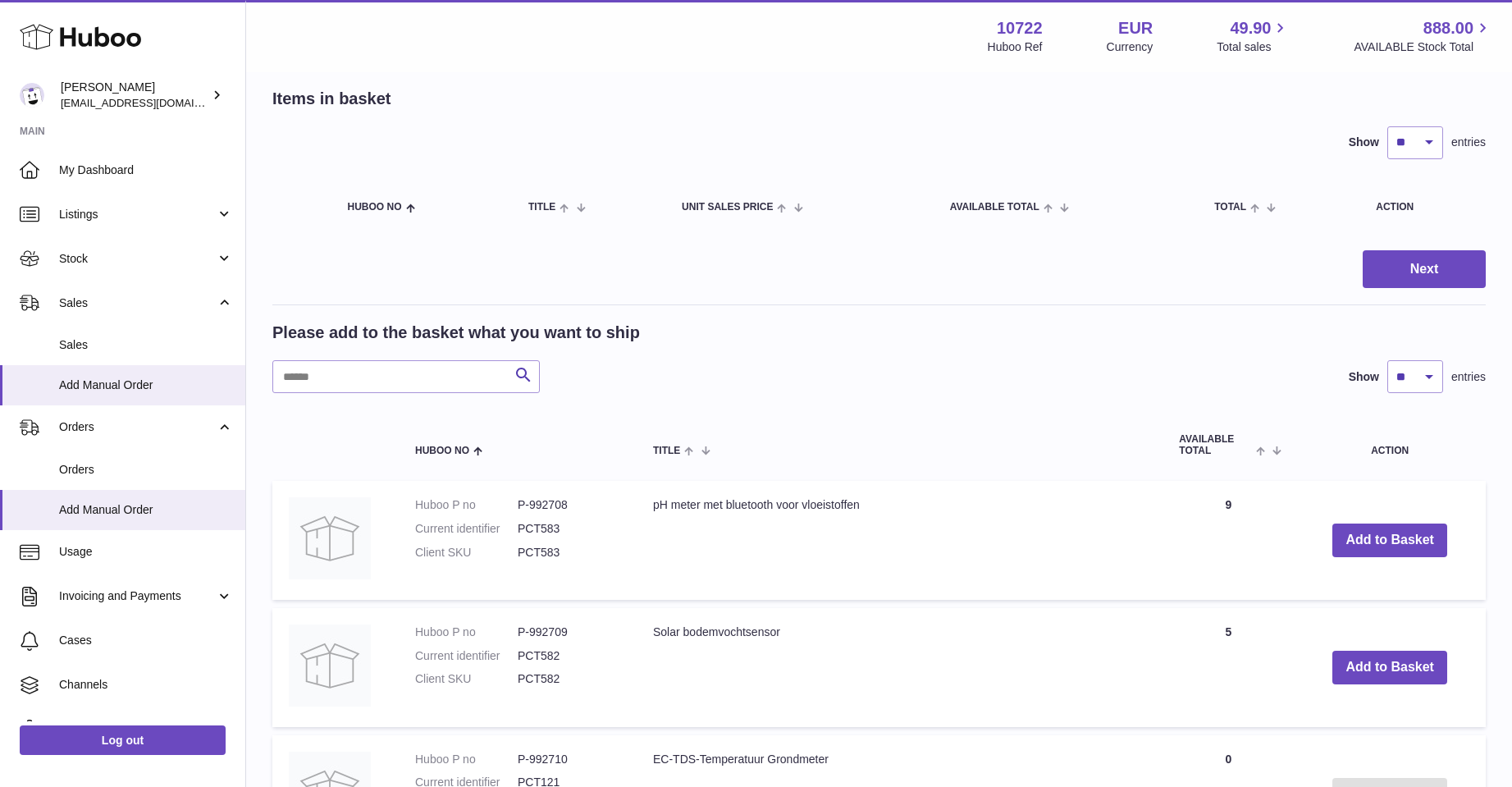
click at [1349, 590] on td "Add to Basket" at bounding box center [1390, 540] width 192 height 119
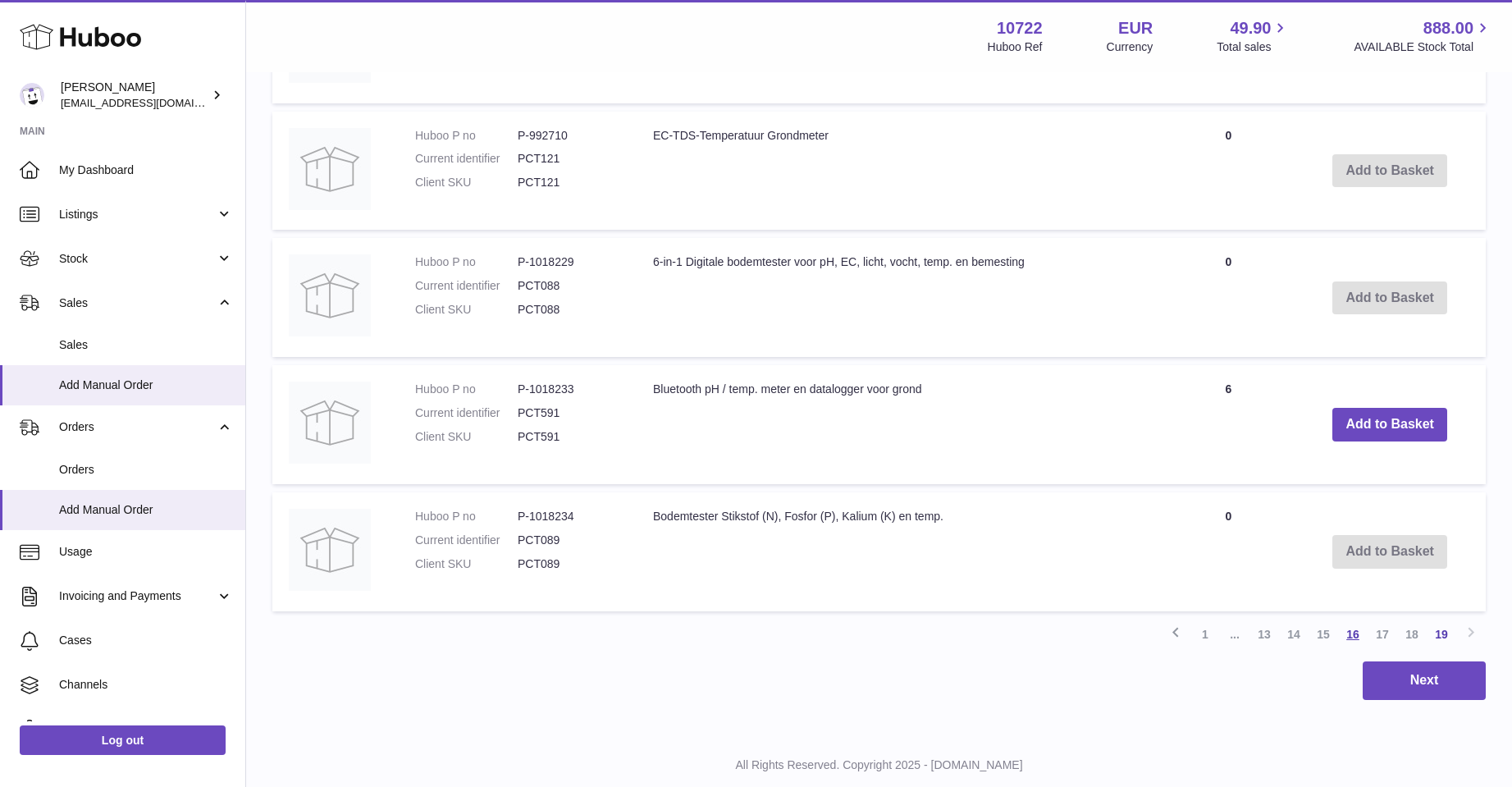
scroll to position [740, 0]
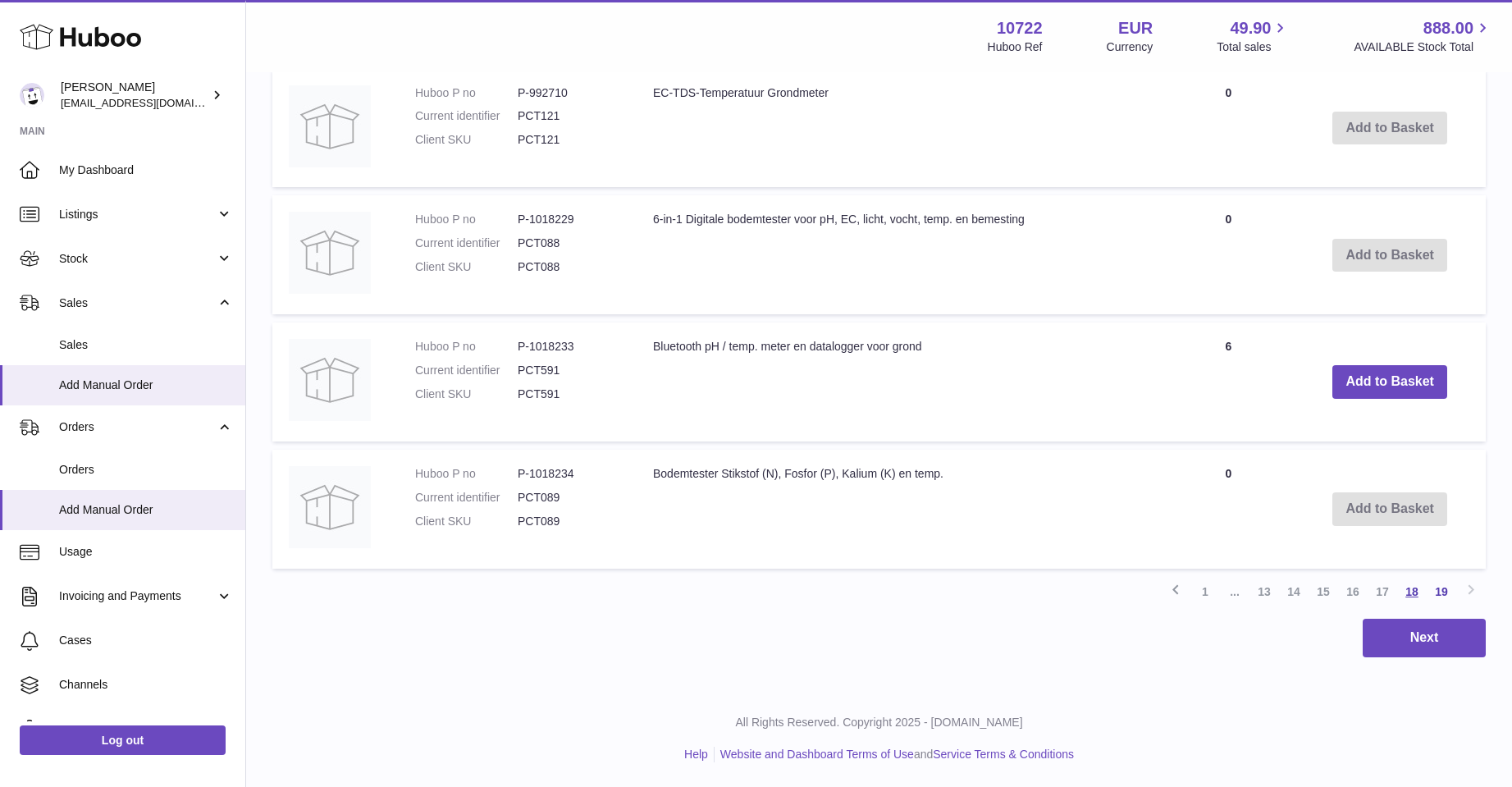
click at [1409, 591] on link "18" at bounding box center [1411, 591] width 29 height 29
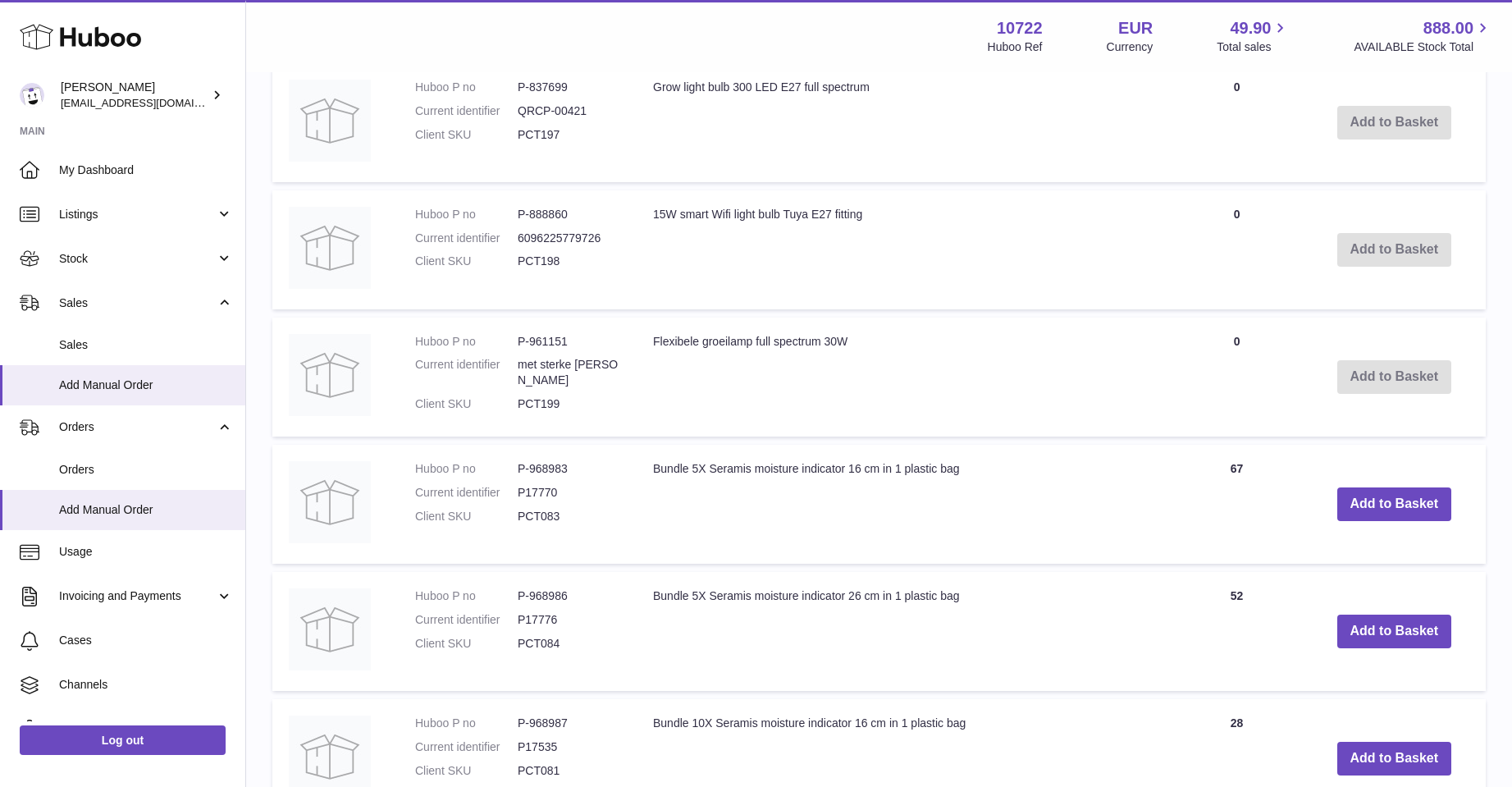
scroll to position [648, 0]
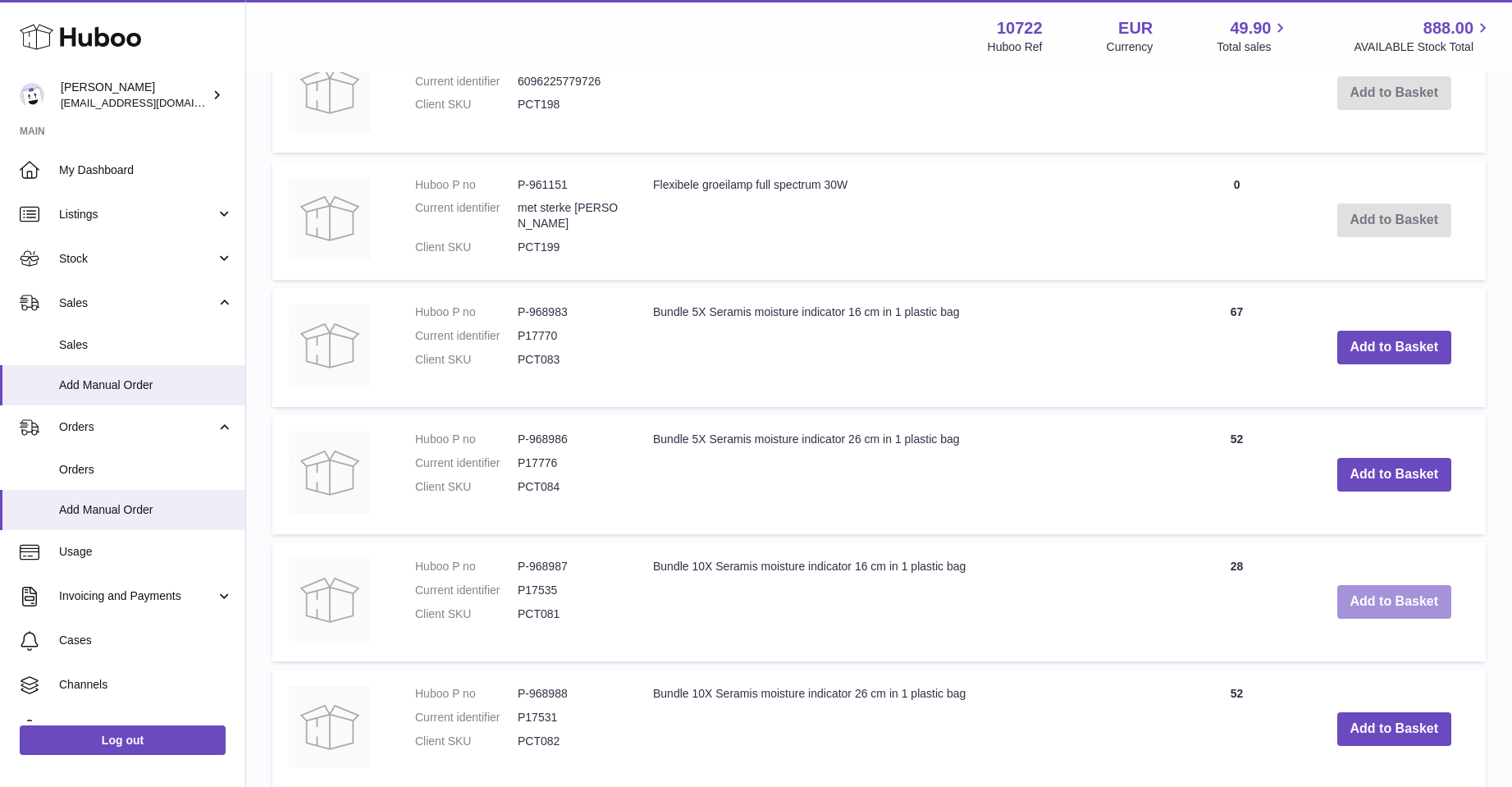
click at [1392, 609] on button "Add to Basket" at bounding box center [1394, 601] width 115 height 33
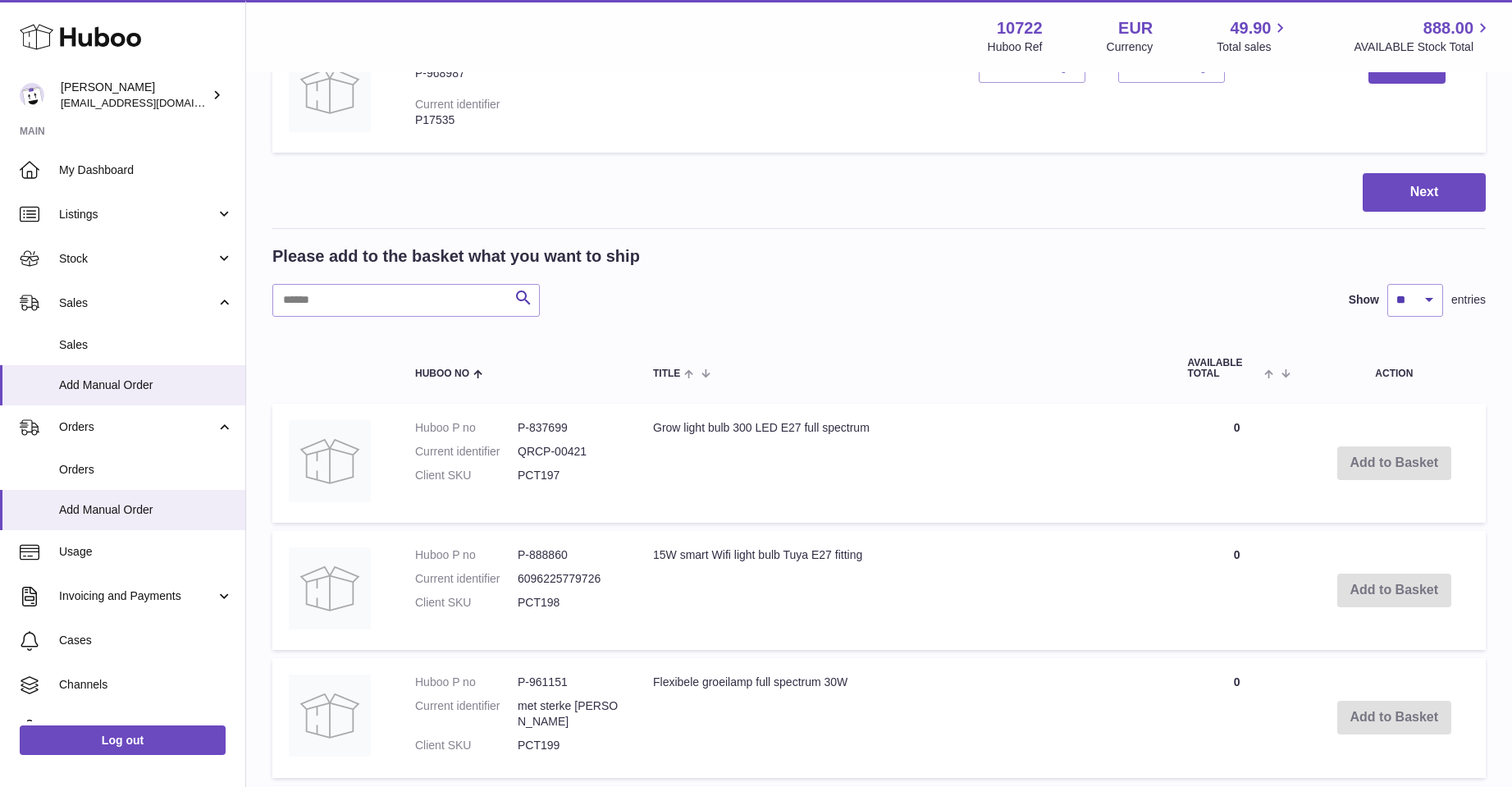
scroll to position [46, 0]
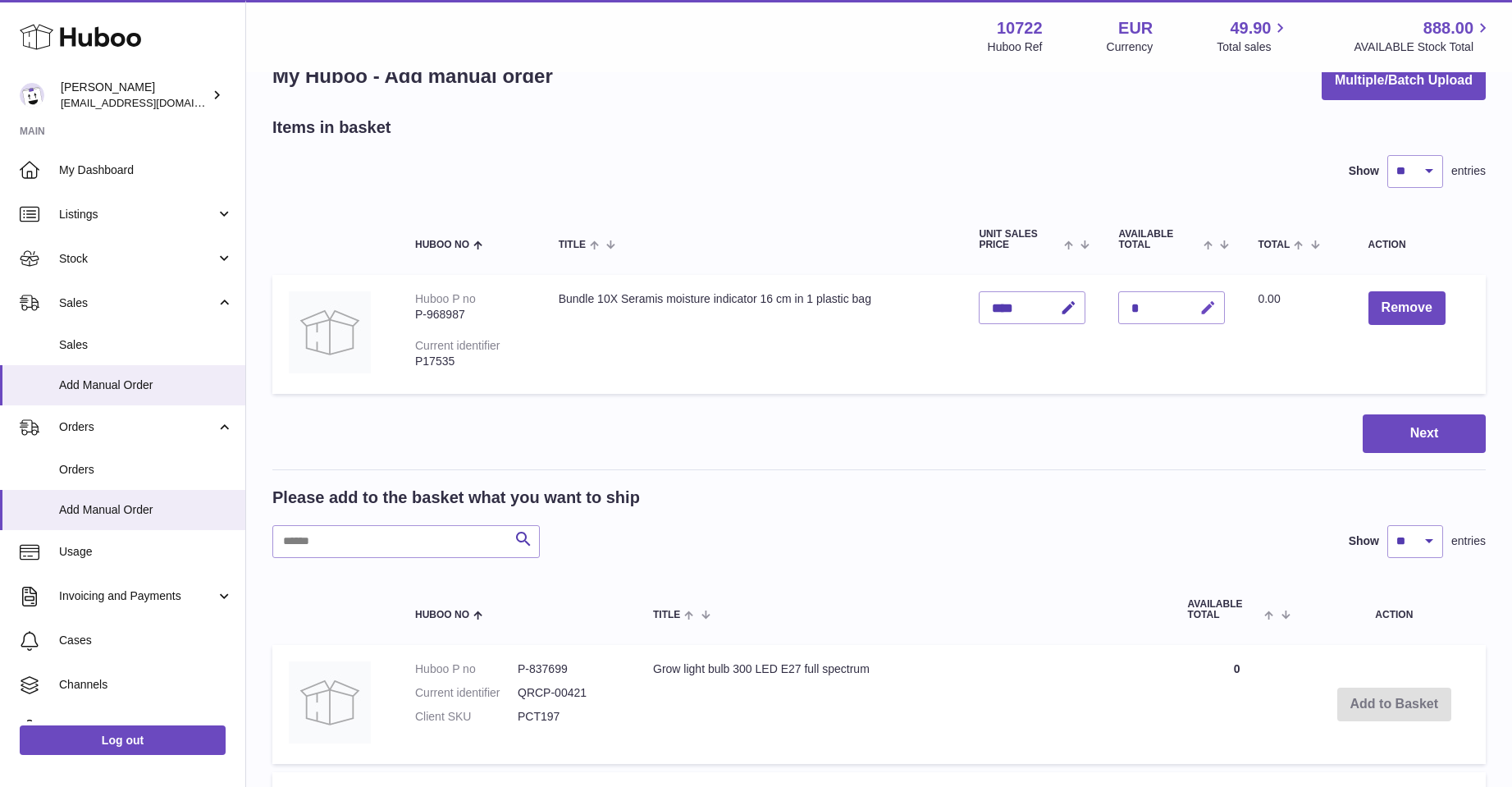
click at [1204, 306] on icon "button" at bounding box center [1208, 309] width 17 height 17
click at [1204, 307] on icon "submit" at bounding box center [1209, 308] width 15 height 15
click at [1431, 439] on button "Next" at bounding box center [1425, 434] width 123 height 39
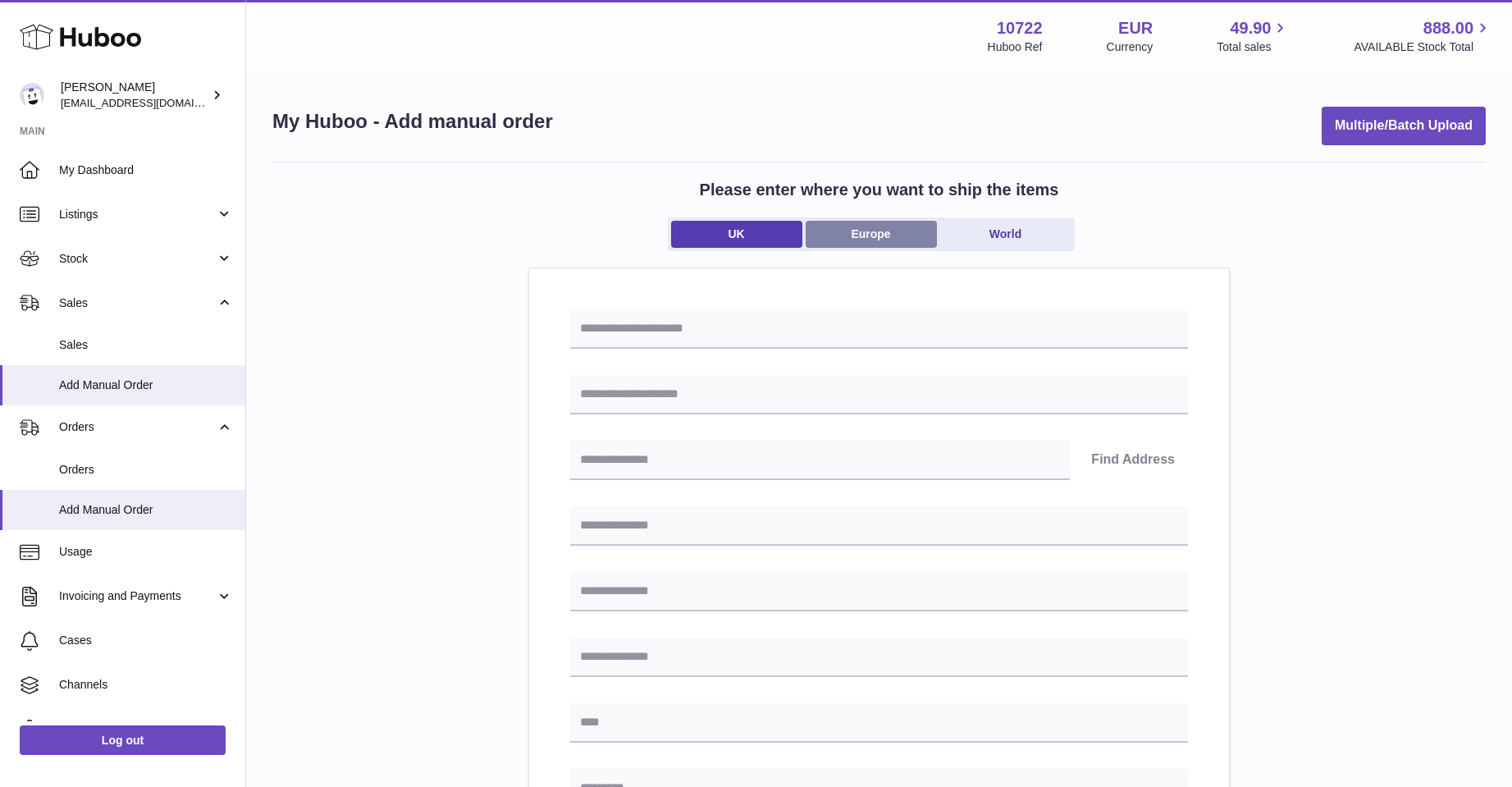
click at [872, 227] on link "Europe" at bounding box center [871, 234] width 131 height 28
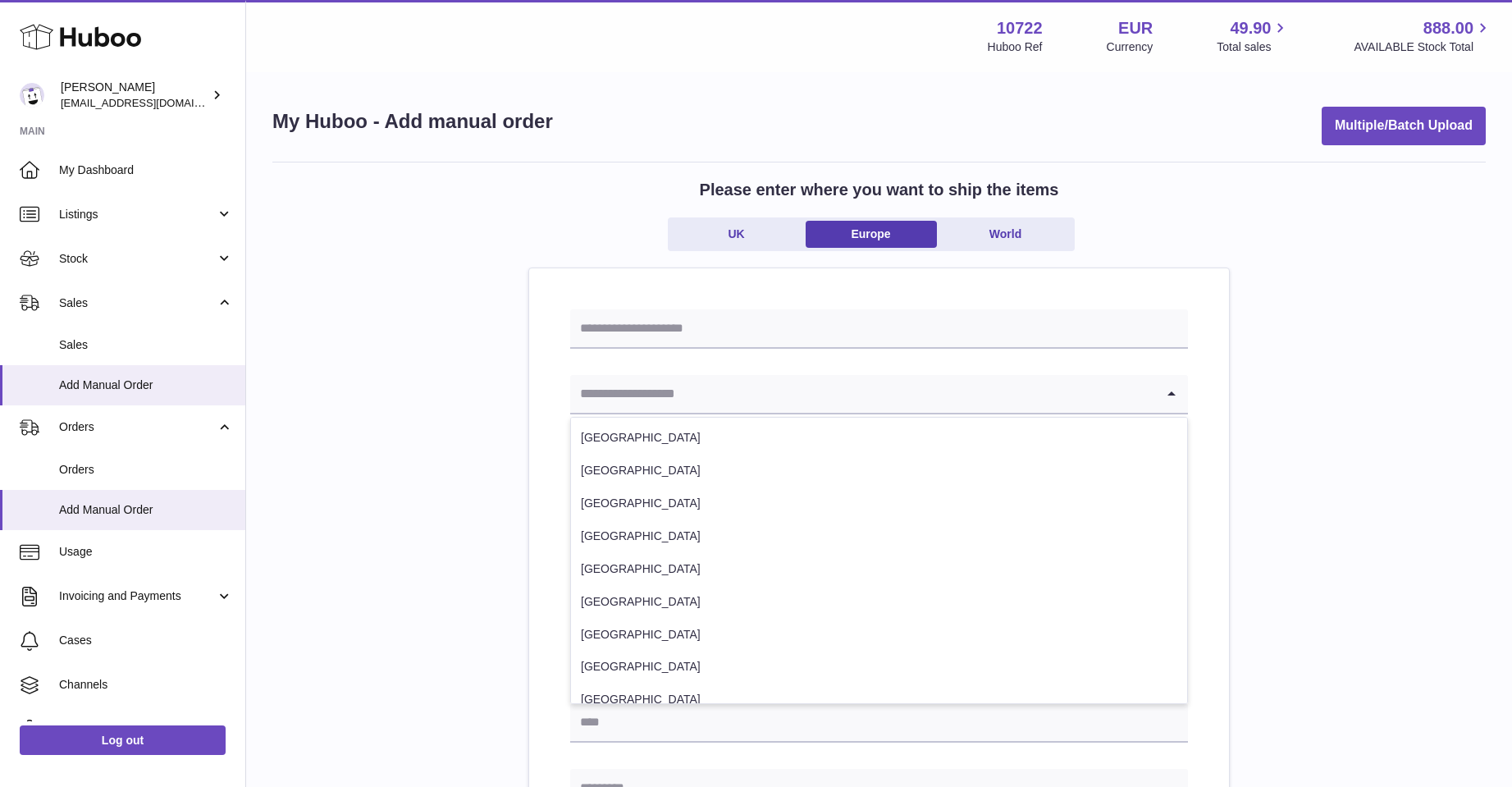
click at [644, 388] on input "Search for option" at bounding box center [863, 394] width 585 height 38
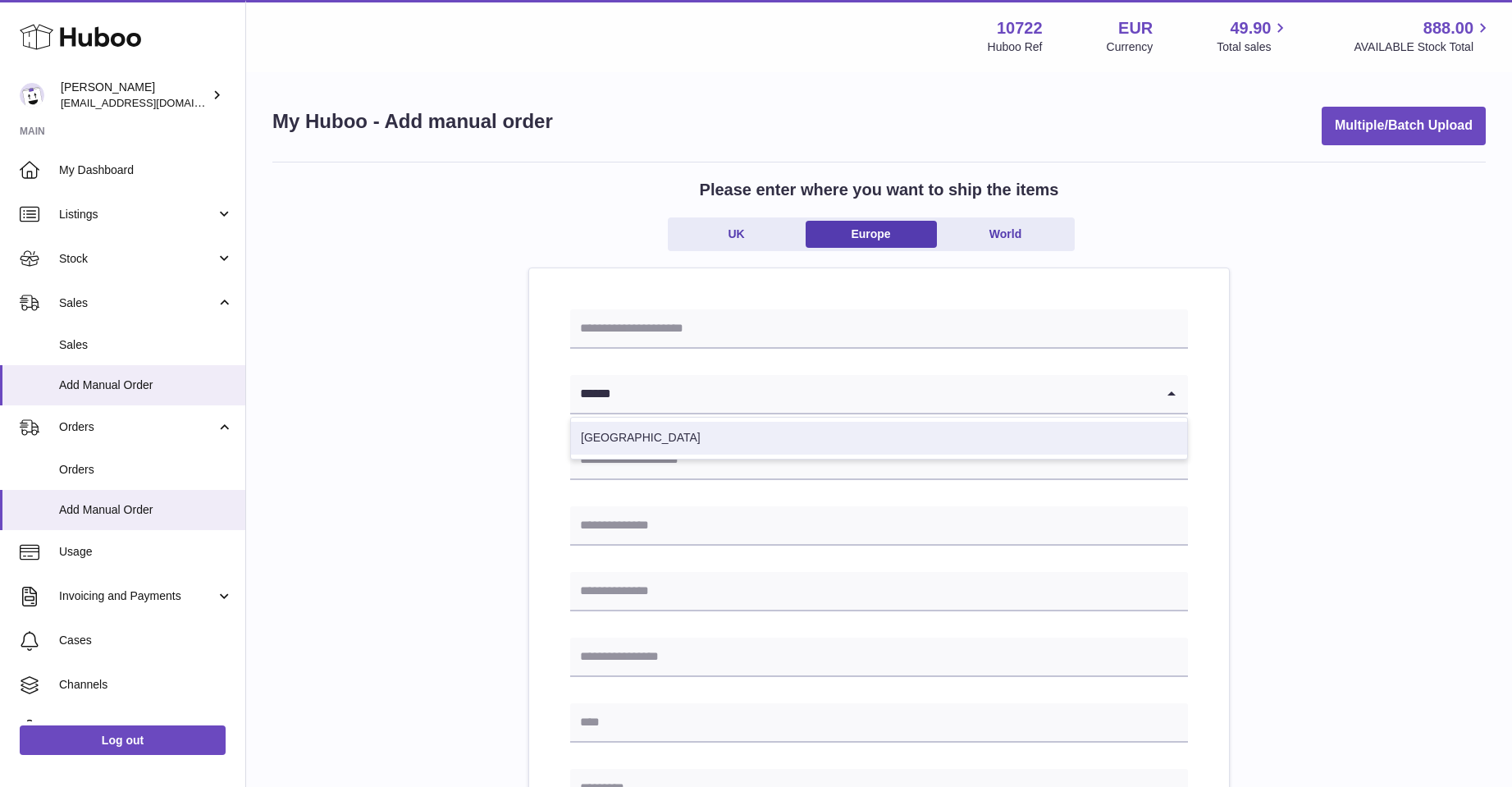
click at [600, 431] on li "[GEOGRAPHIC_DATA]" at bounding box center [879, 438] width 616 height 33
type input "******"
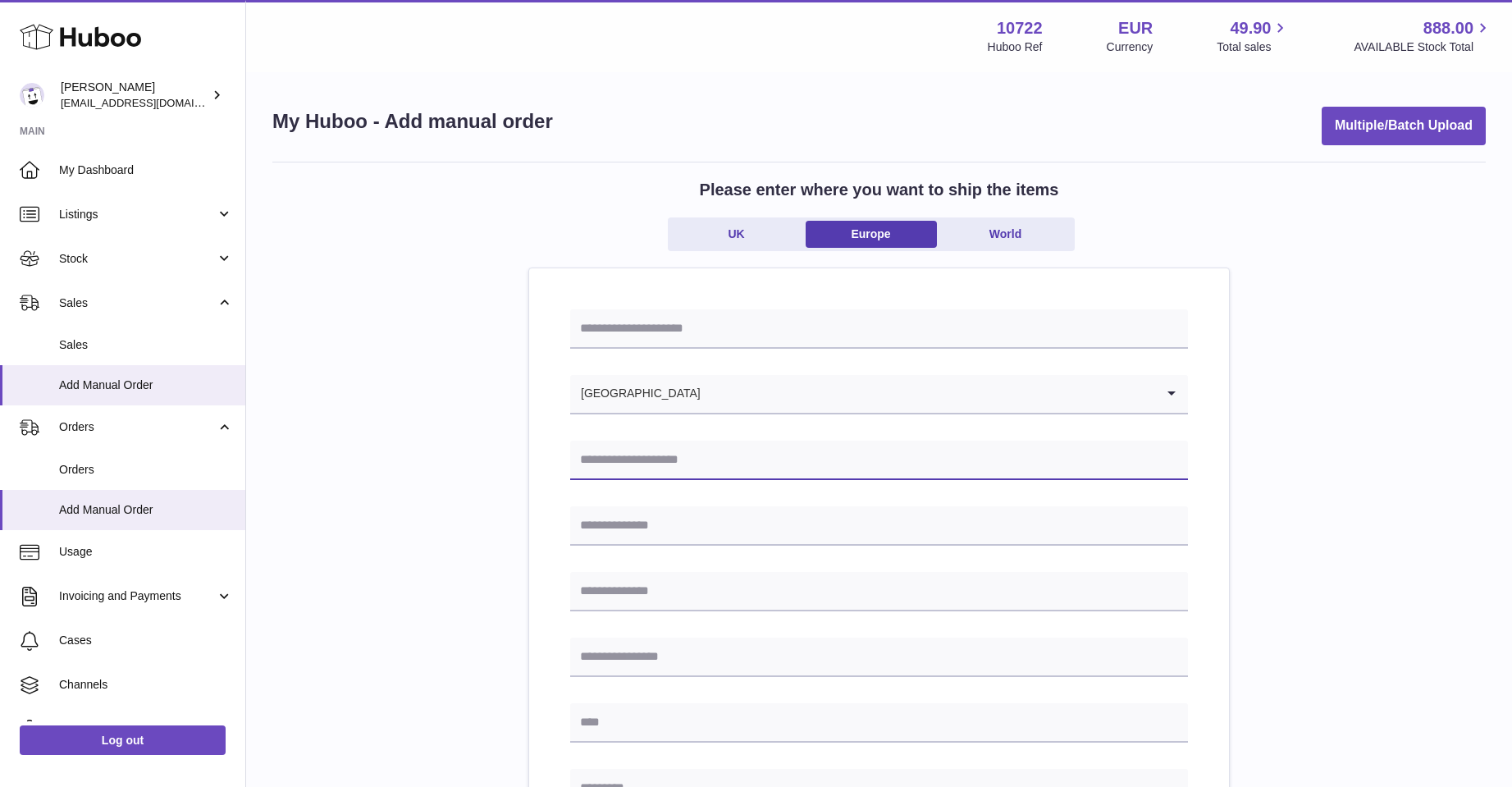
click at [603, 449] on input "text" at bounding box center [879, 459] width 618 height 39
type input "**********"
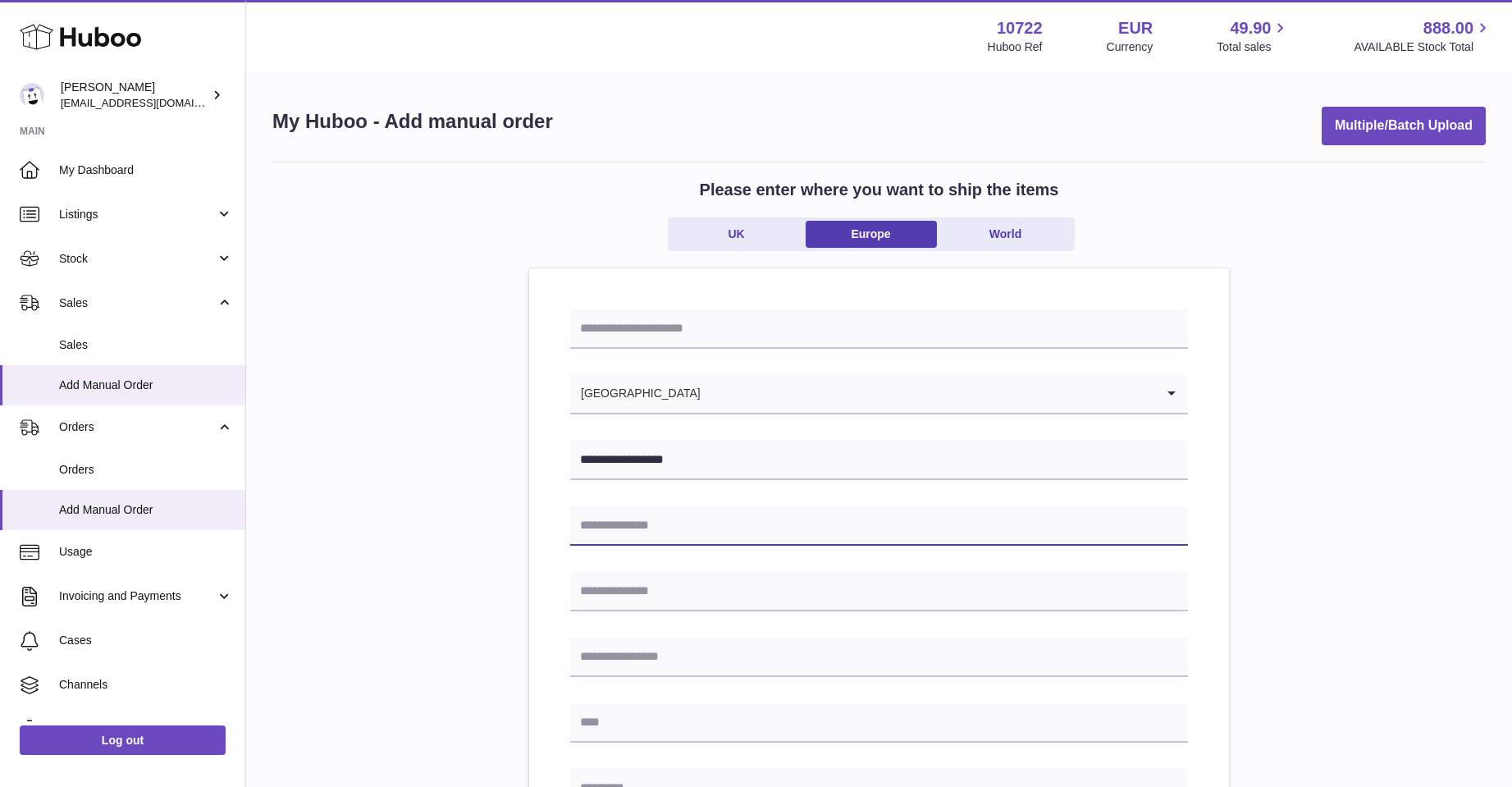
click at [617, 524] on input "text" at bounding box center [879, 525] width 618 height 39
type input "**********"
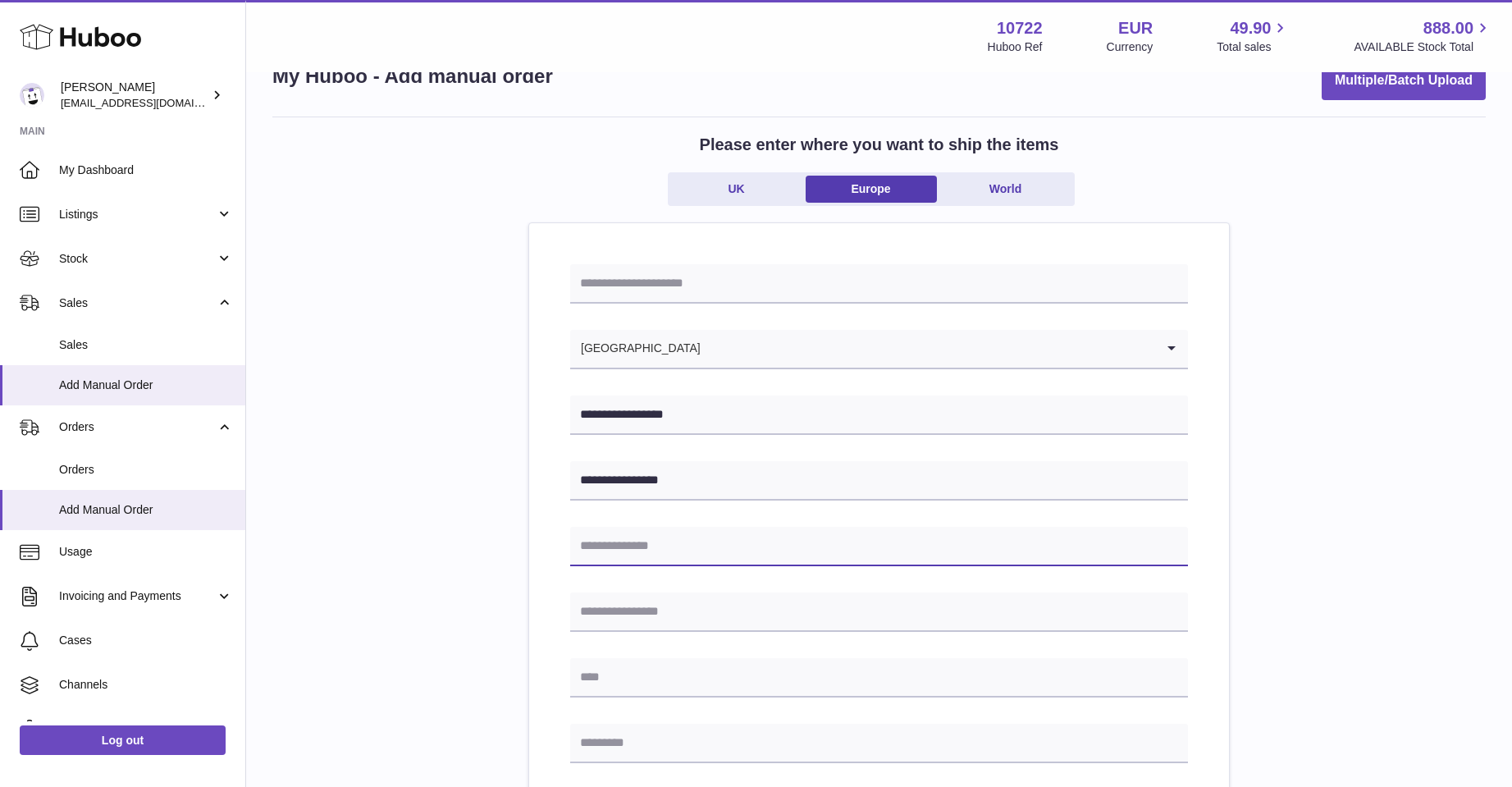
scroll to position [82, 0]
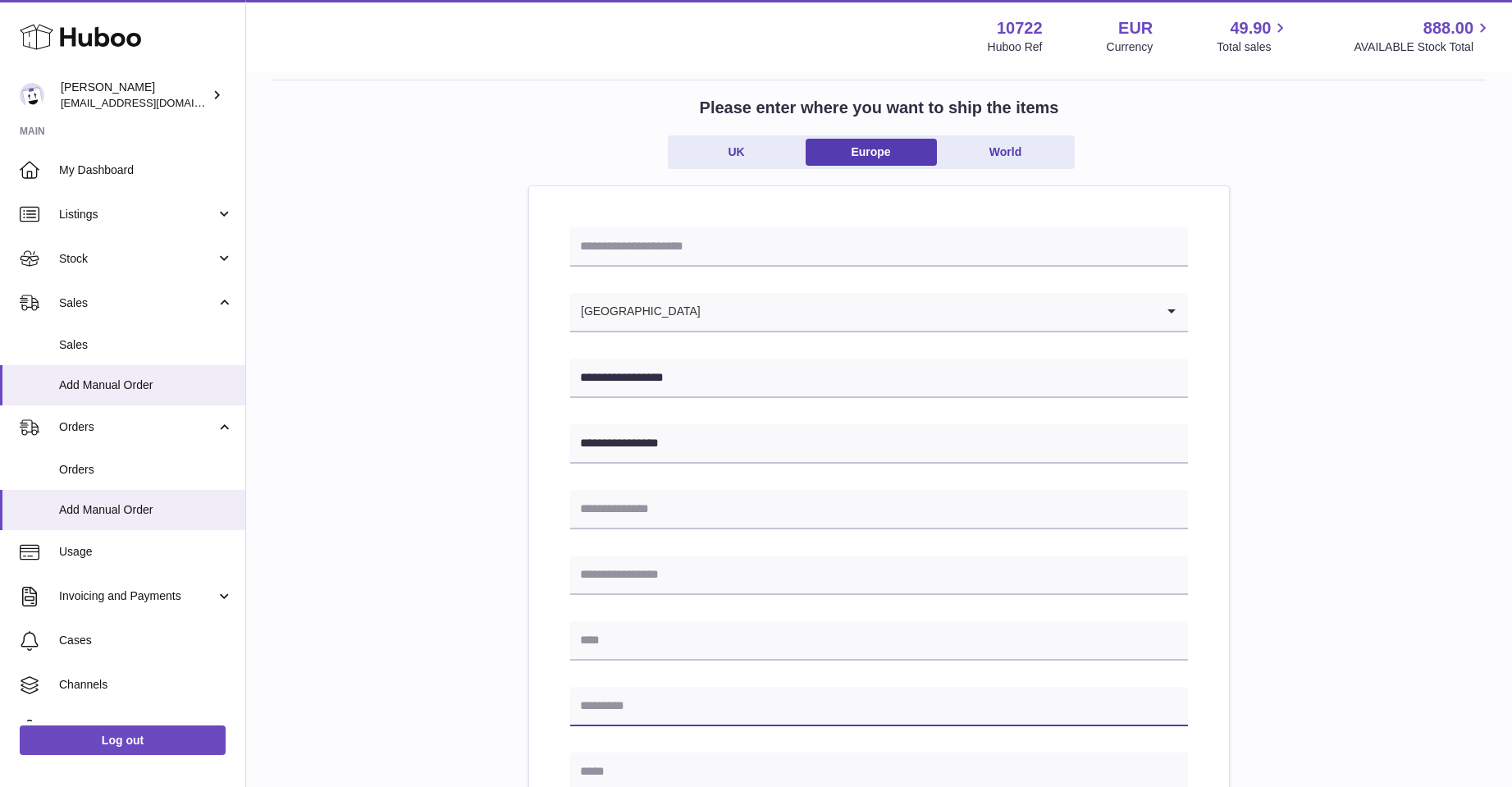
click at [756, 714] on input "text" at bounding box center [879, 706] width 618 height 39
type input "*******"
click at [599, 643] on input "text" at bounding box center [879, 640] width 618 height 39
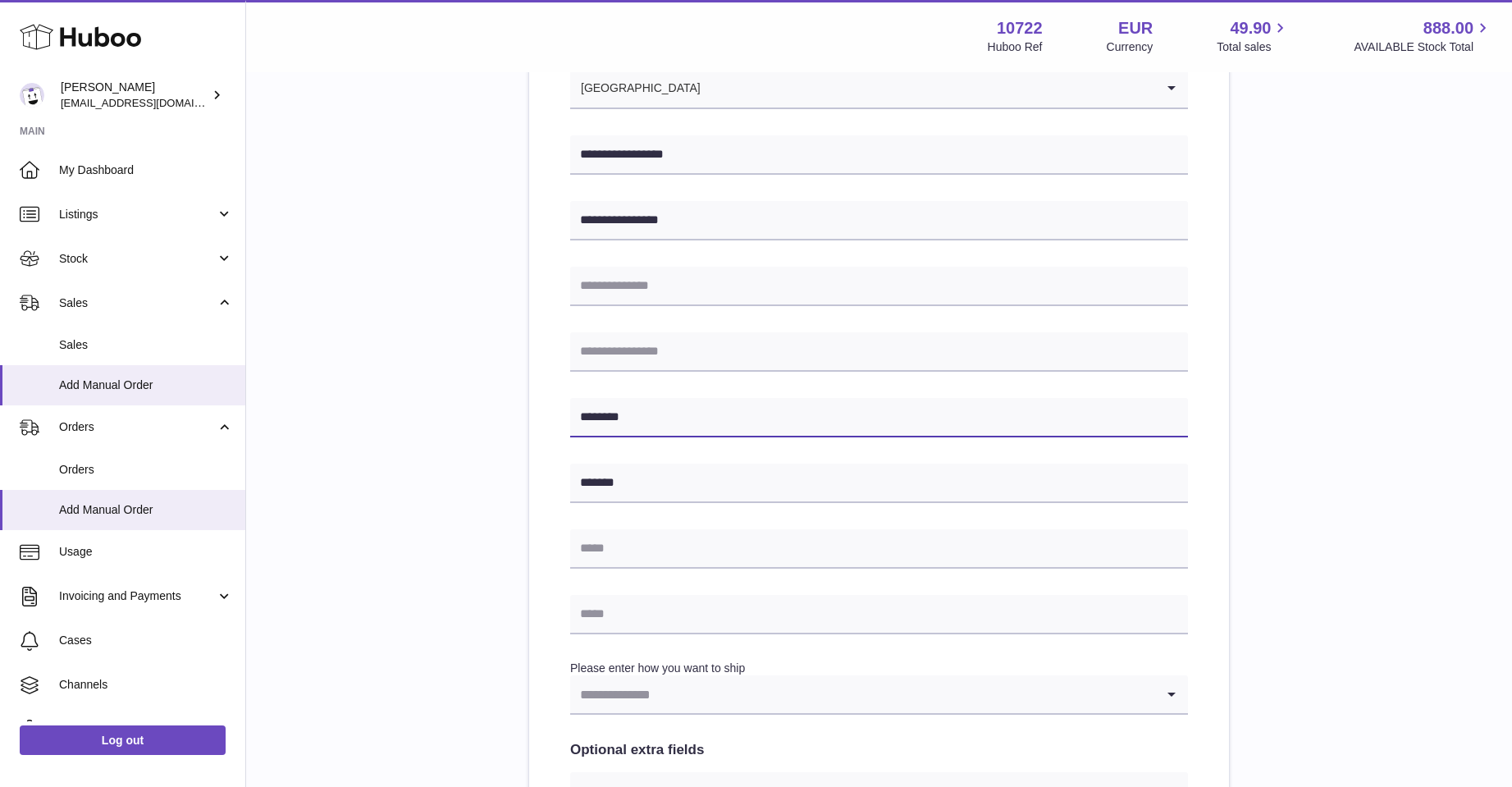
scroll to position [328, 0]
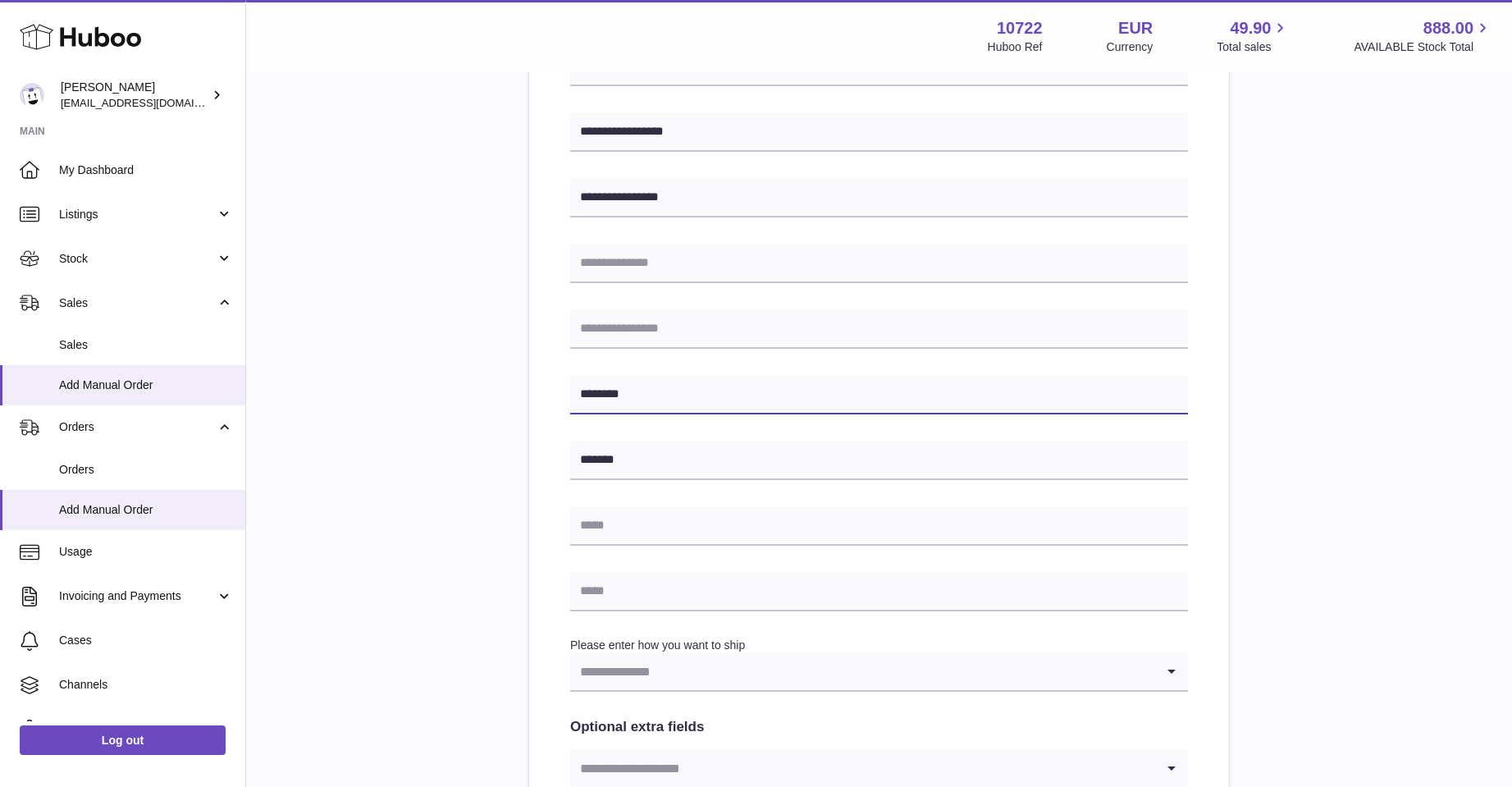
type input "********"
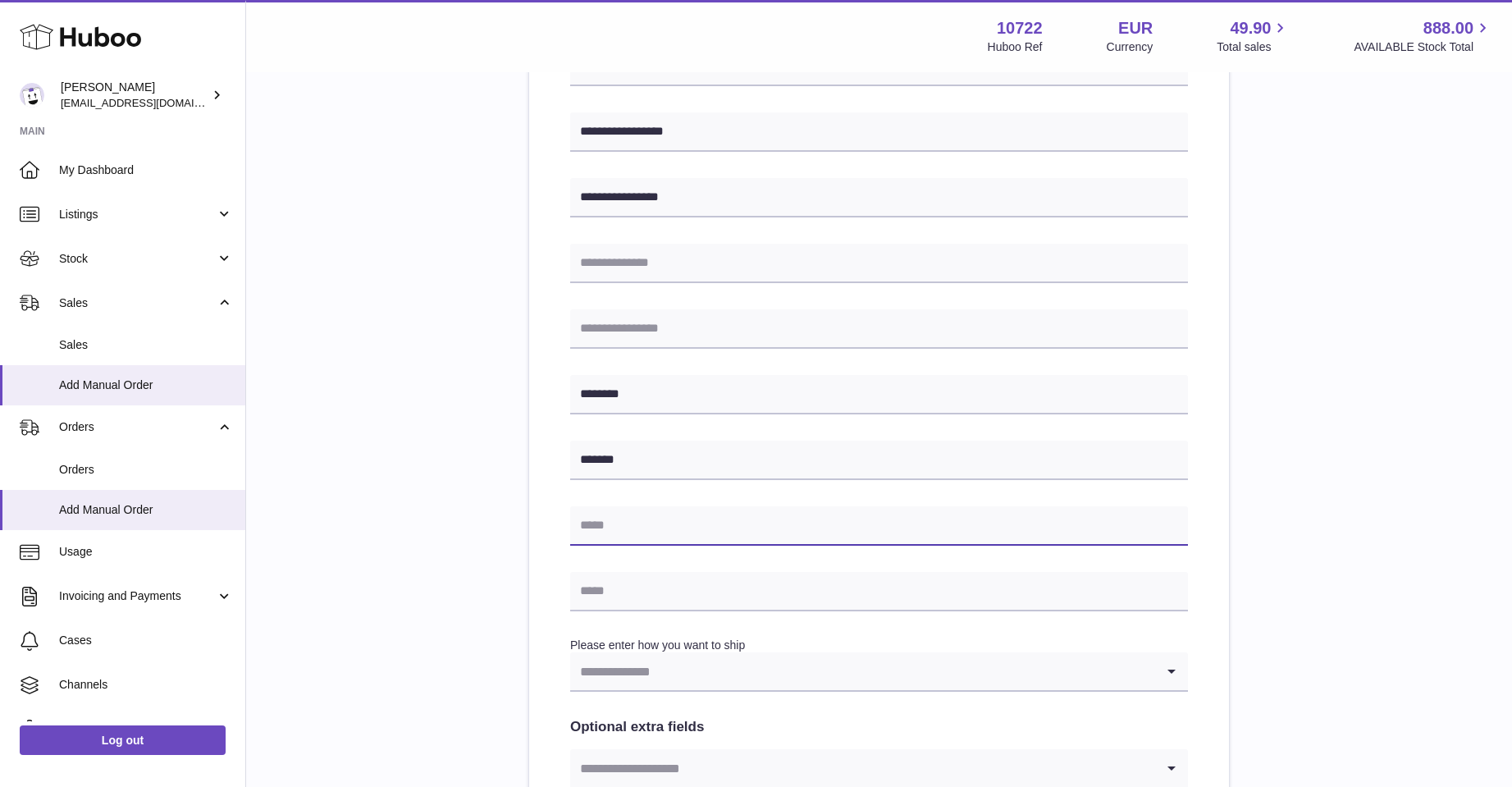
click at [608, 526] on input "text" at bounding box center [879, 525] width 618 height 39
type input "**********"
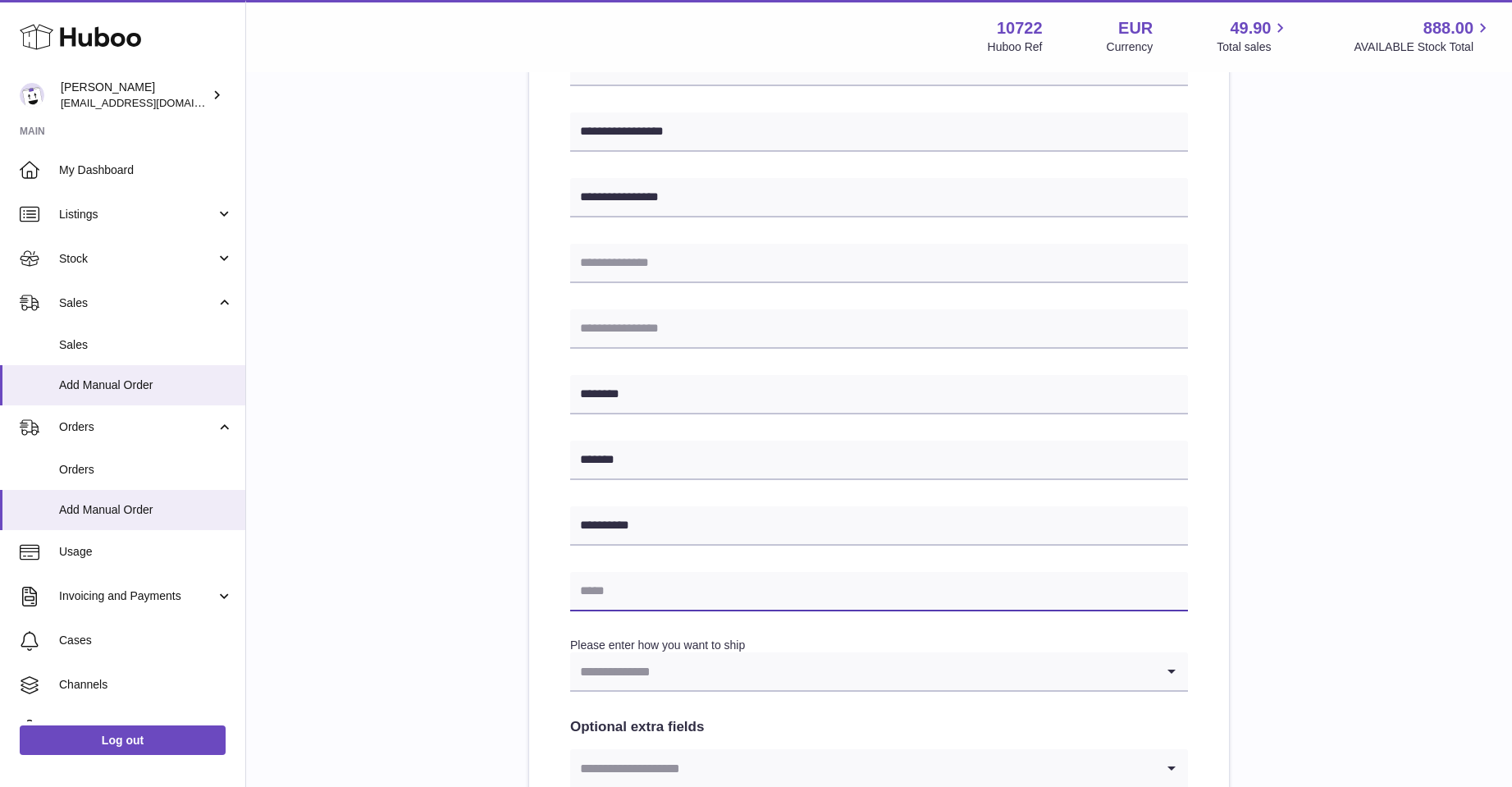
click at [582, 596] on input "text" at bounding box center [879, 591] width 618 height 39
click at [608, 589] on input "********" at bounding box center [879, 591] width 618 height 39
click at [625, 583] on input "********" at bounding box center [879, 591] width 618 height 39
click at [631, 589] on input "********" at bounding box center [879, 591] width 618 height 39
type input "**********"
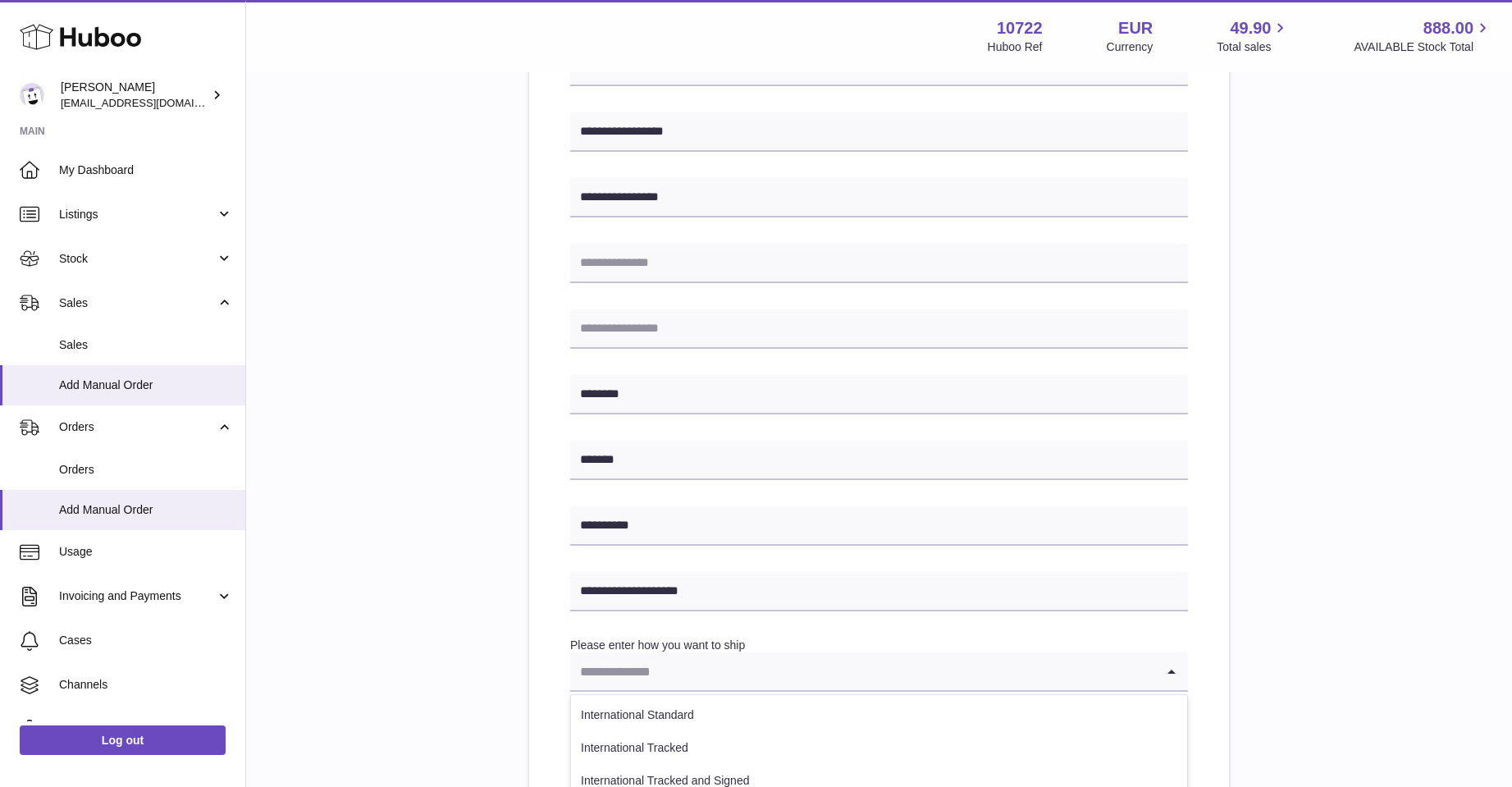
click at [1167, 669] on icon "Search for option" at bounding box center [1171, 671] width 33 height 38
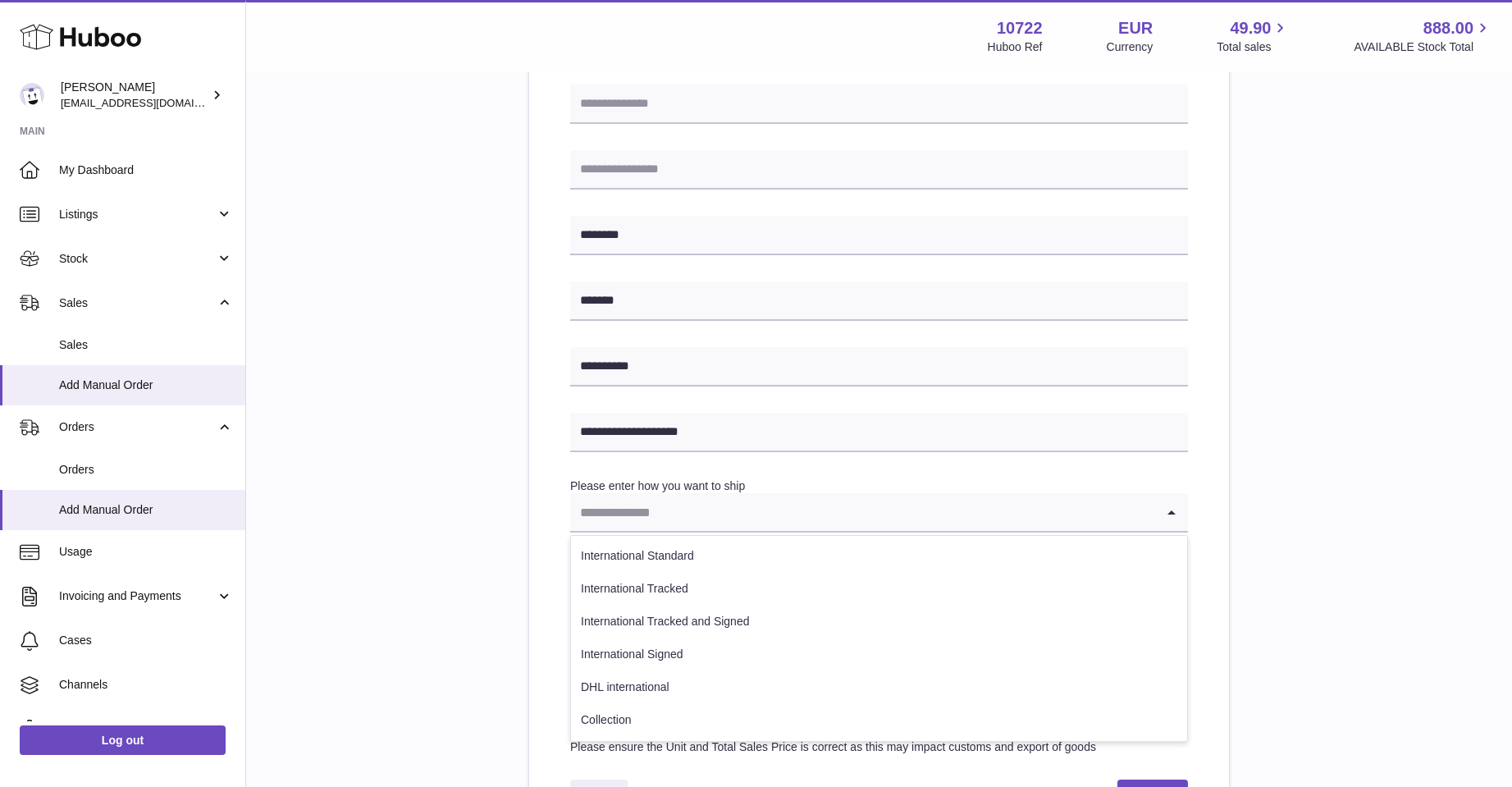
scroll to position [493, 0]
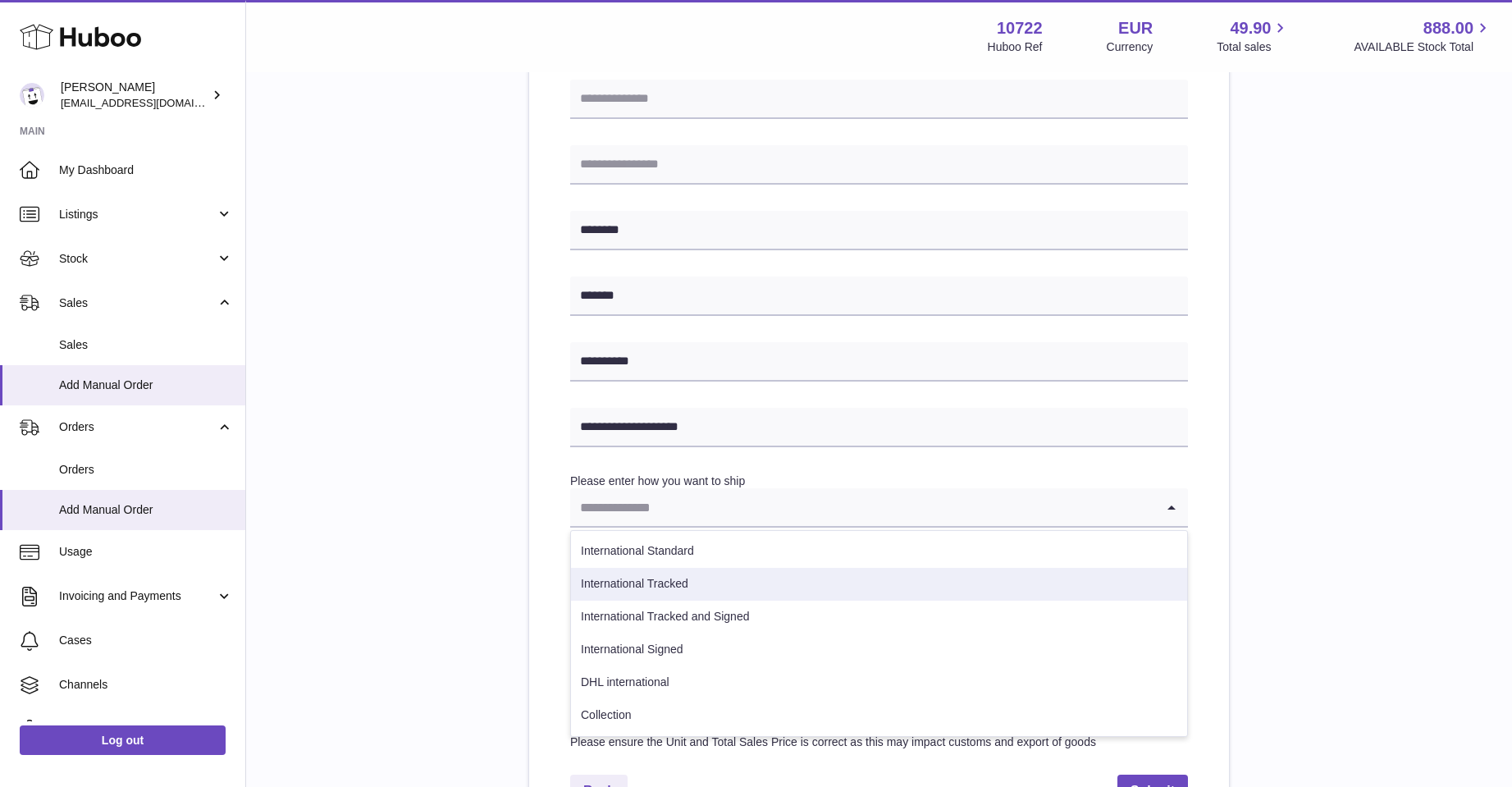
click at [677, 578] on li "International Tracked" at bounding box center [879, 584] width 616 height 33
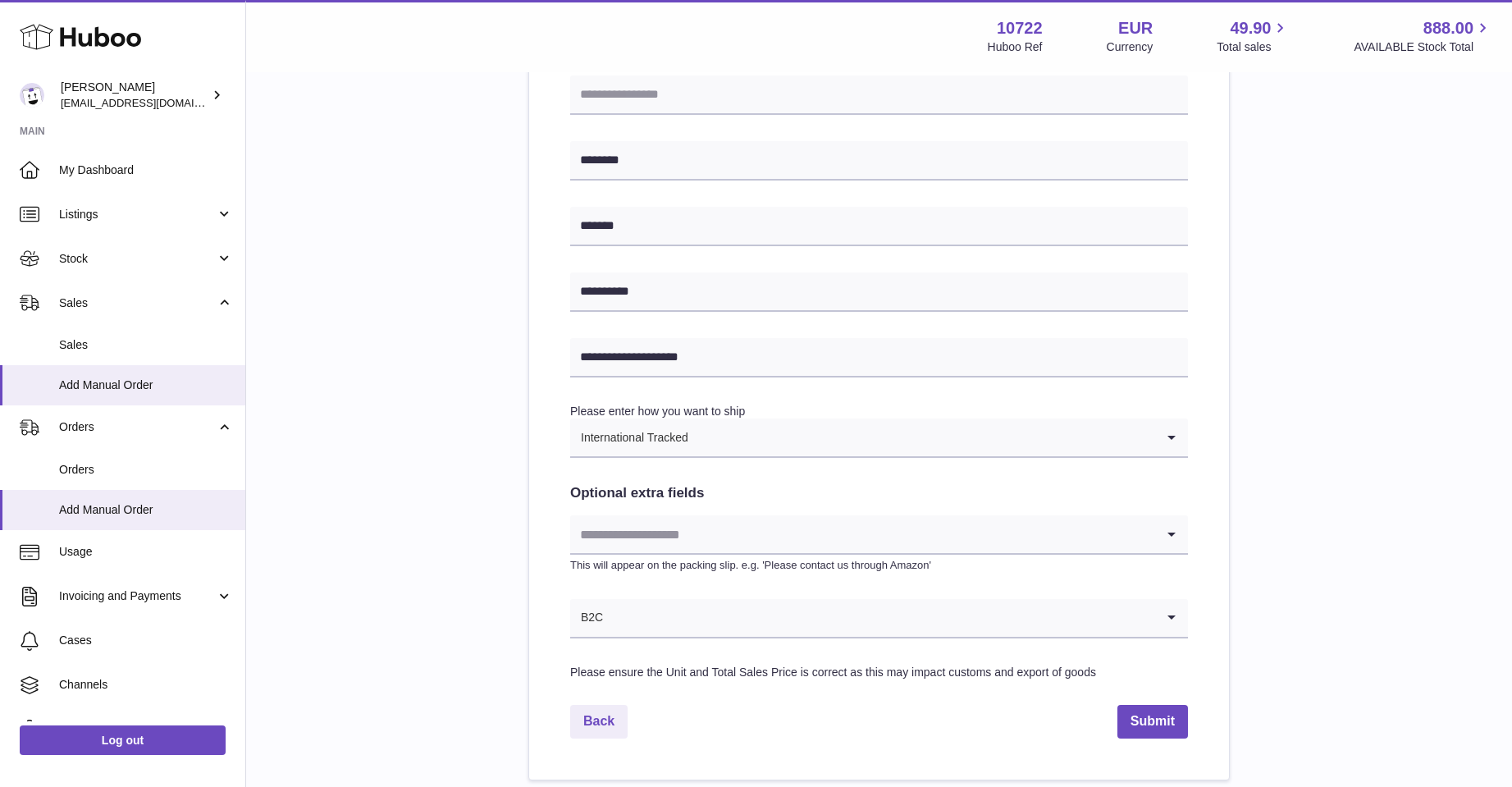
scroll to position [657, 0]
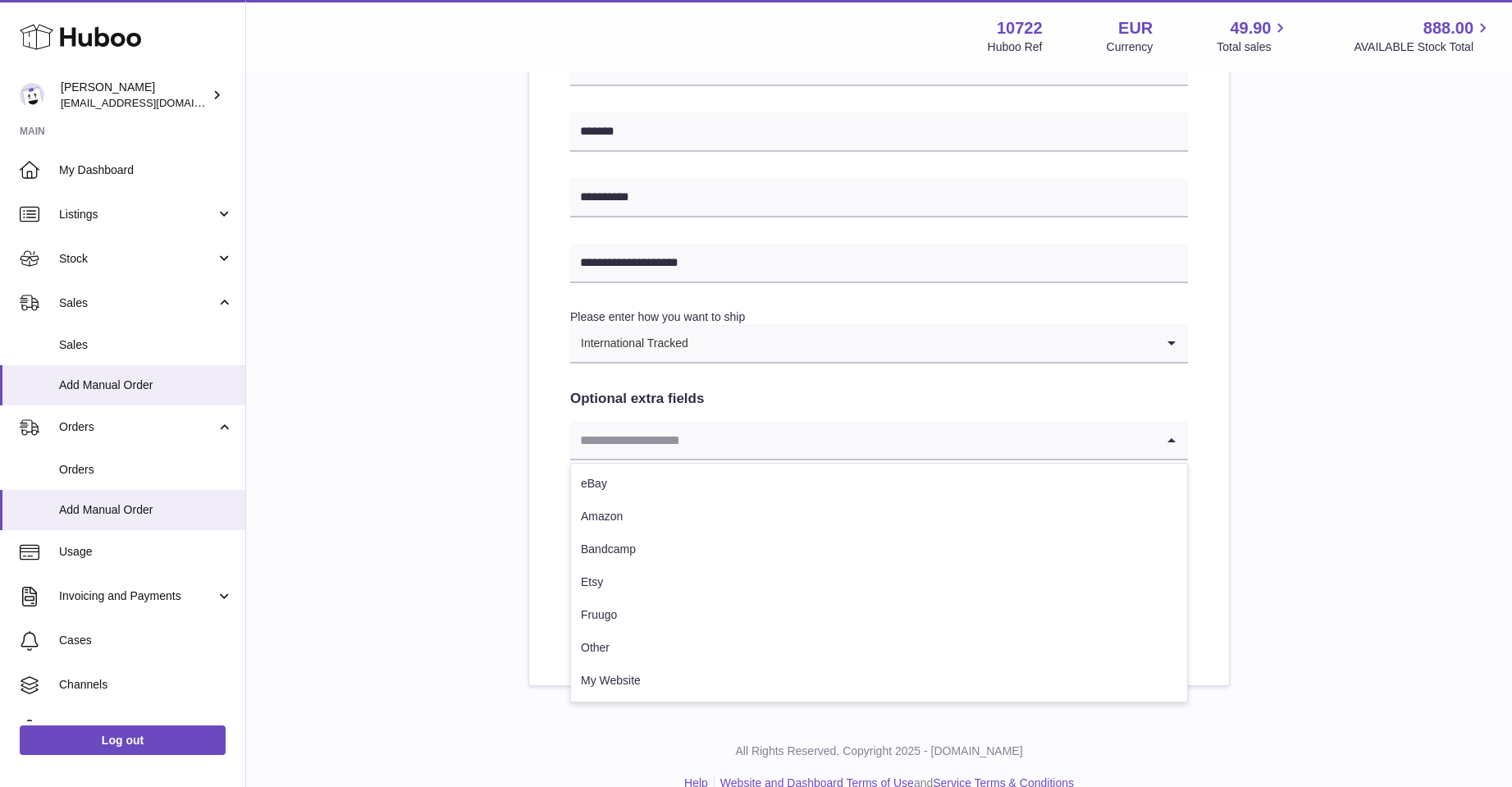
click at [1166, 445] on icon "Search for option" at bounding box center [1171, 440] width 33 height 38
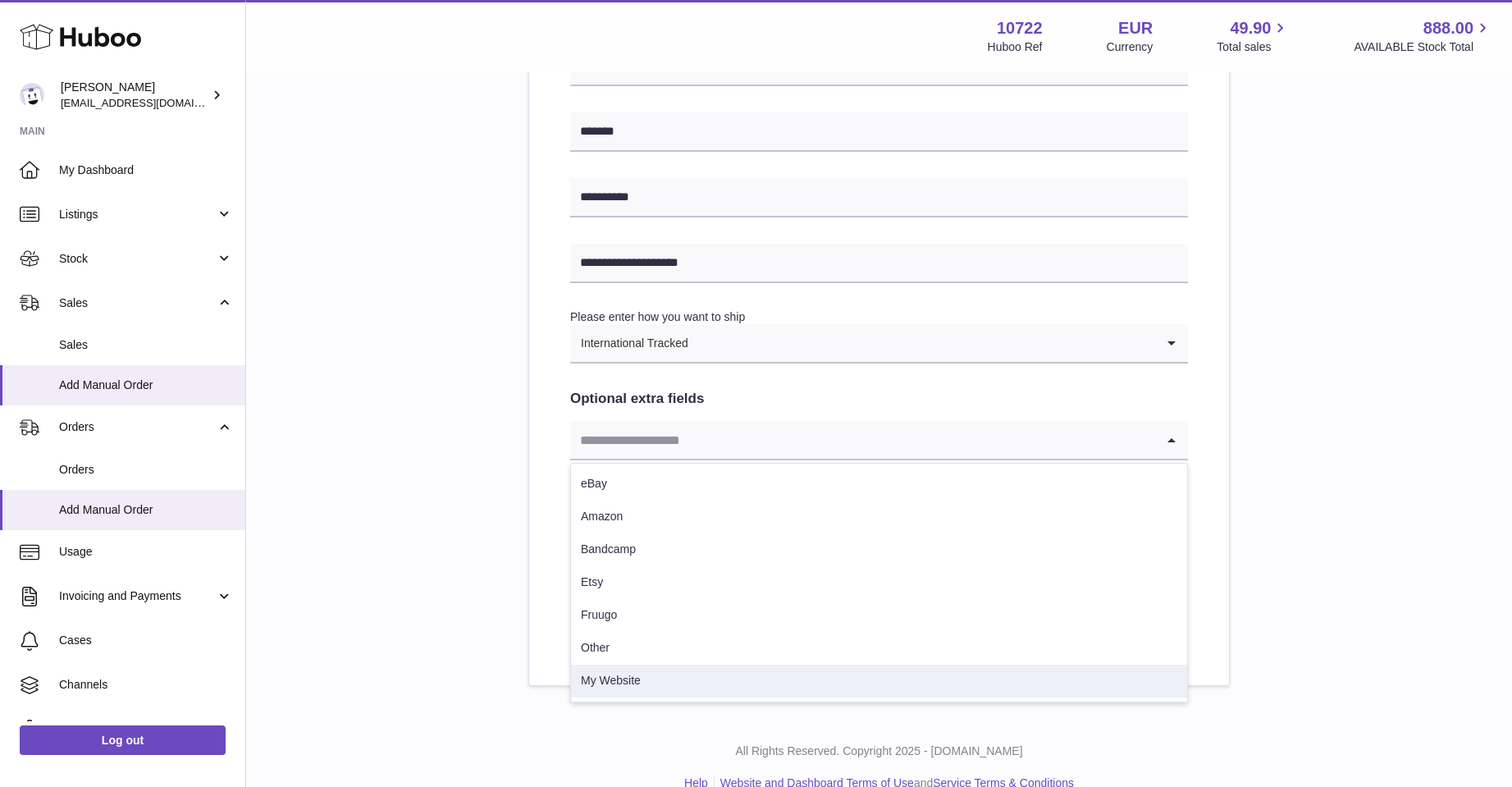
click at [590, 675] on li "My Website" at bounding box center [879, 681] width 616 height 33
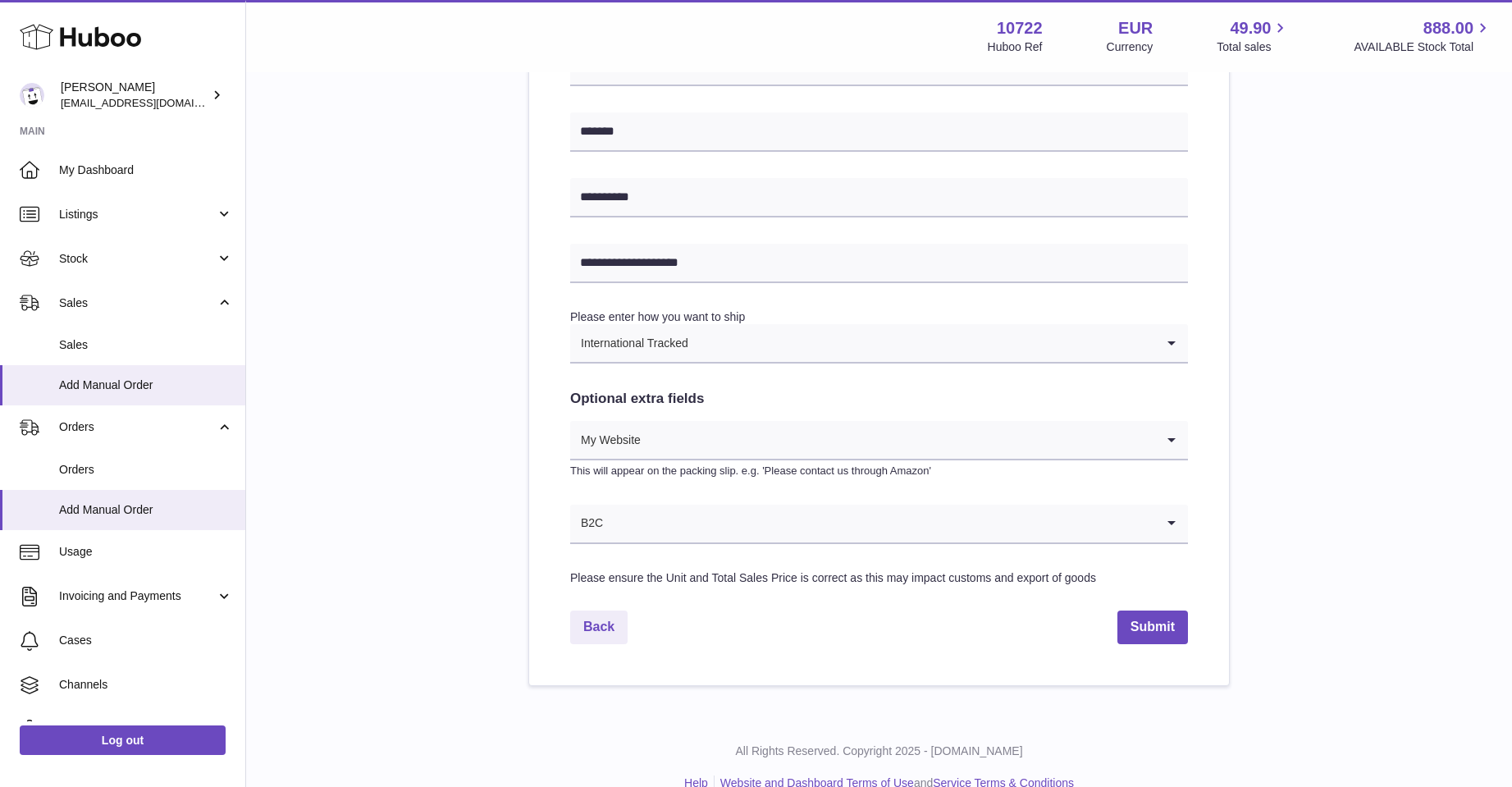
click at [1164, 520] on icon "Search for option" at bounding box center [1171, 524] width 33 height 38
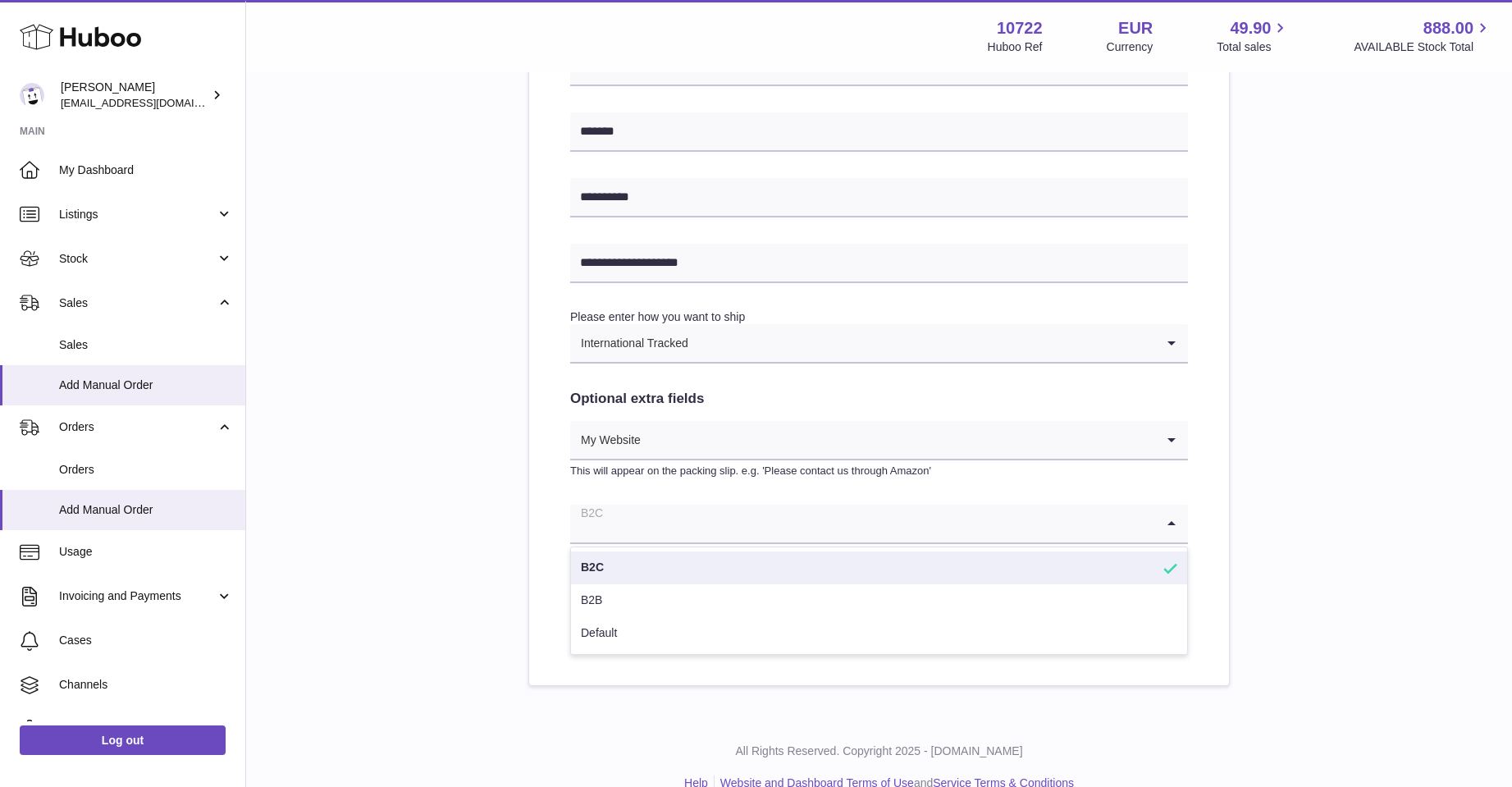
click at [590, 568] on li "B2C" at bounding box center [879, 568] width 616 height 33
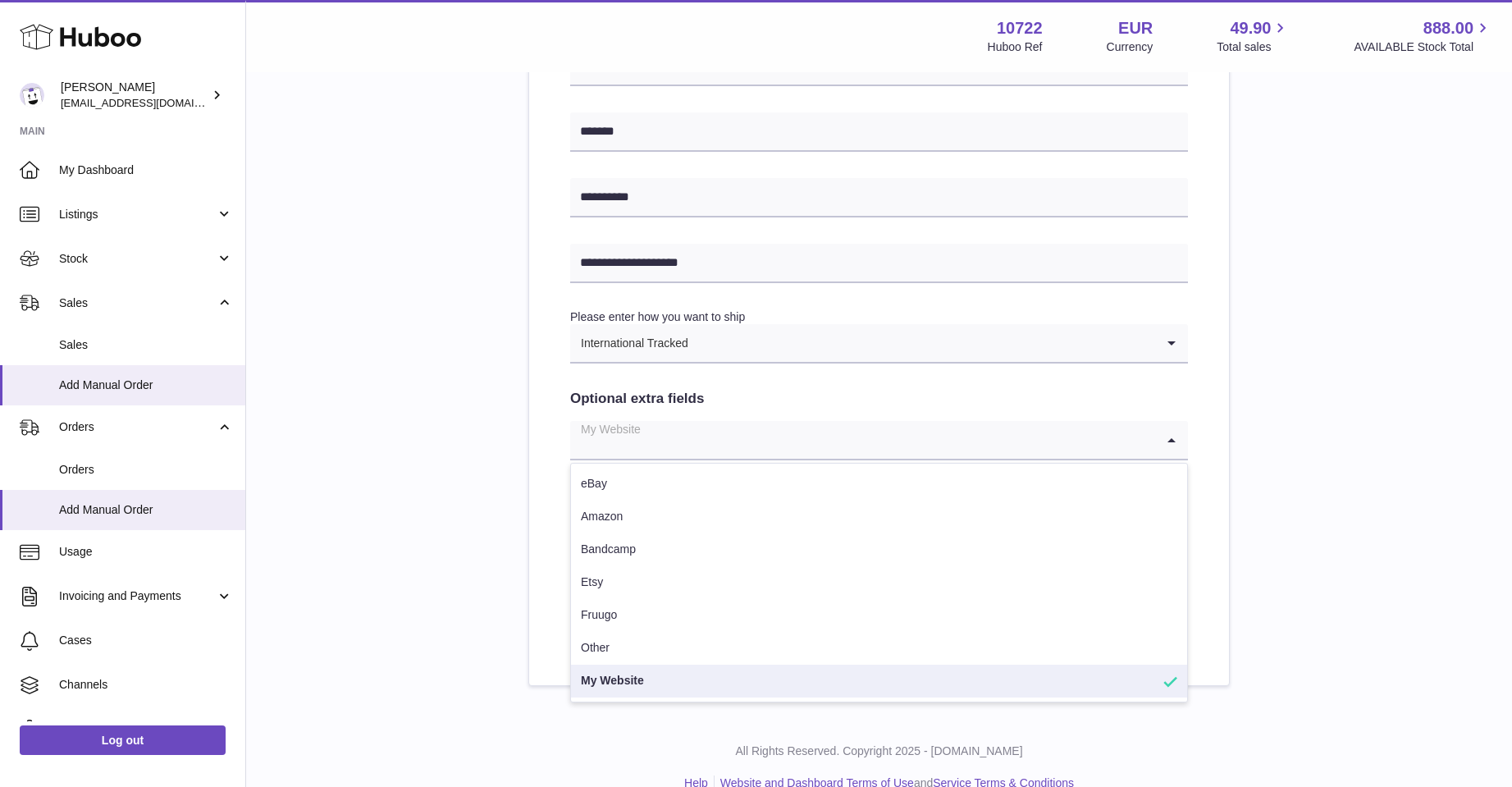
click at [1165, 440] on icon "Search for option" at bounding box center [1171, 440] width 33 height 38
click at [619, 681] on li "My Website" at bounding box center [879, 681] width 616 height 33
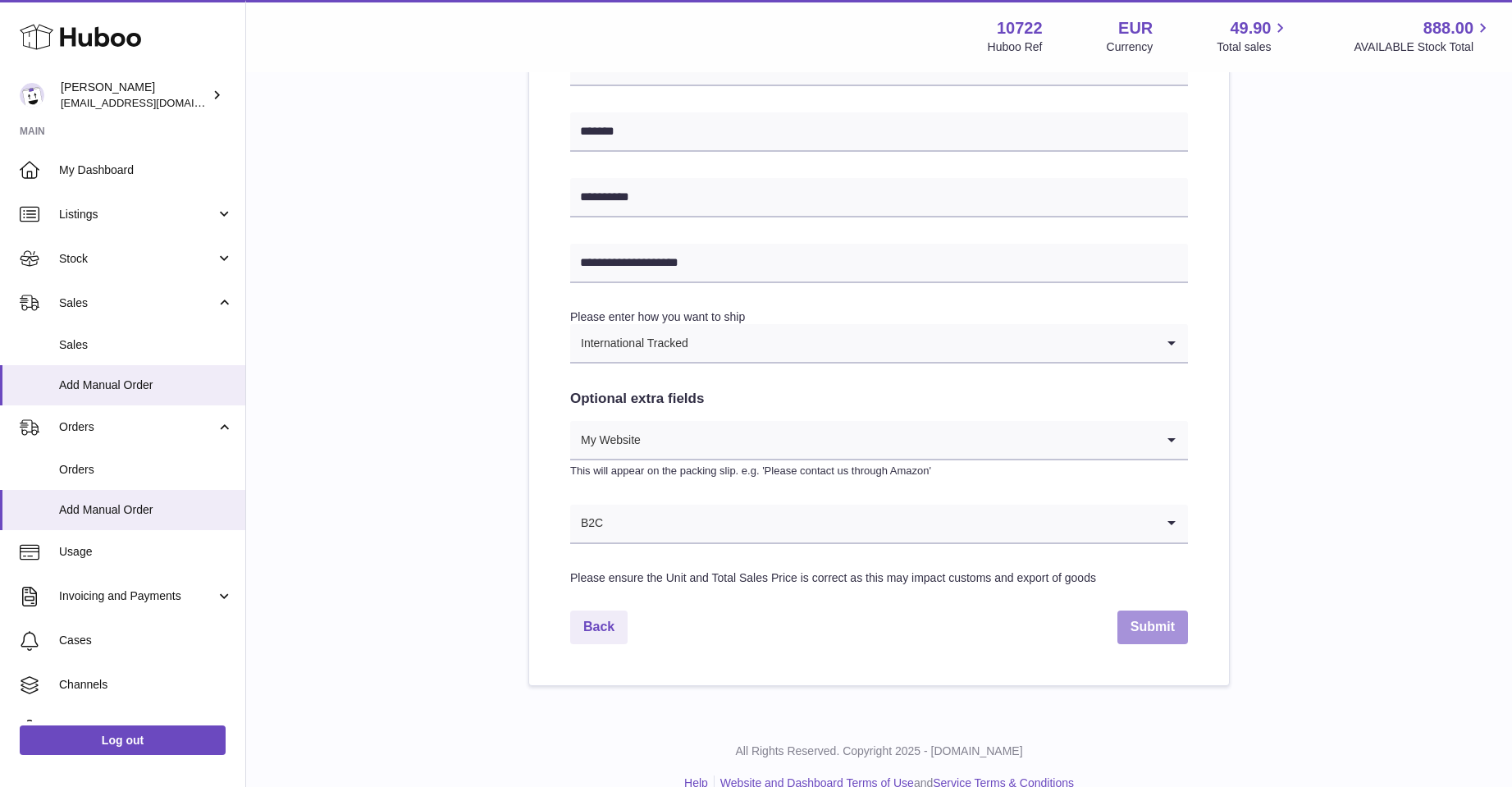
click at [1171, 627] on button "Submit" at bounding box center [1152, 627] width 70 height 33
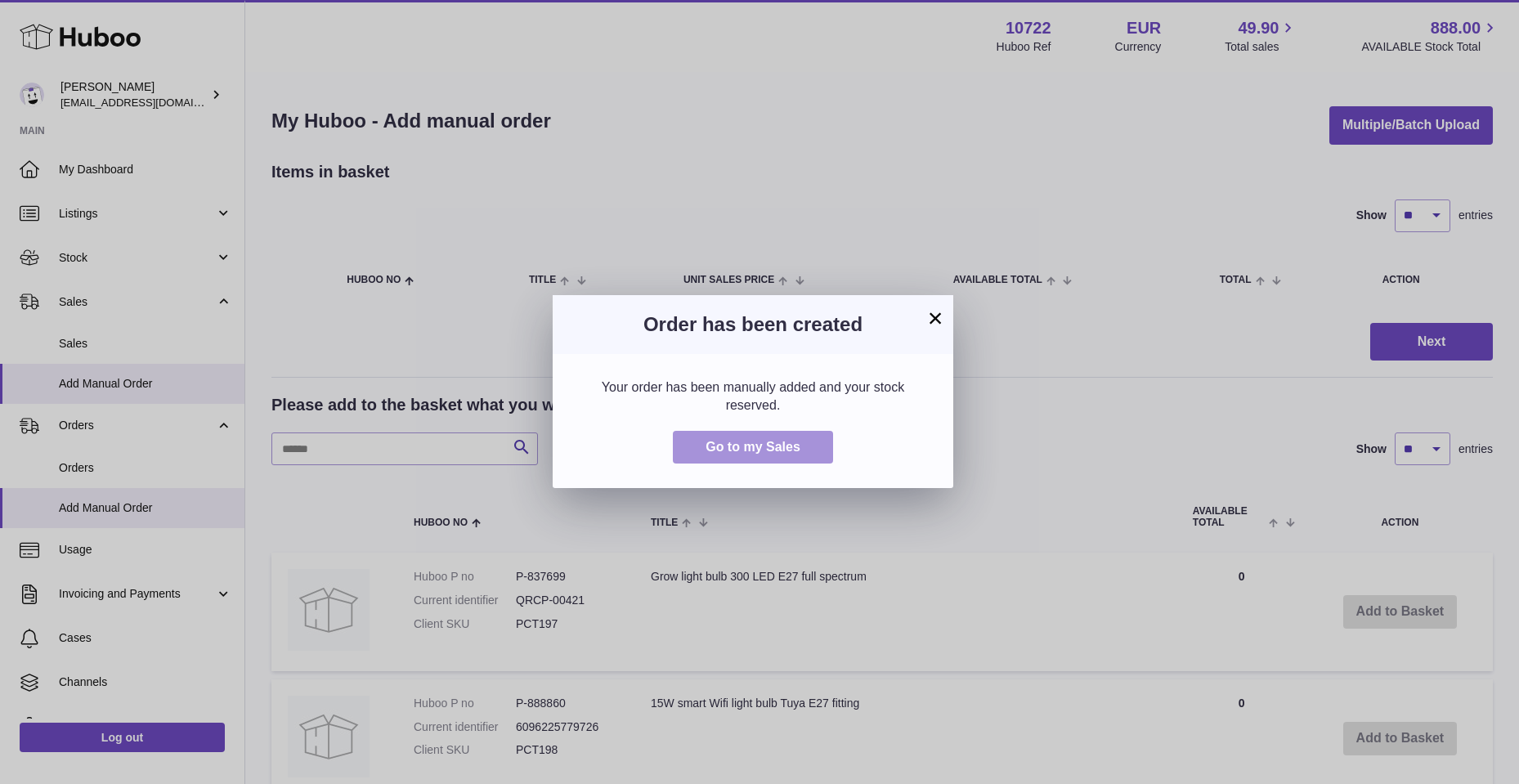
click at [764, 437] on button "Go to my Sales" at bounding box center [752, 447] width 160 height 33
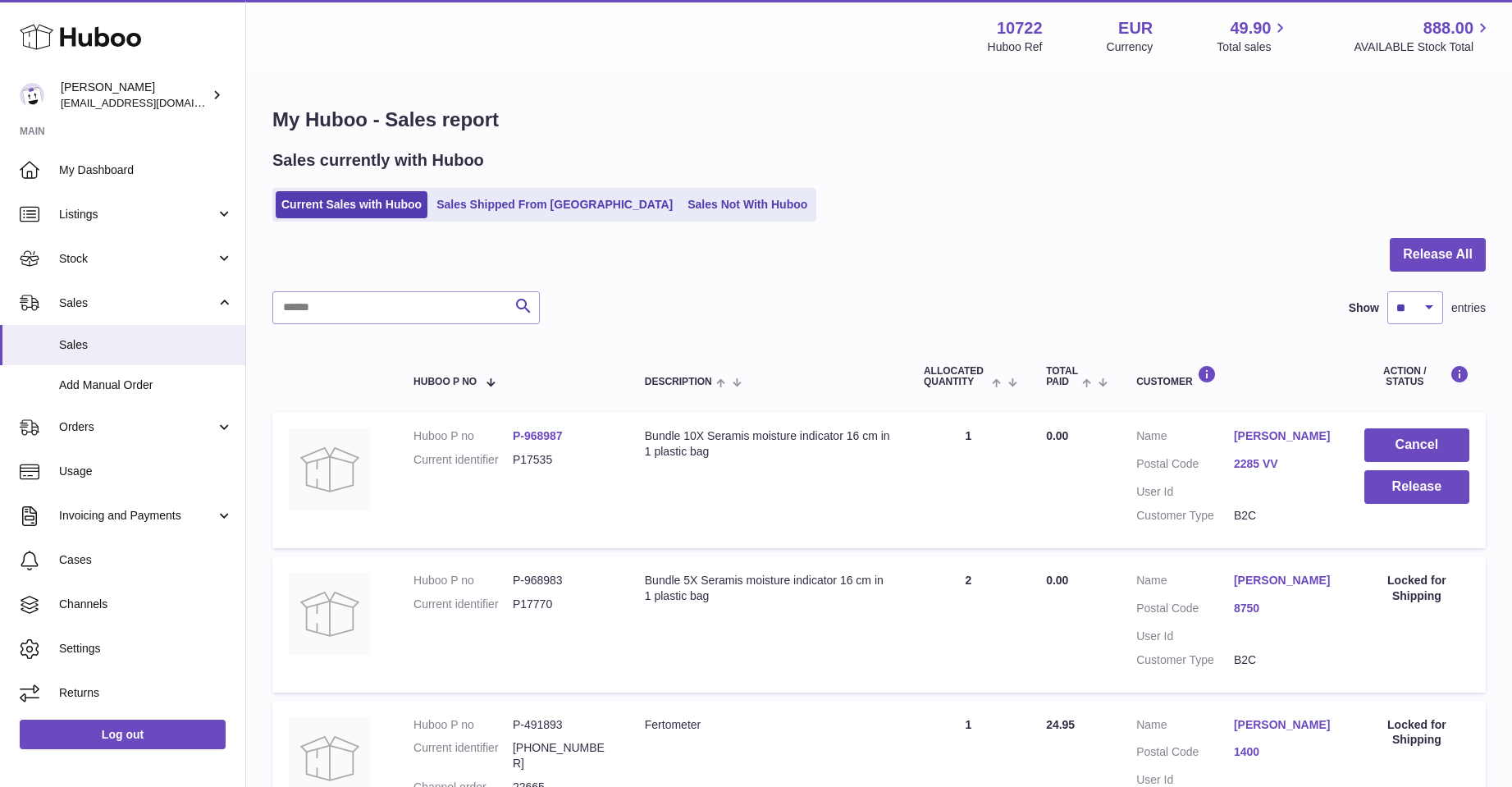
click at [1258, 433] on link "[PERSON_NAME]" at bounding box center [1282, 436] width 98 height 15
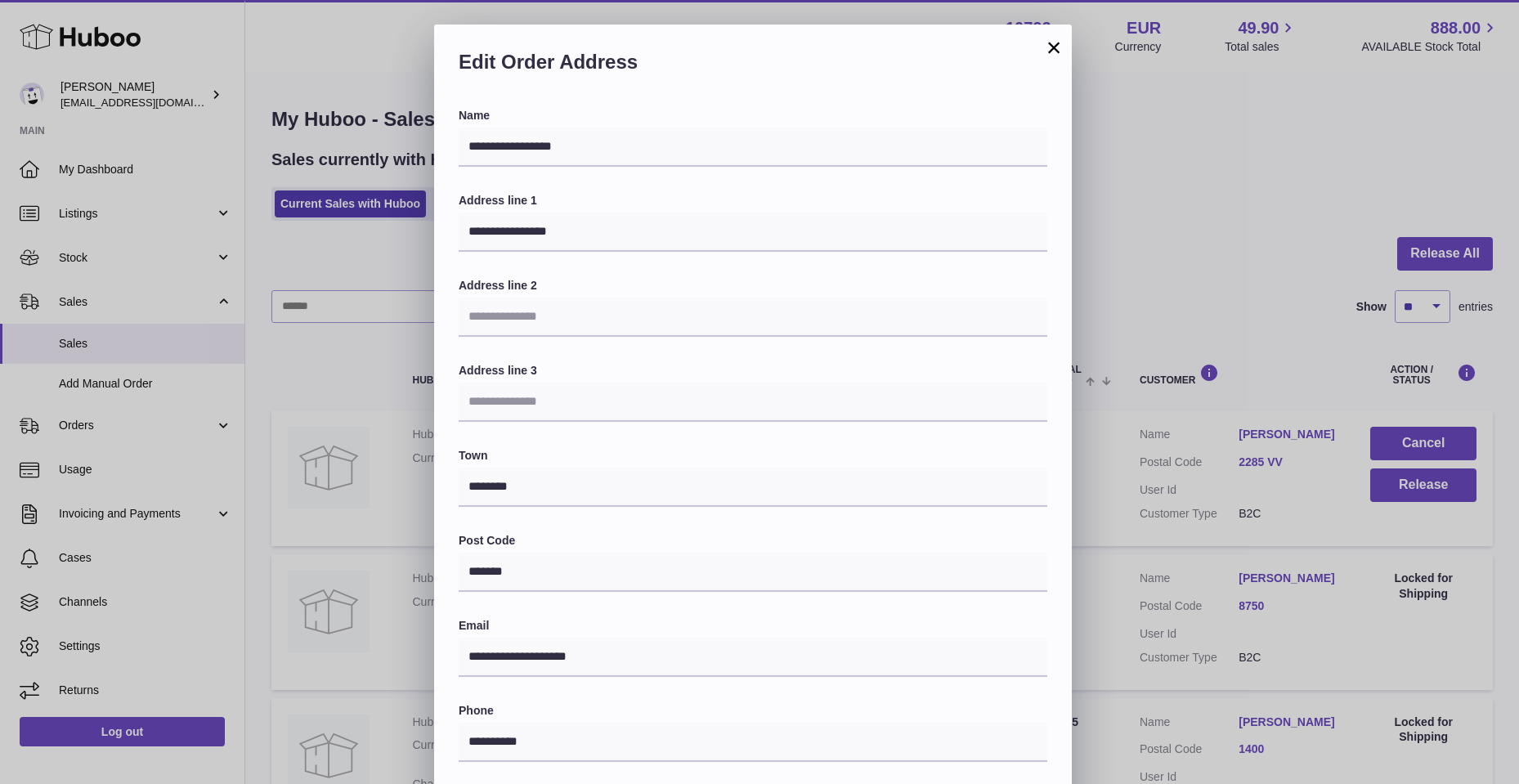
click at [1055, 45] on button "×" at bounding box center [1054, 47] width 20 height 20
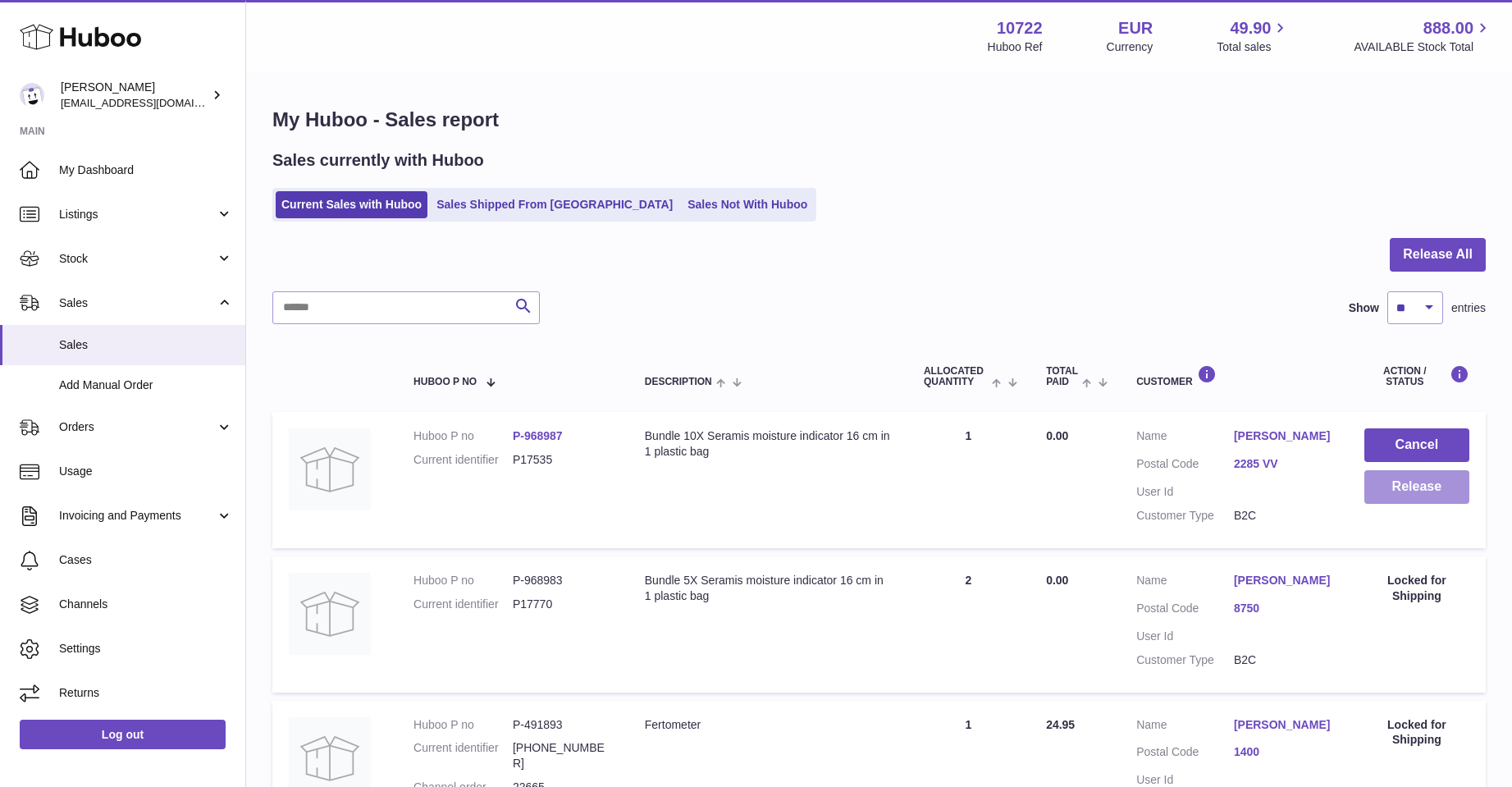
click at [1368, 491] on button "Release" at bounding box center [1417, 486] width 105 height 33
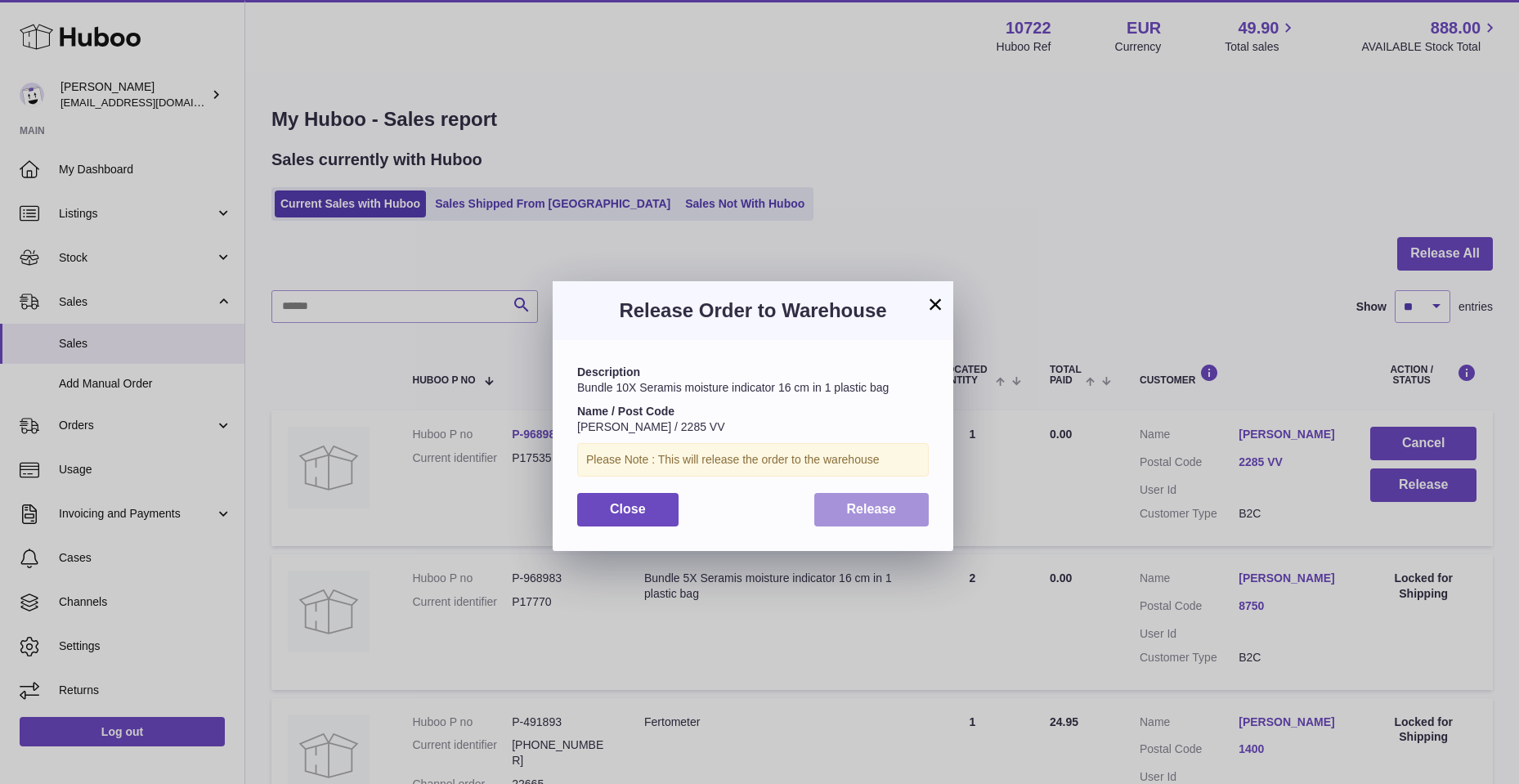
click at [853, 519] on button "Release" at bounding box center [872, 509] width 115 height 33
